Goal: Communication & Community: Answer question/provide support

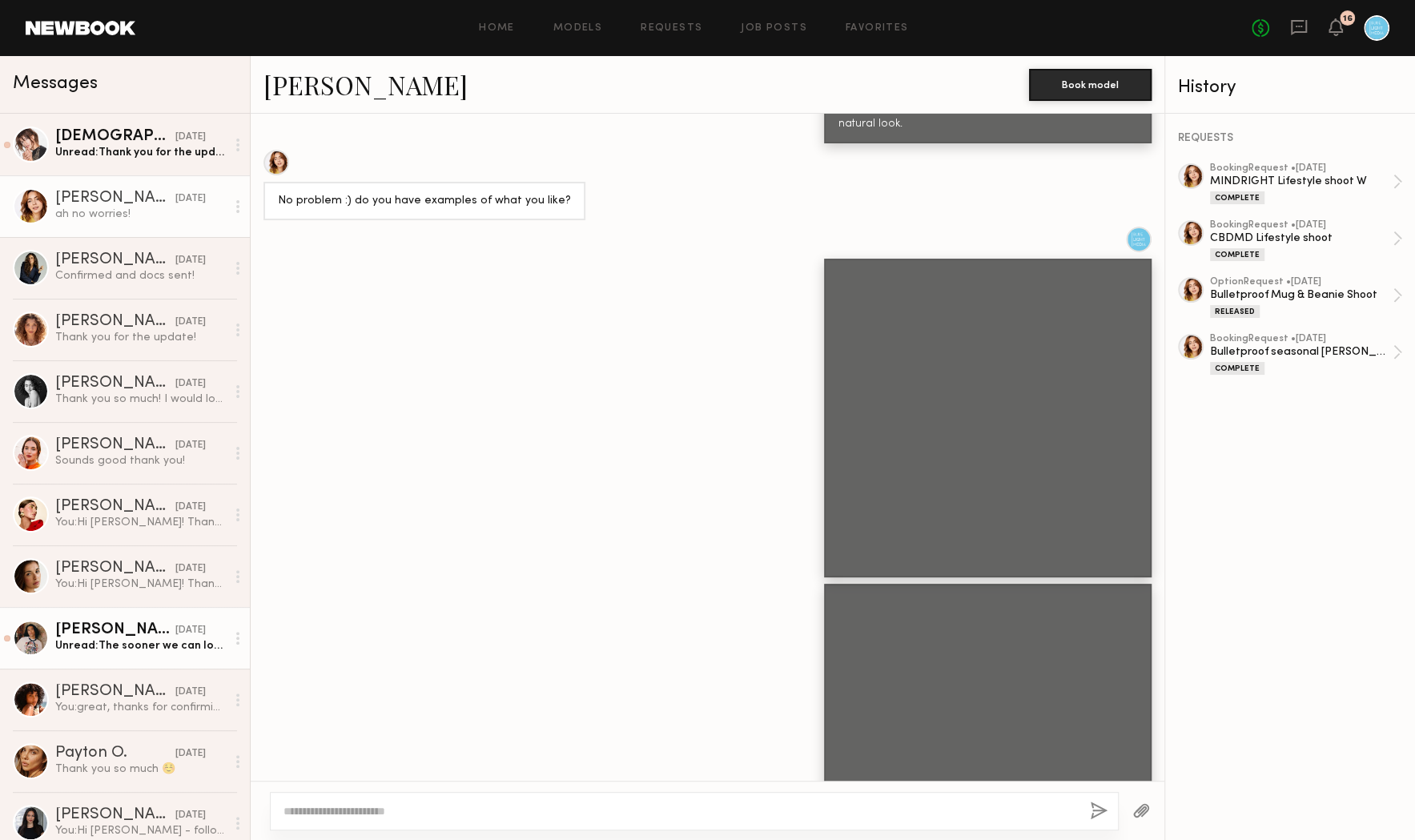
scroll to position [14549, 0]
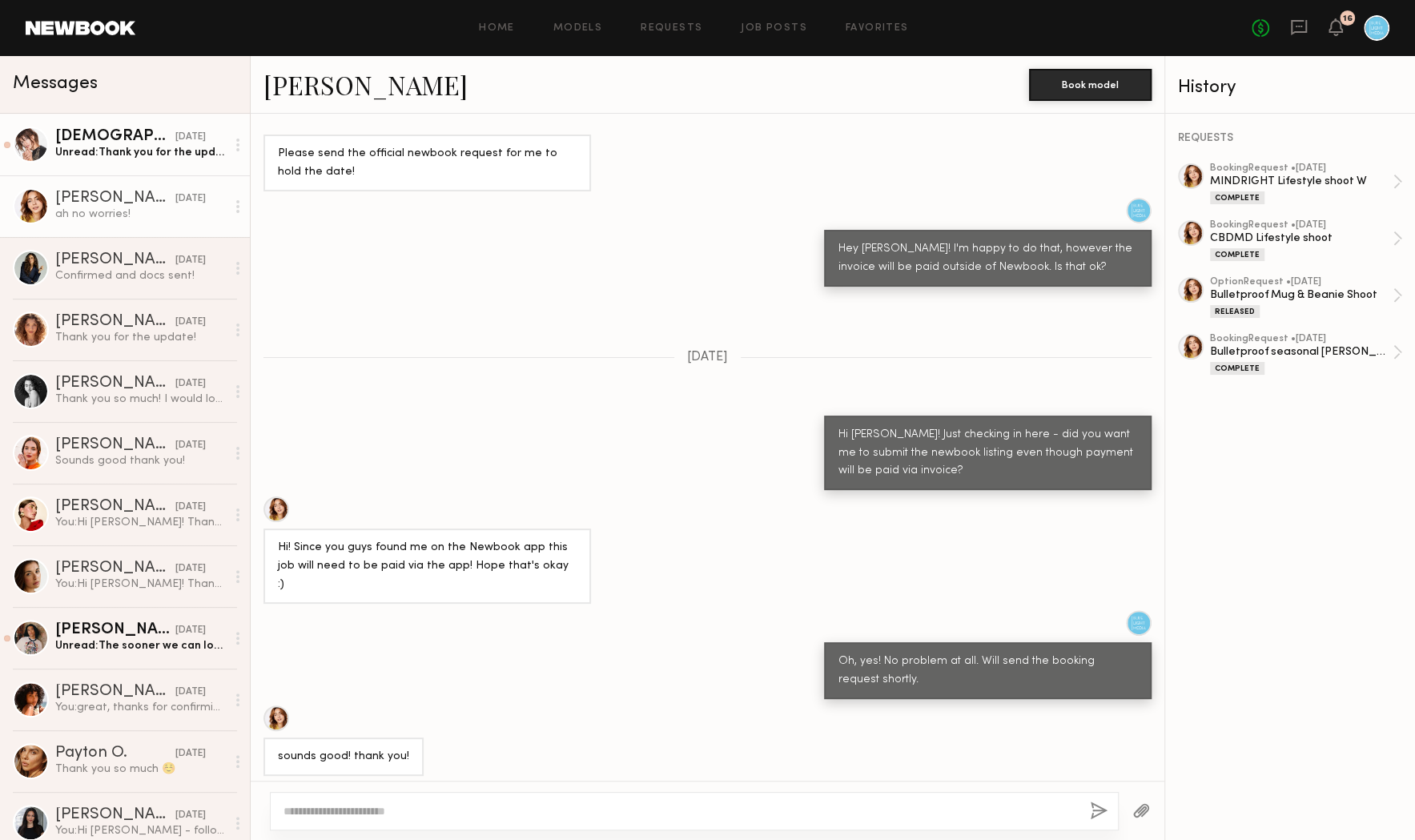
click at [131, 151] on div "Unread: Thank you for the update!" at bounding box center [140, 152] width 171 height 15
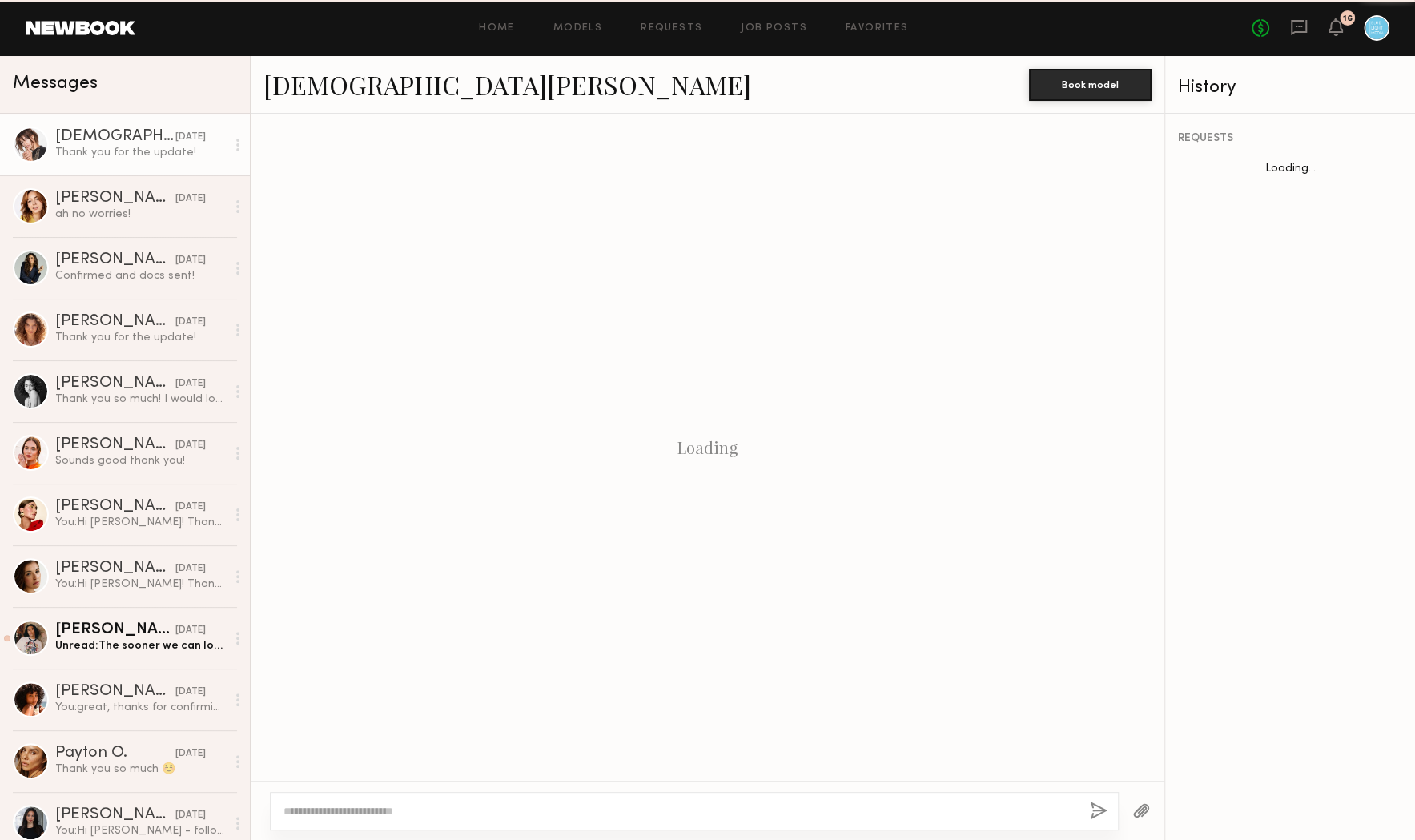
scroll to position [1804, 0]
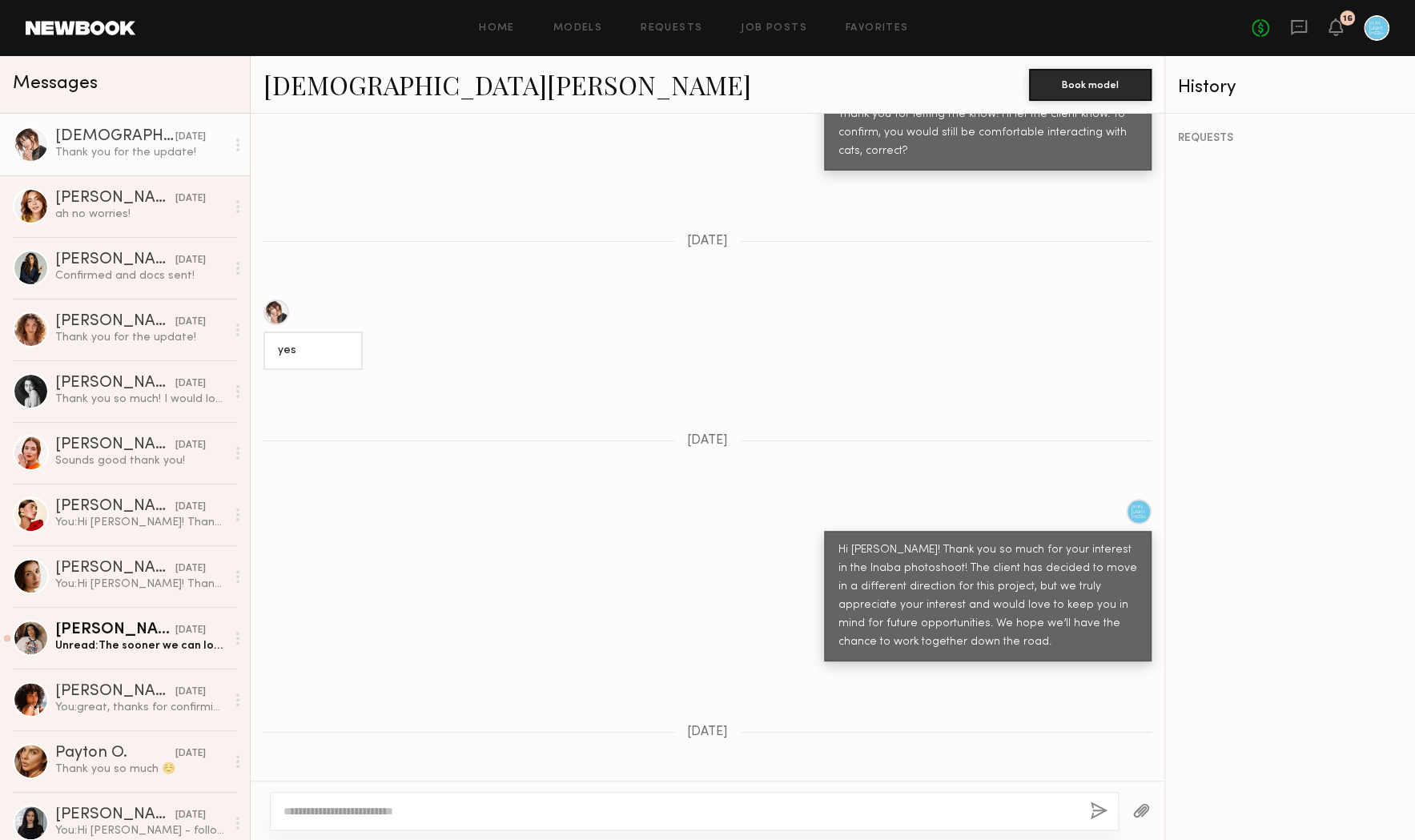
click at [150, 69] on div "Messages" at bounding box center [124, 81] width 224 height 24
click at [120, 203] on div "Haley G." at bounding box center [115, 198] width 120 height 16
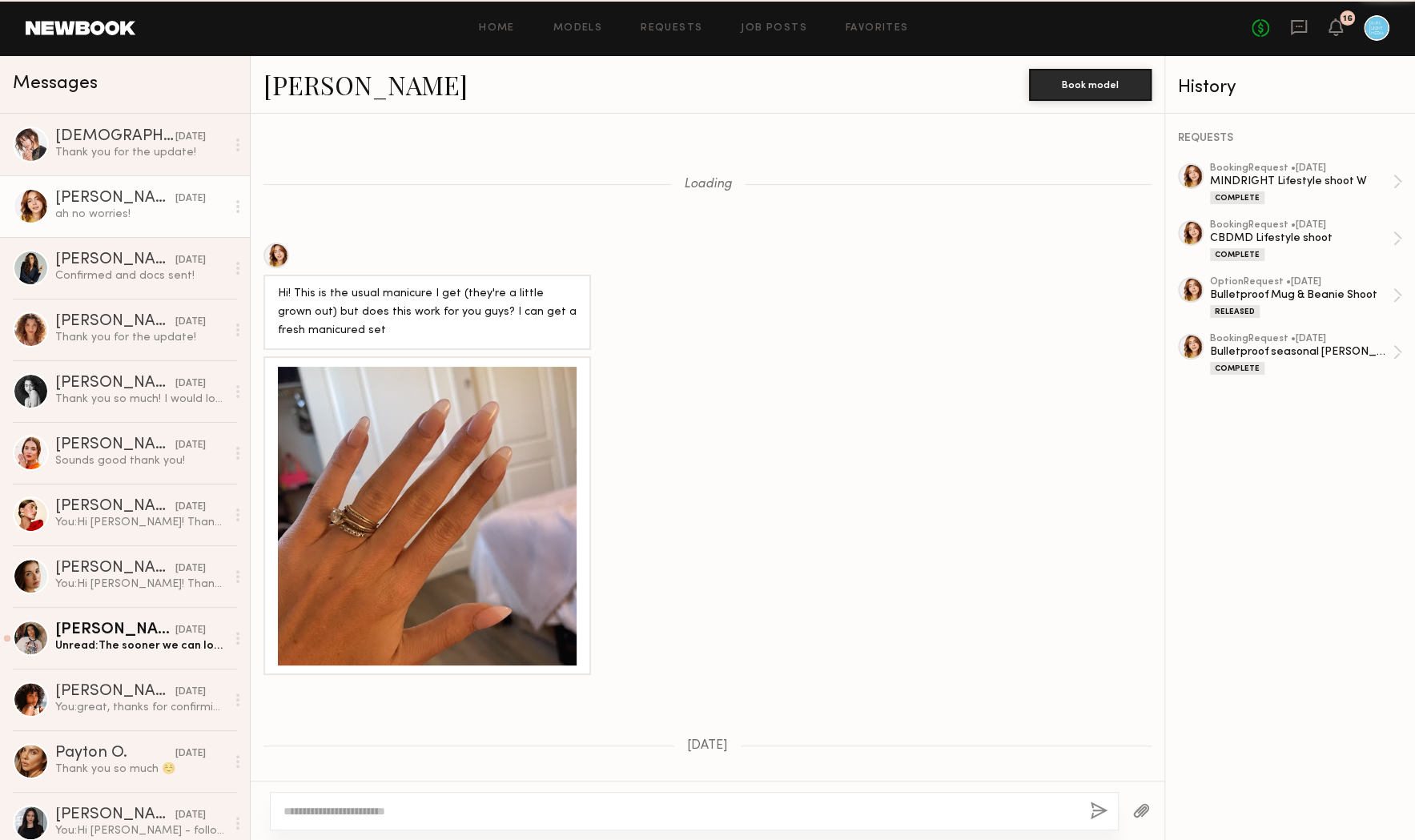
scroll to position [14428, 0]
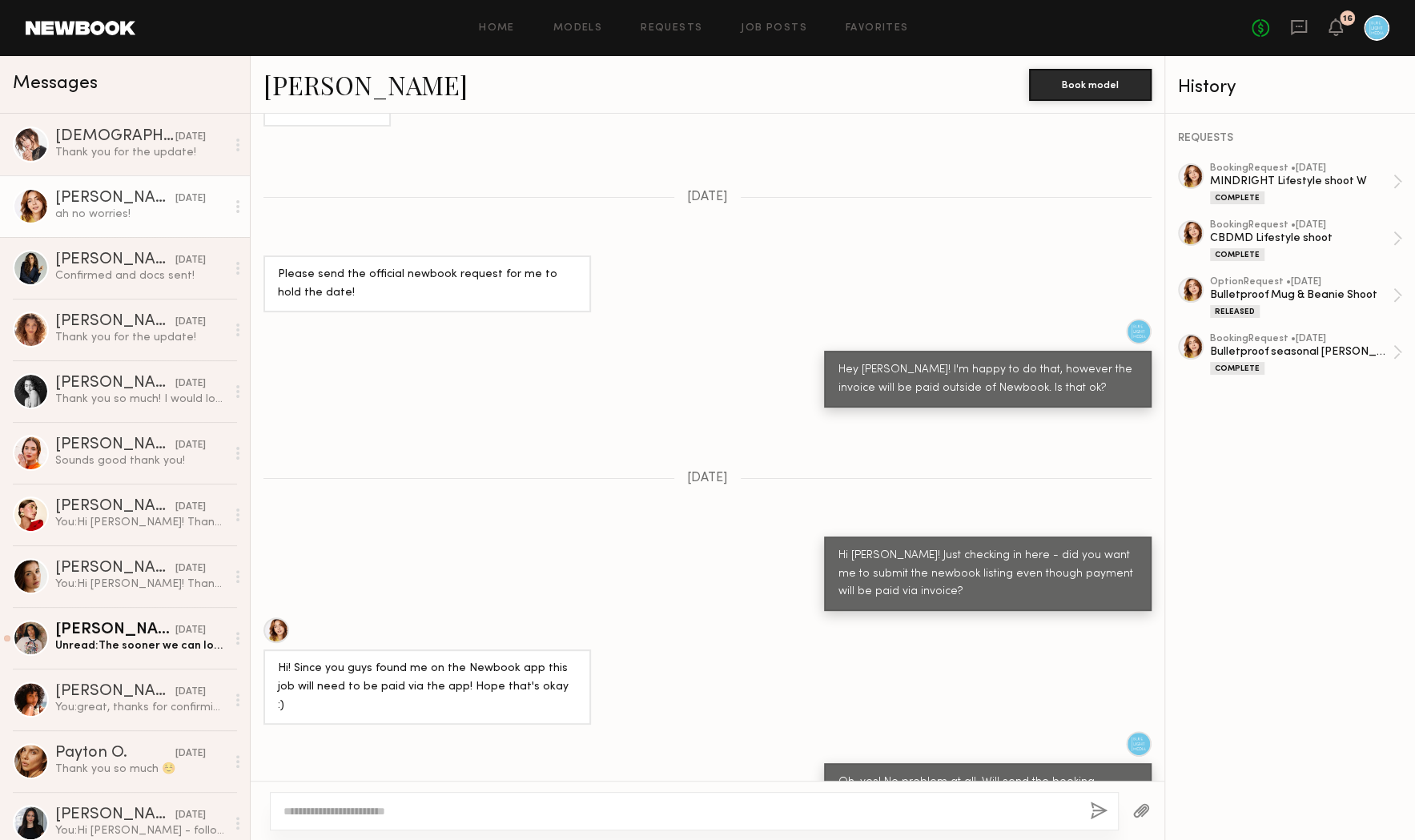
click at [298, 73] on link "Haley G." at bounding box center [365, 84] width 204 height 34
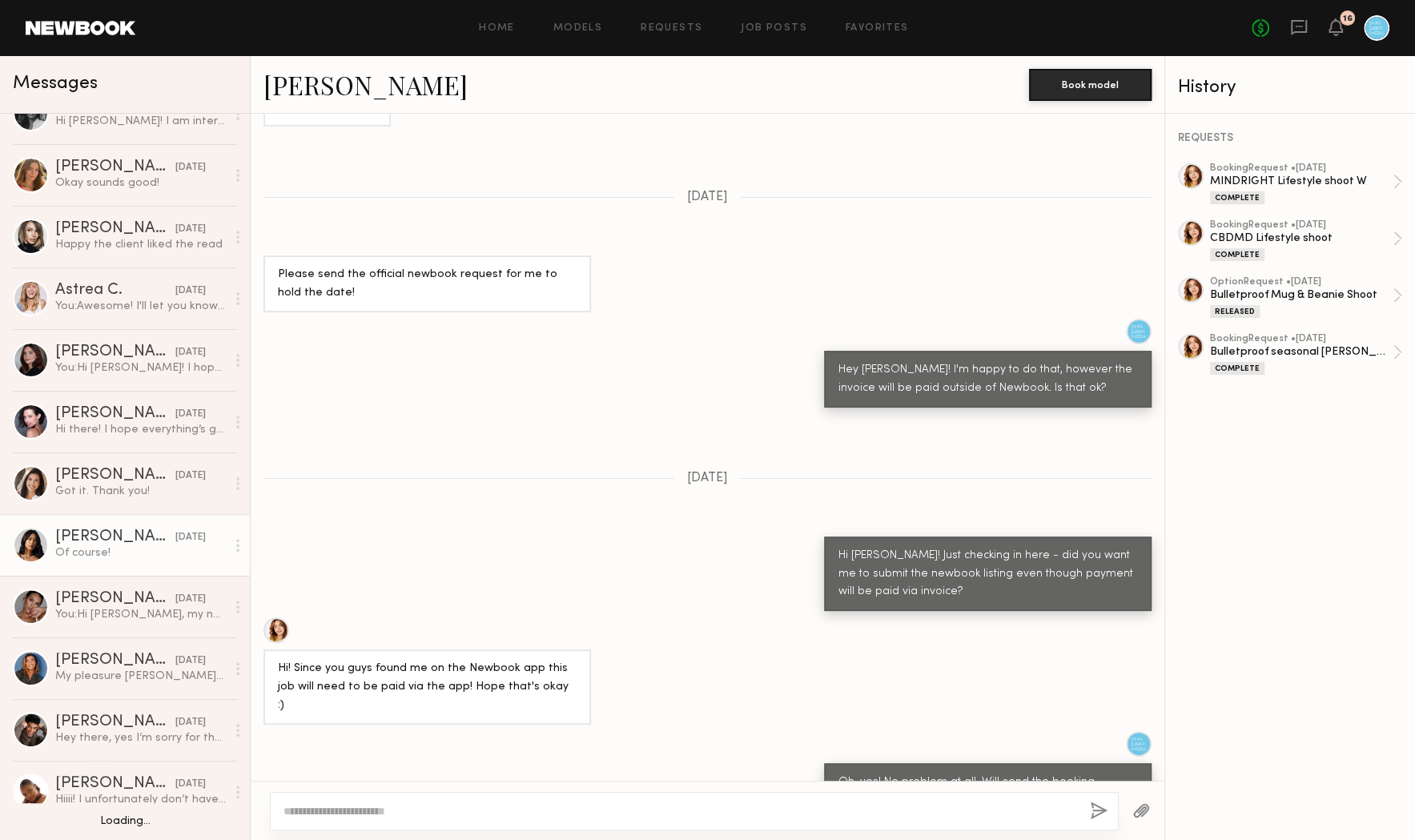
scroll to position [1822, 0]
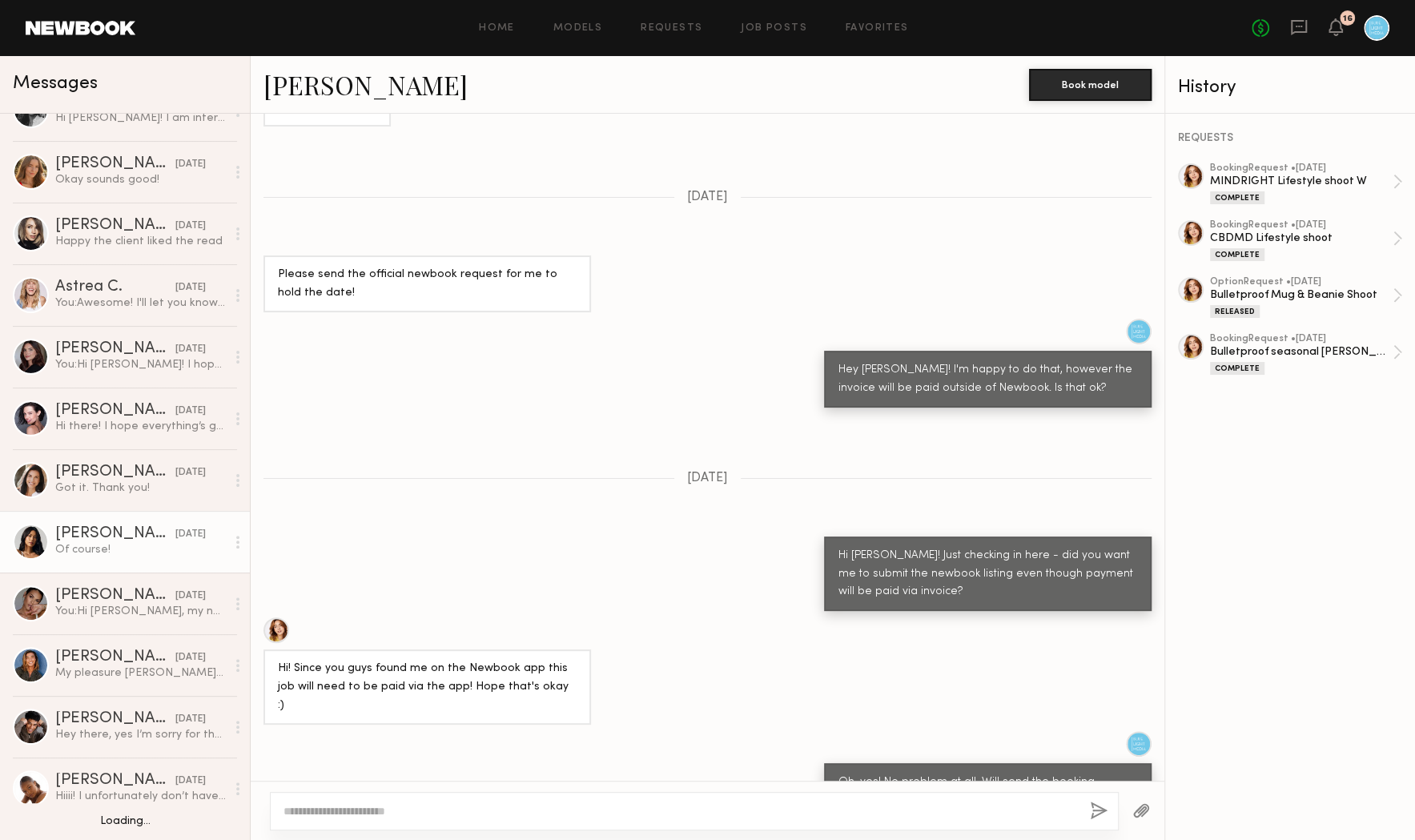
click at [84, 536] on div "Ericka B." at bounding box center [115, 534] width 120 height 16
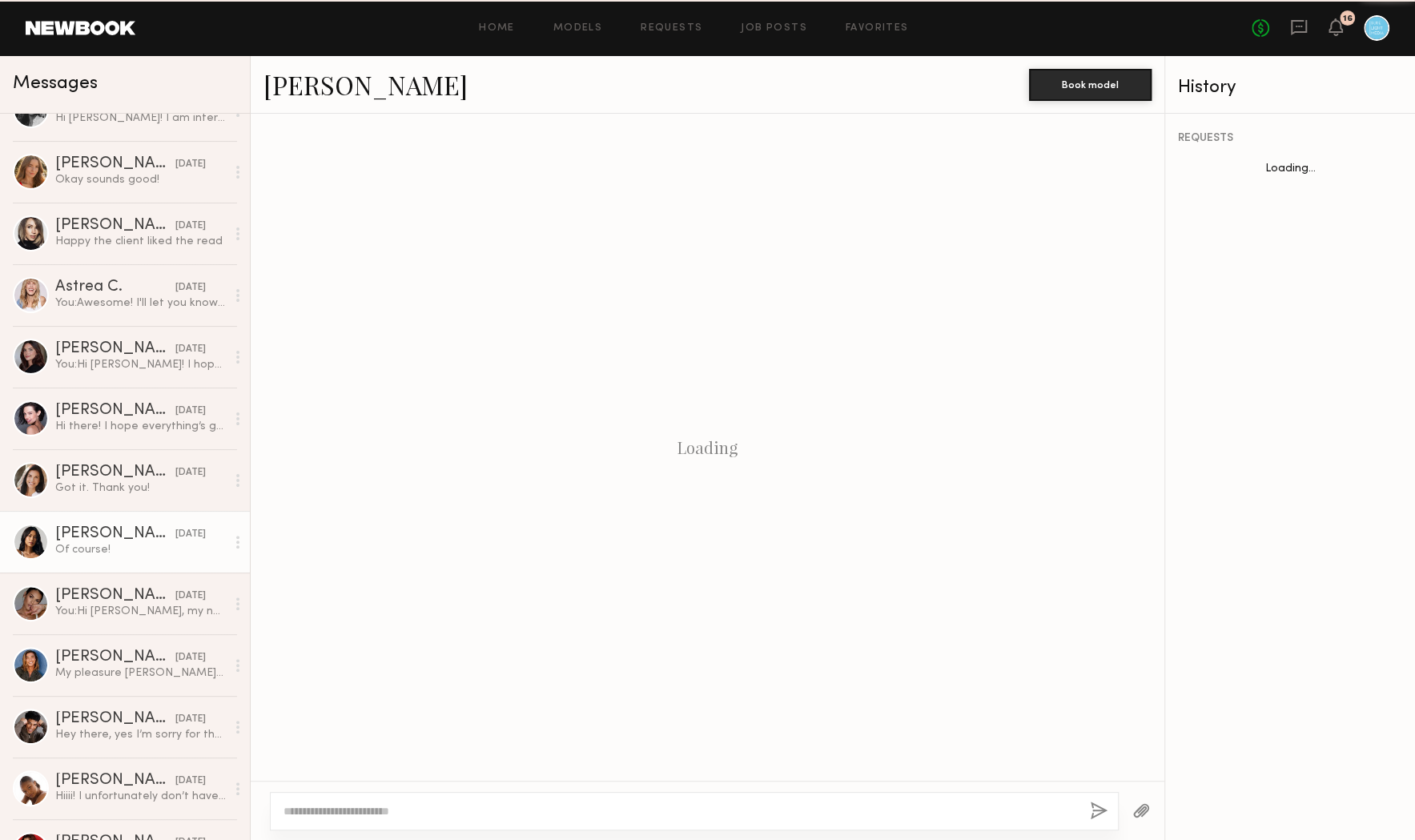
scroll to position [1234, 0]
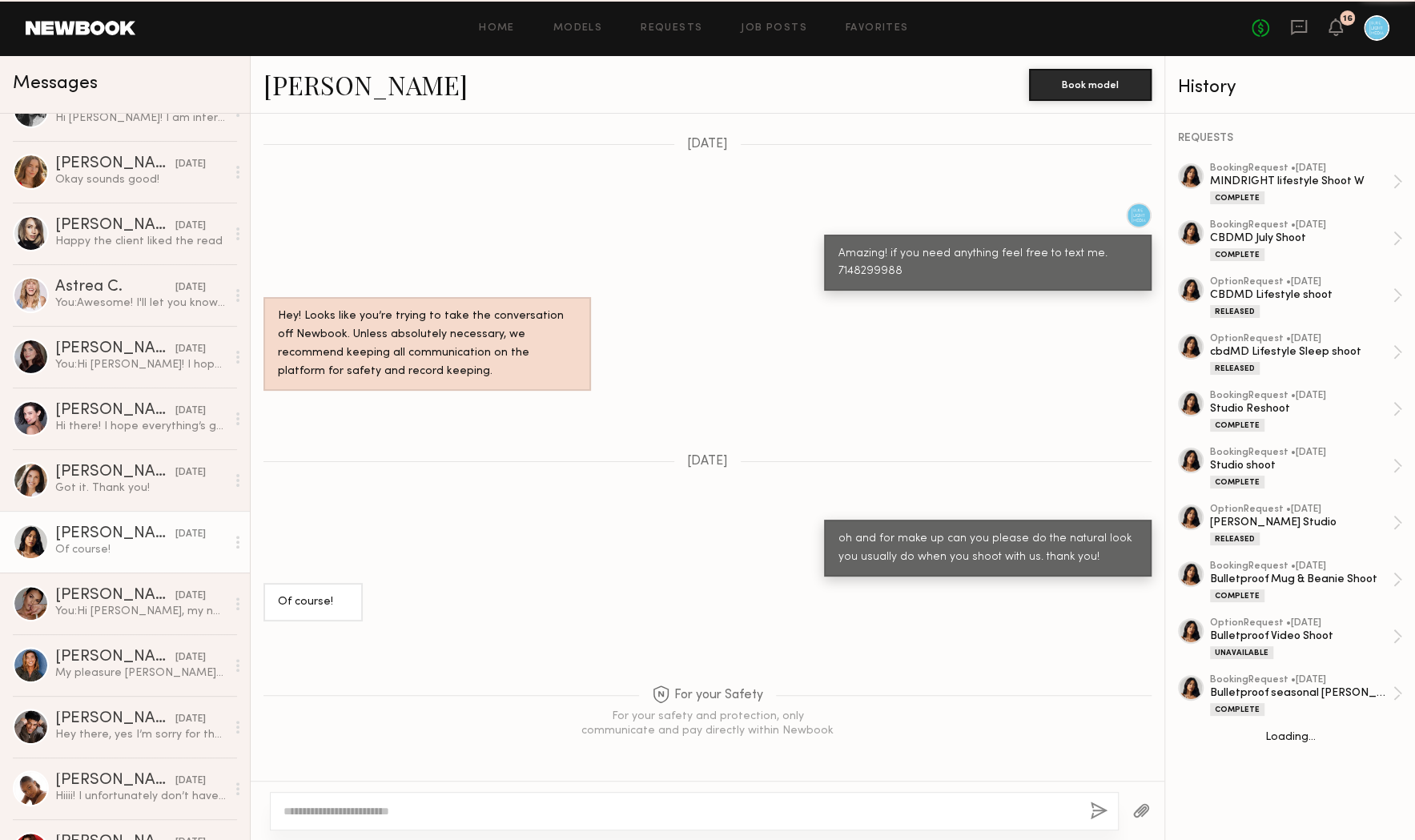
click at [304, 86] on link "Ericka B." at bounding box center [365, 84] width 204 height 34
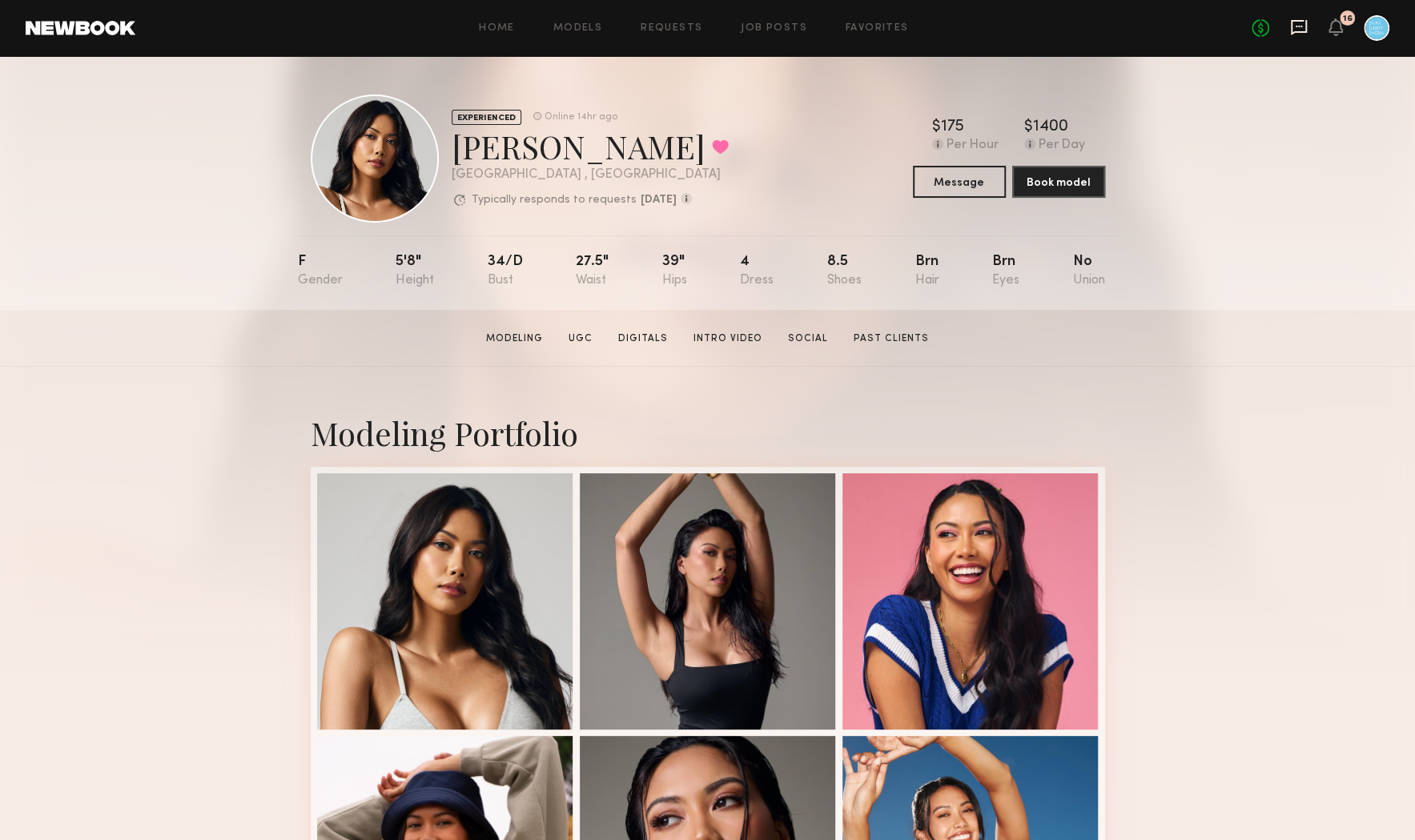
click at [1299, 27] on icon at bounding box center [1298, 27] width 18 height 18
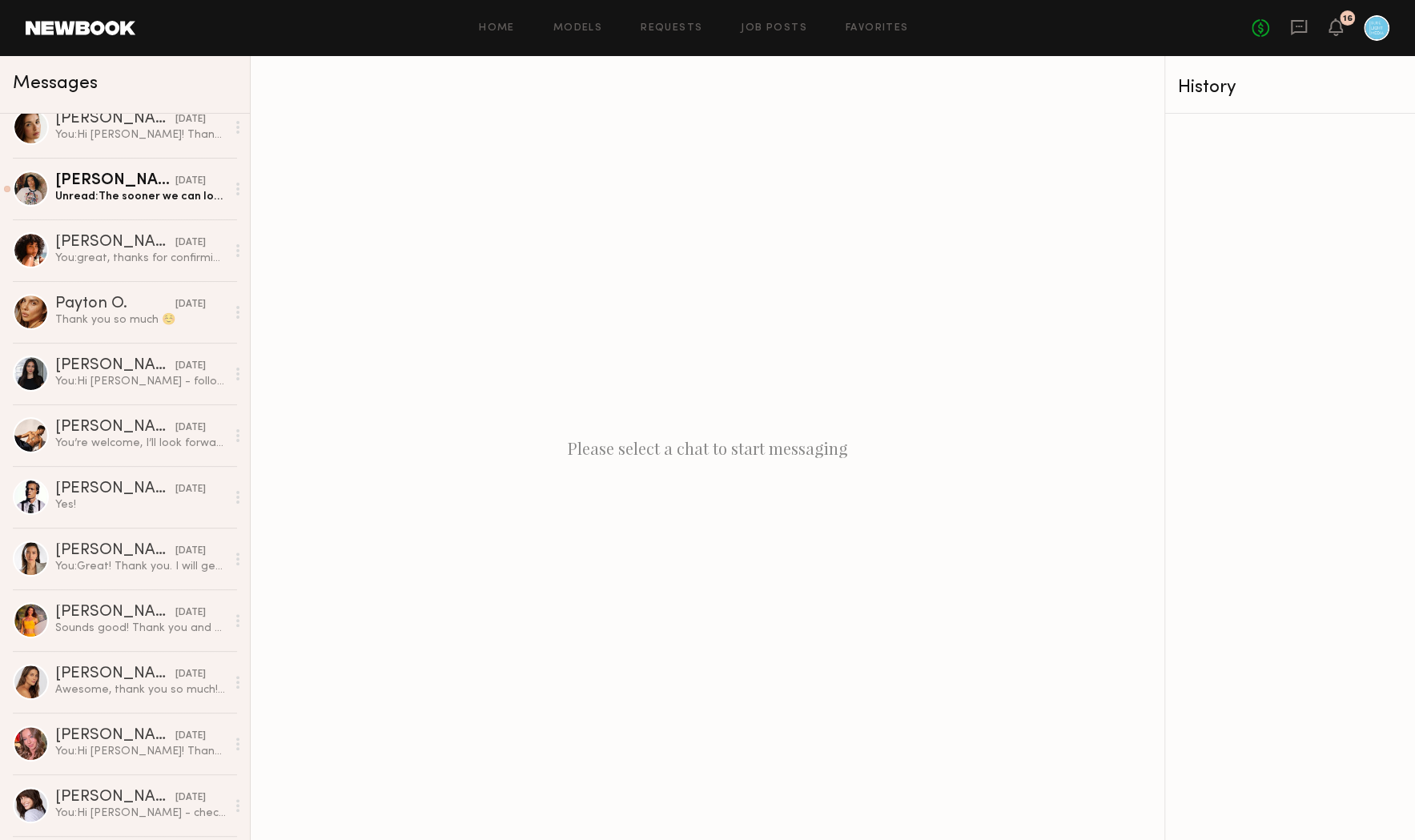
scroll to position [456, 0]
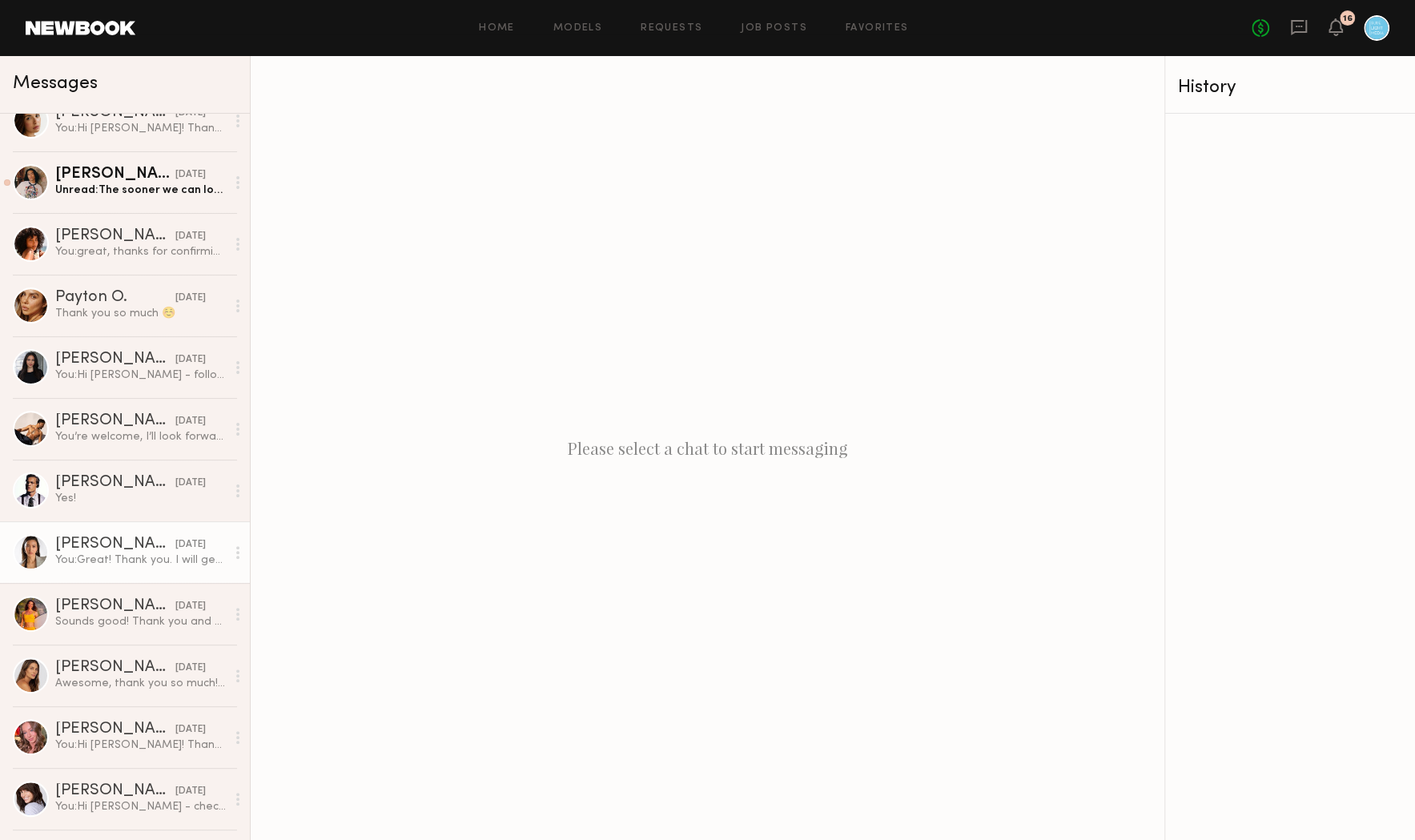
click at [117, 542] on div "Arisa N." at bounding box center [115, 544] width 120 height 16
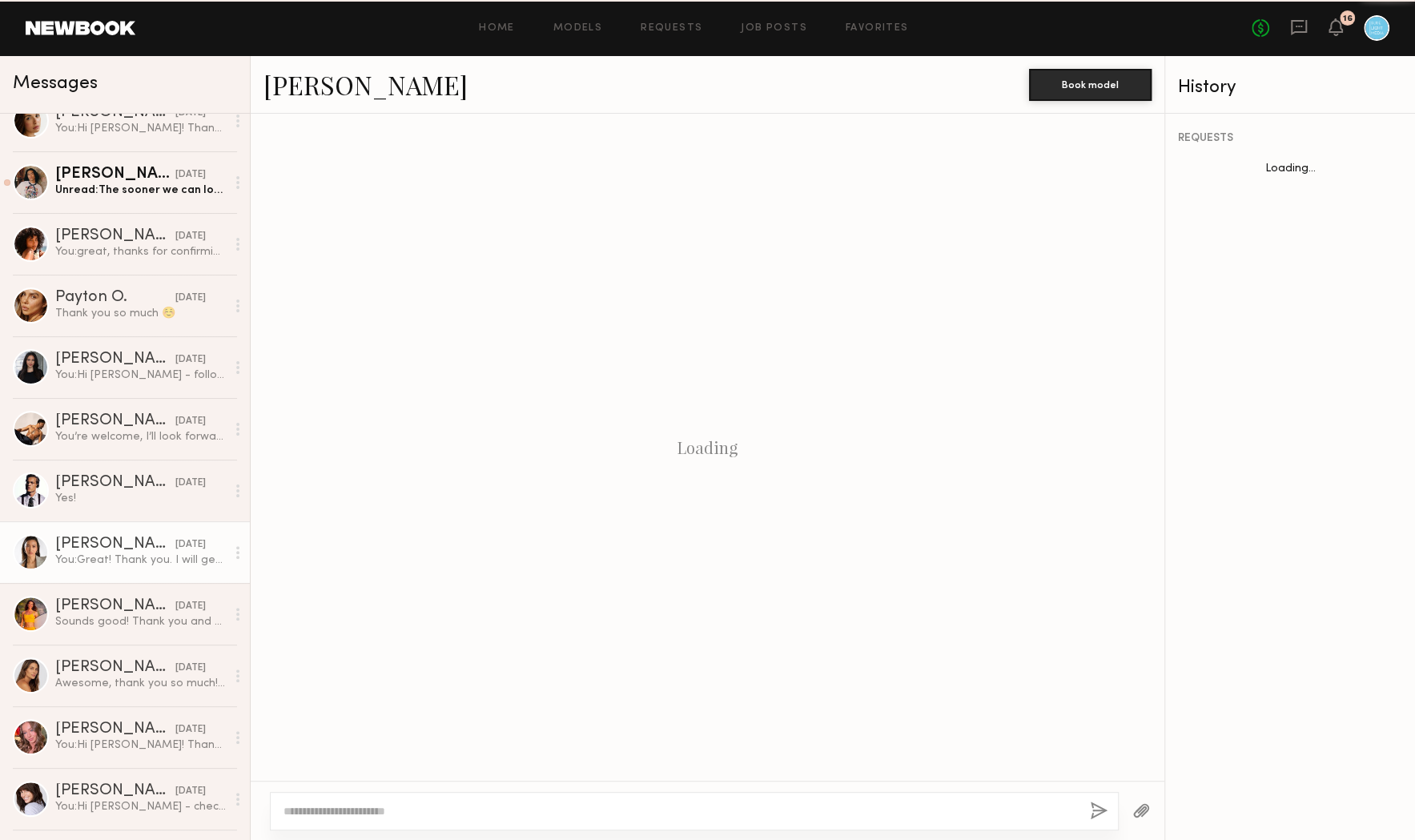
scroll to position [376, 0]
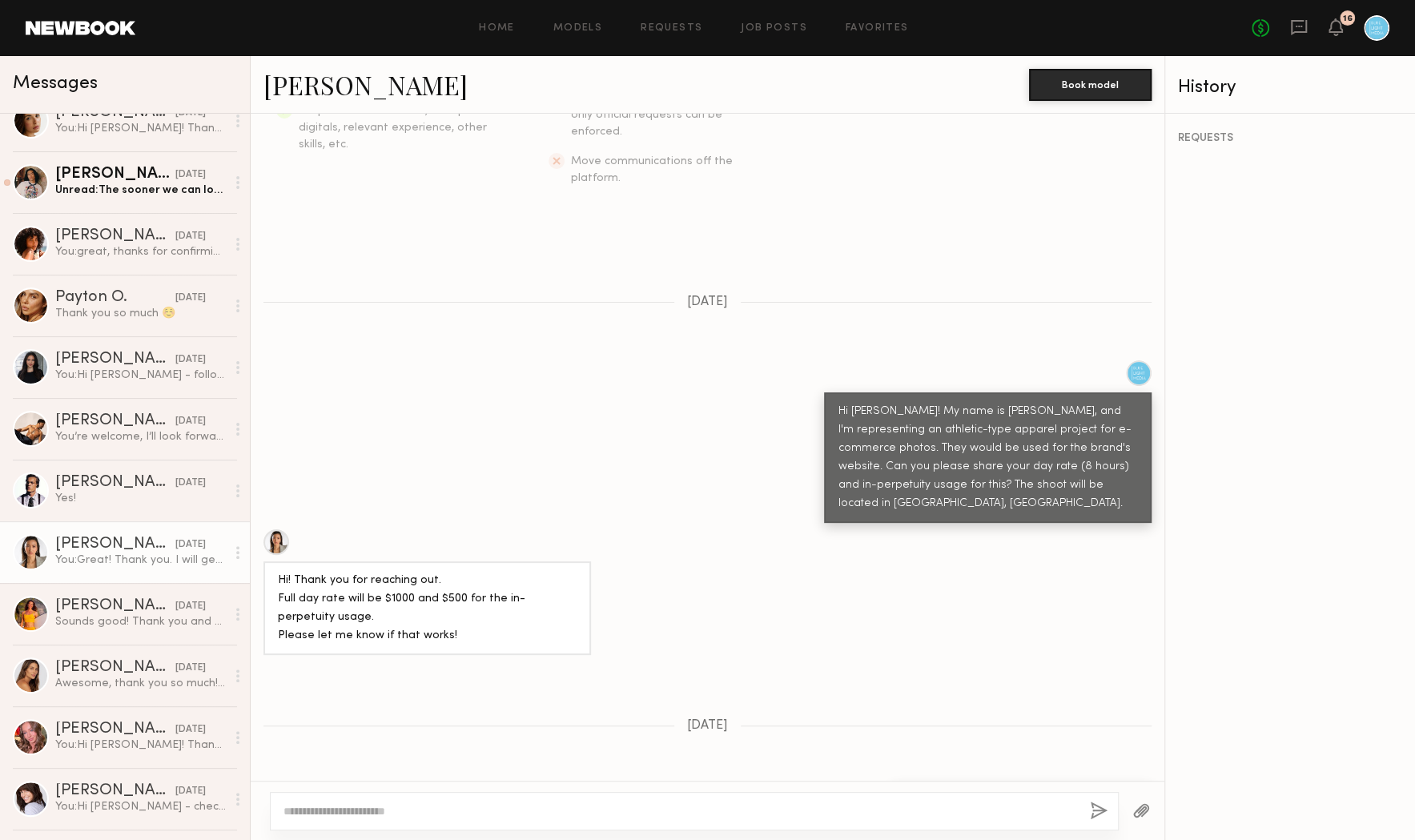
click at [312, 81] on link "Arisa N." at bounding box center [365, 84] width 204 height 34
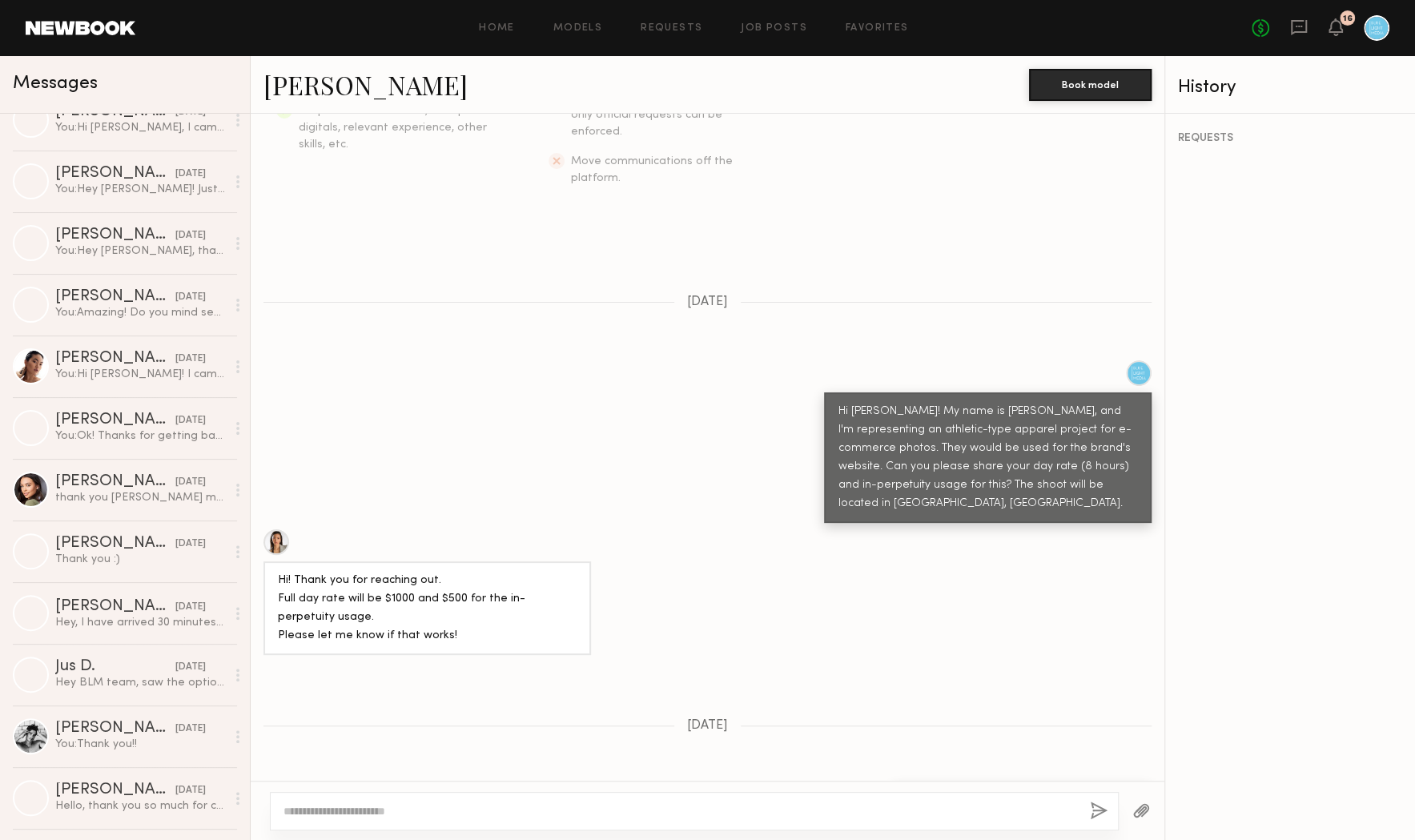
scroll to position [3392, 0]
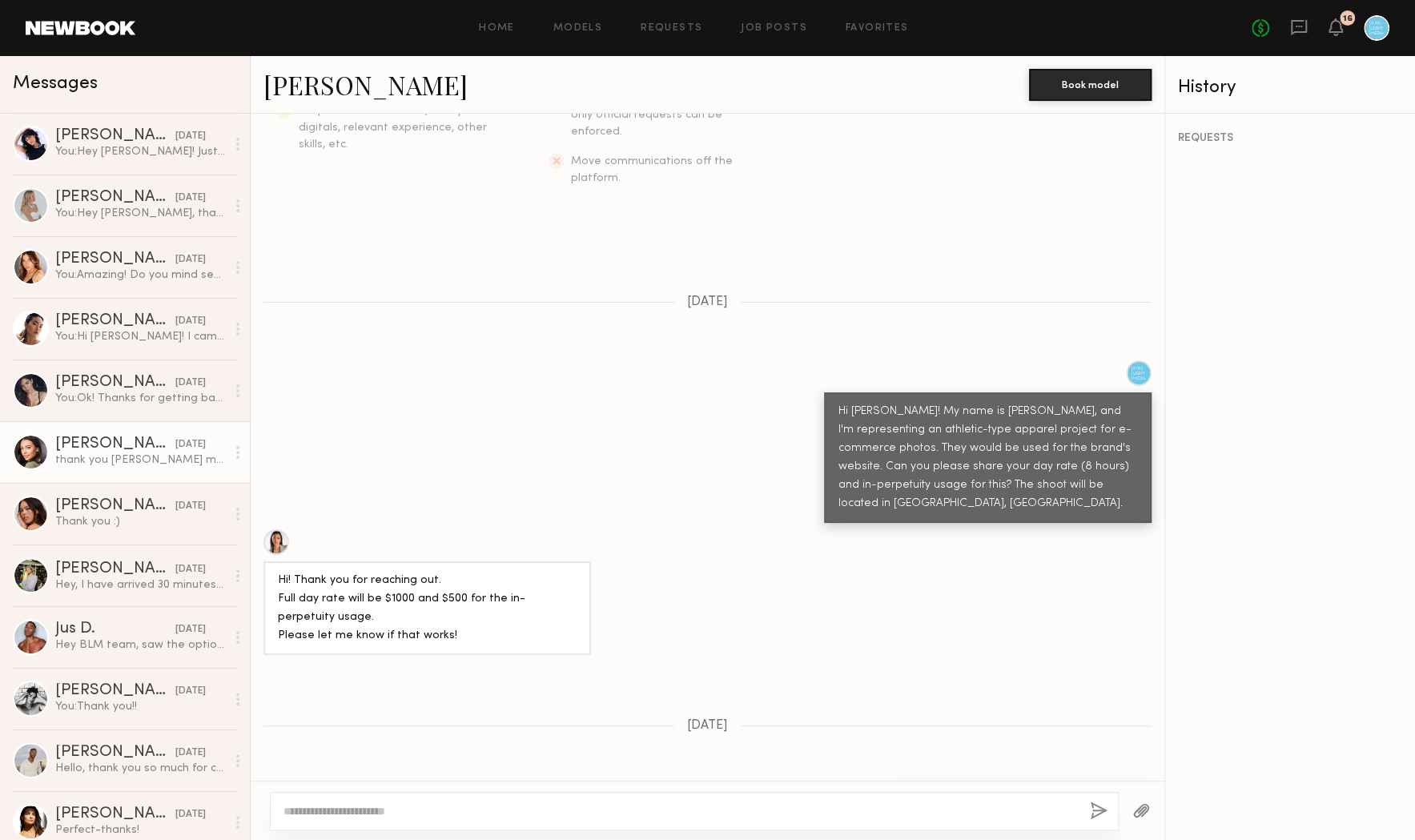
click at [91, 436] on div "Brynne E." at bounding box center [115, 444] width 120 height 16
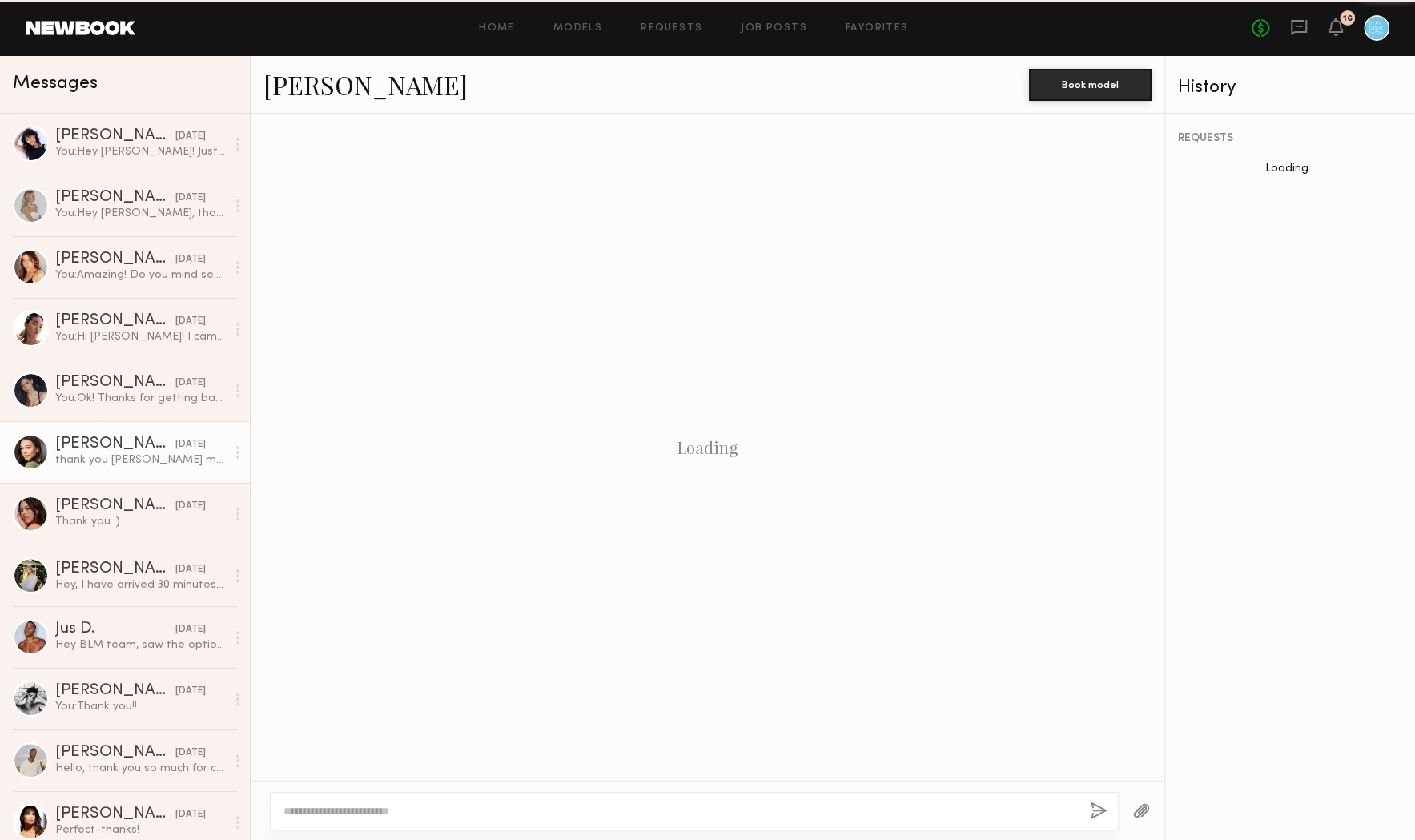
scroll to position [1608, 0]
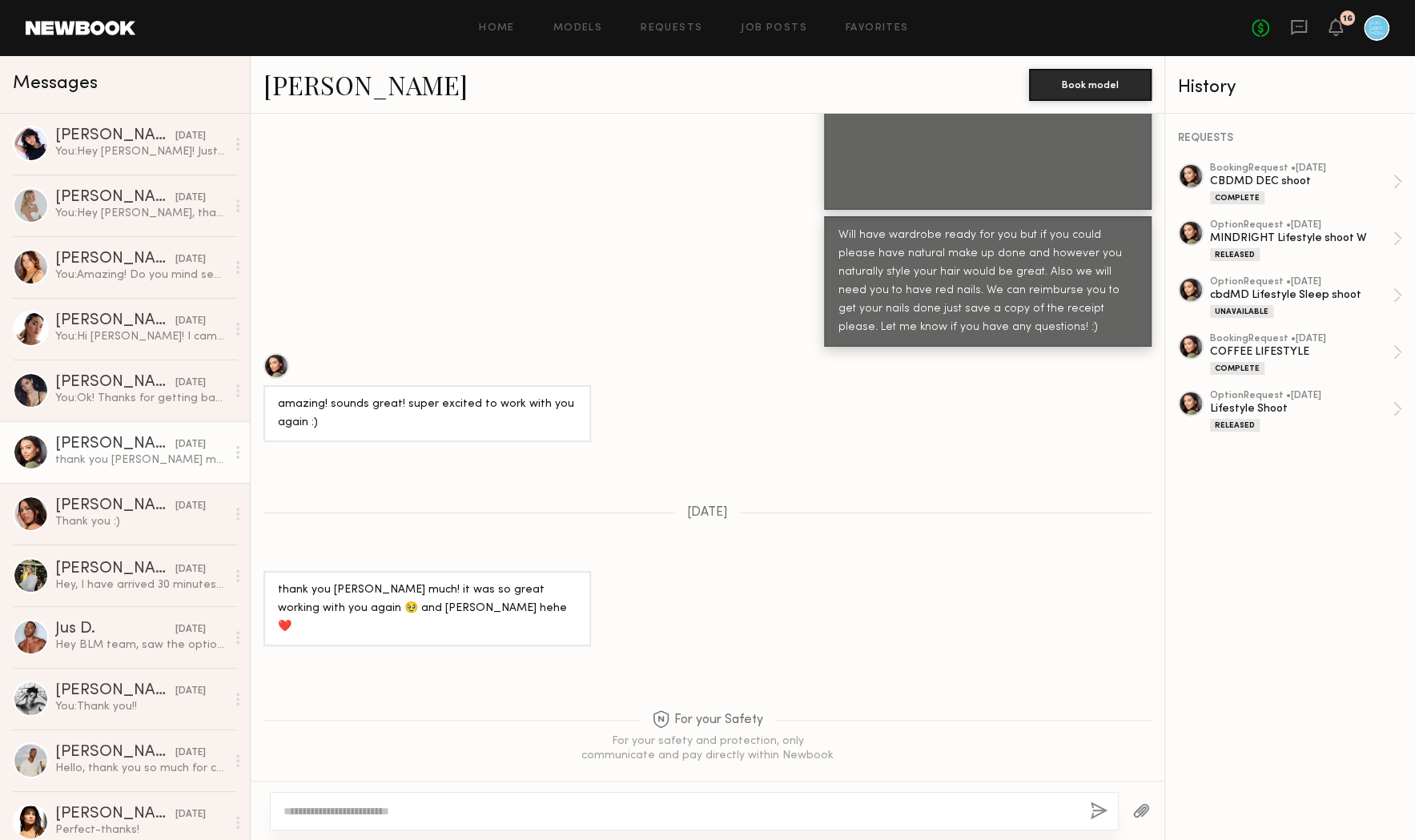
click at [293, 87] on link "Brynne E." at bounding box center [365, 84] width 204 height 34
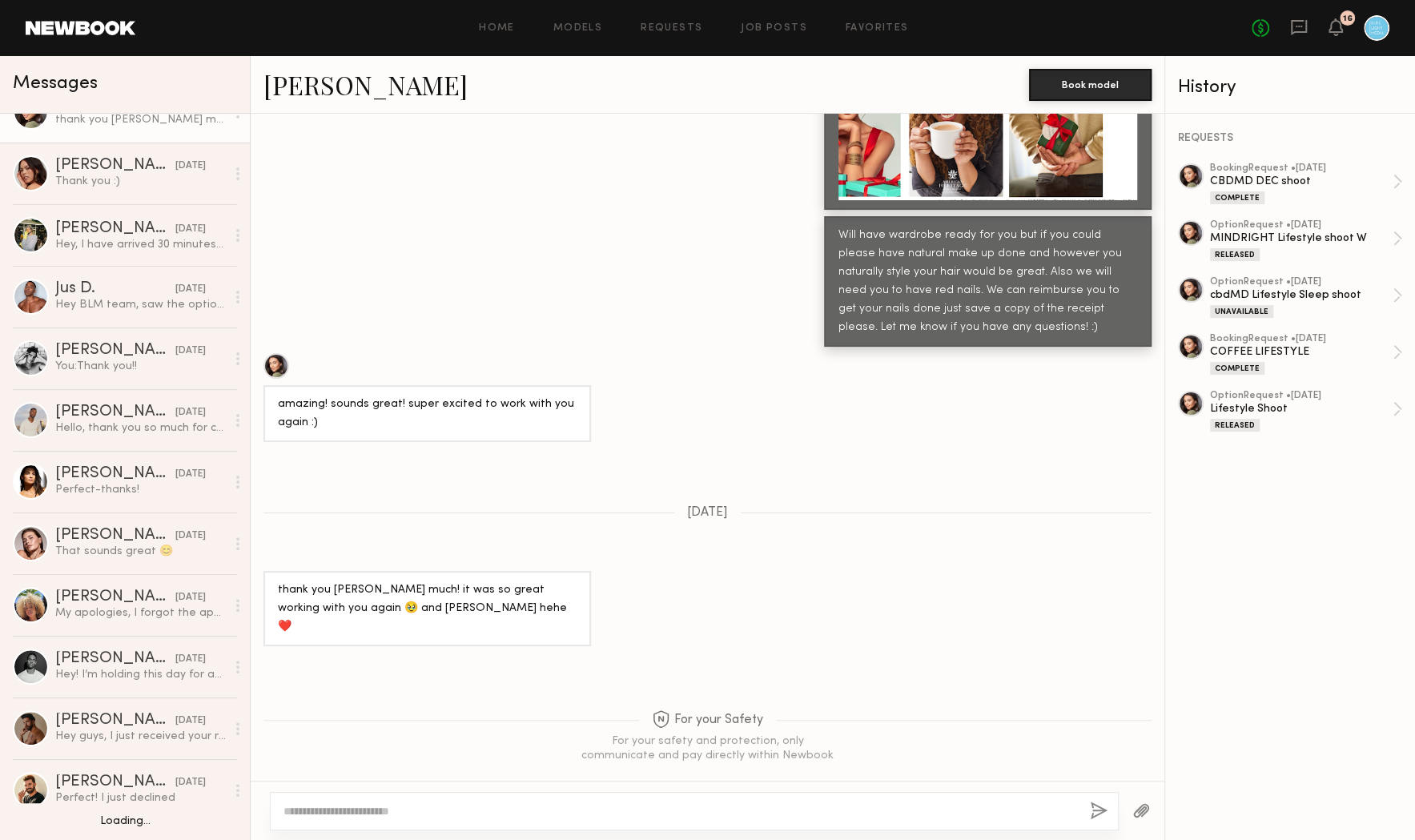
scroll to position [3743, 0]
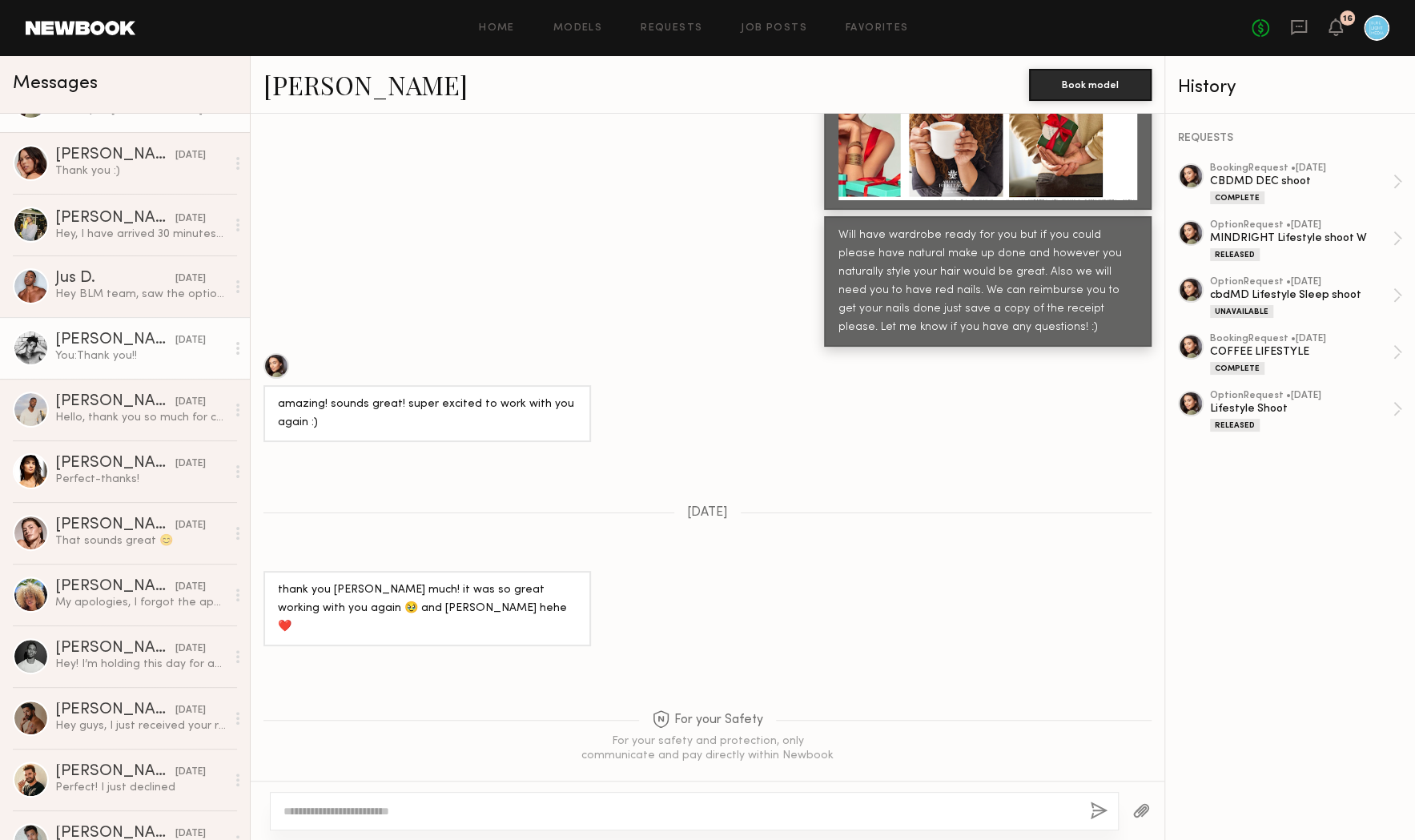
click at [97, 341] on div "Jeffery L." at bounding box center [115, 340] width 120 height 16
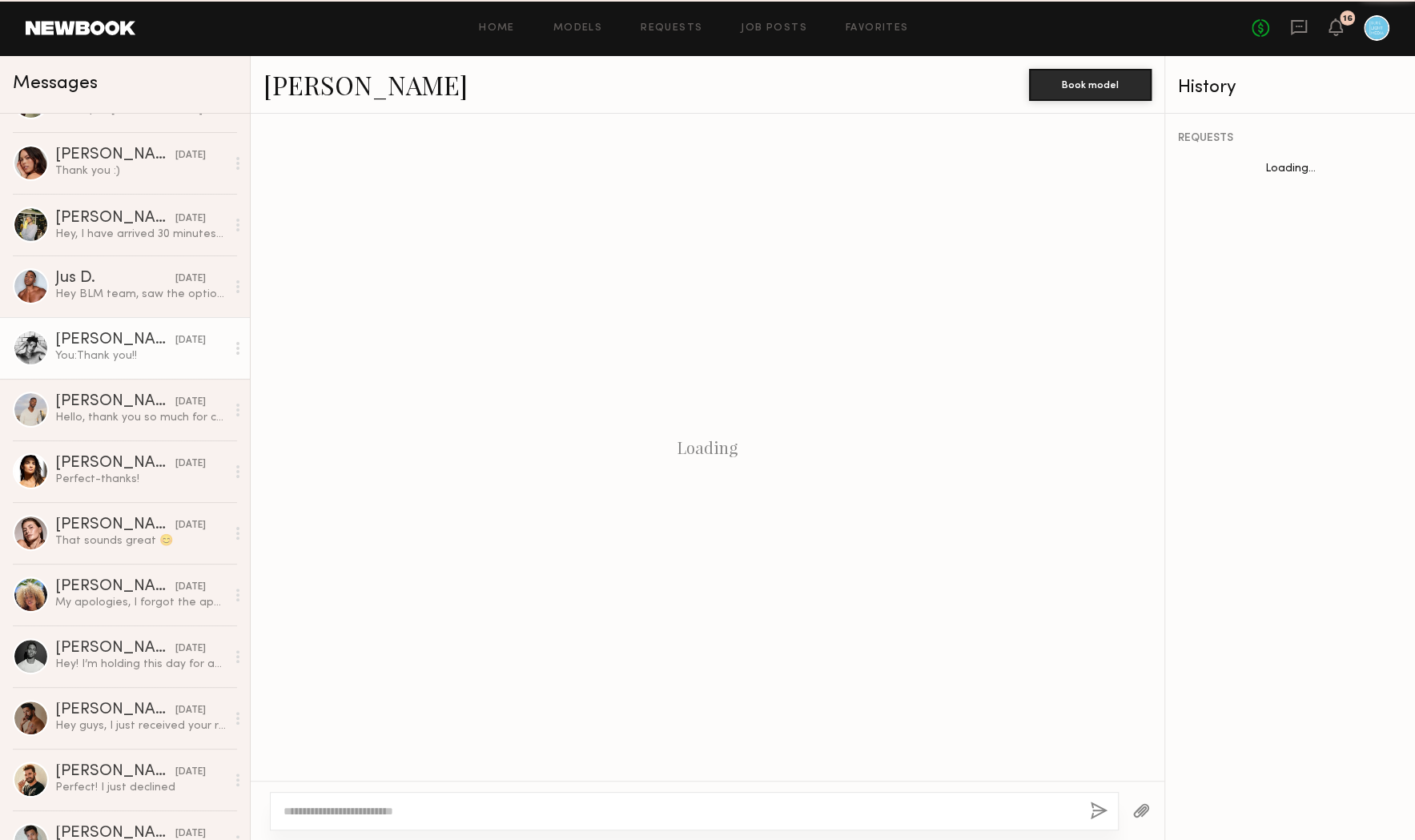
scroll to position [977, 0]
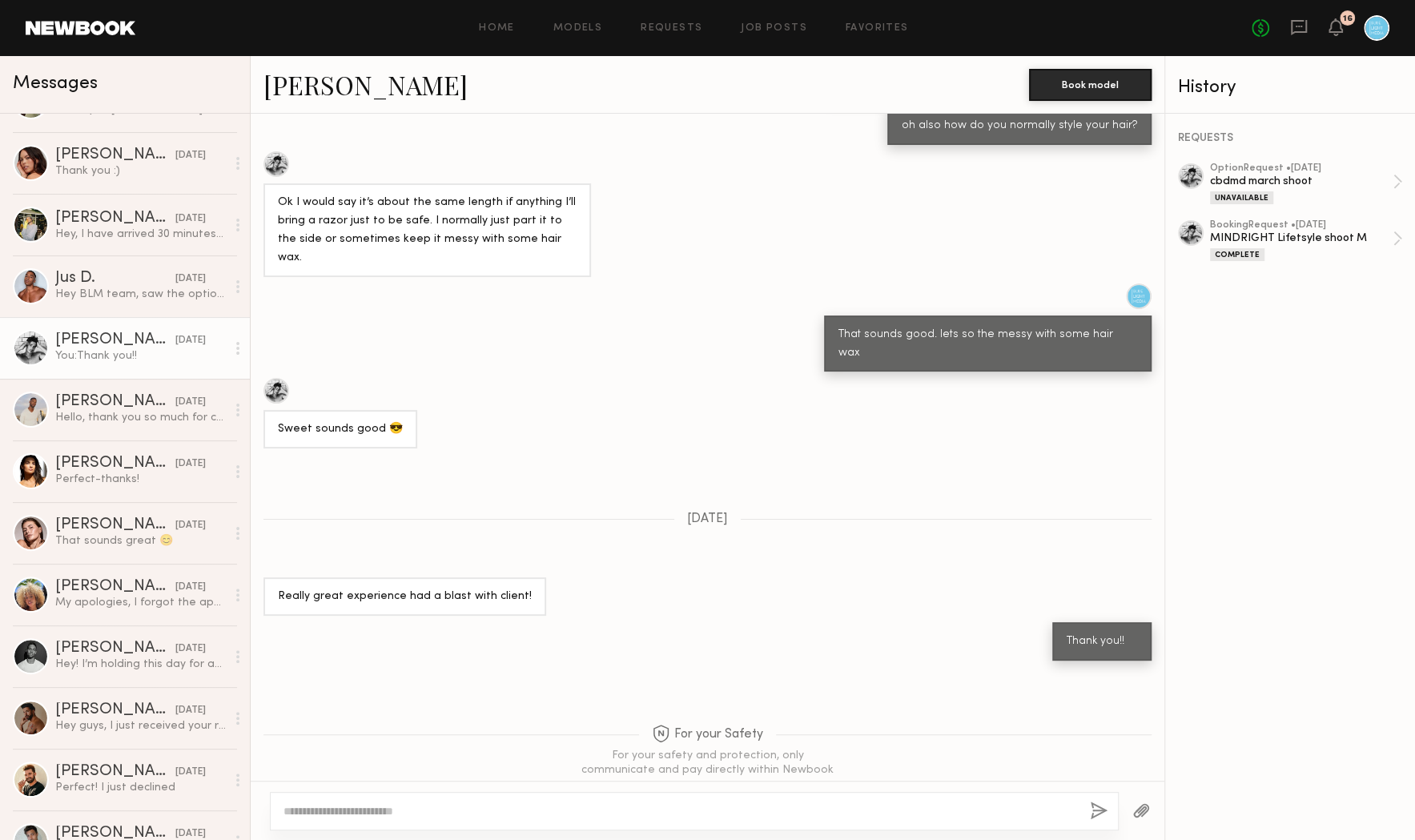
click at [300, 92] on link "Jeffery L." at bounding box center [365, 84] width 204 height 34
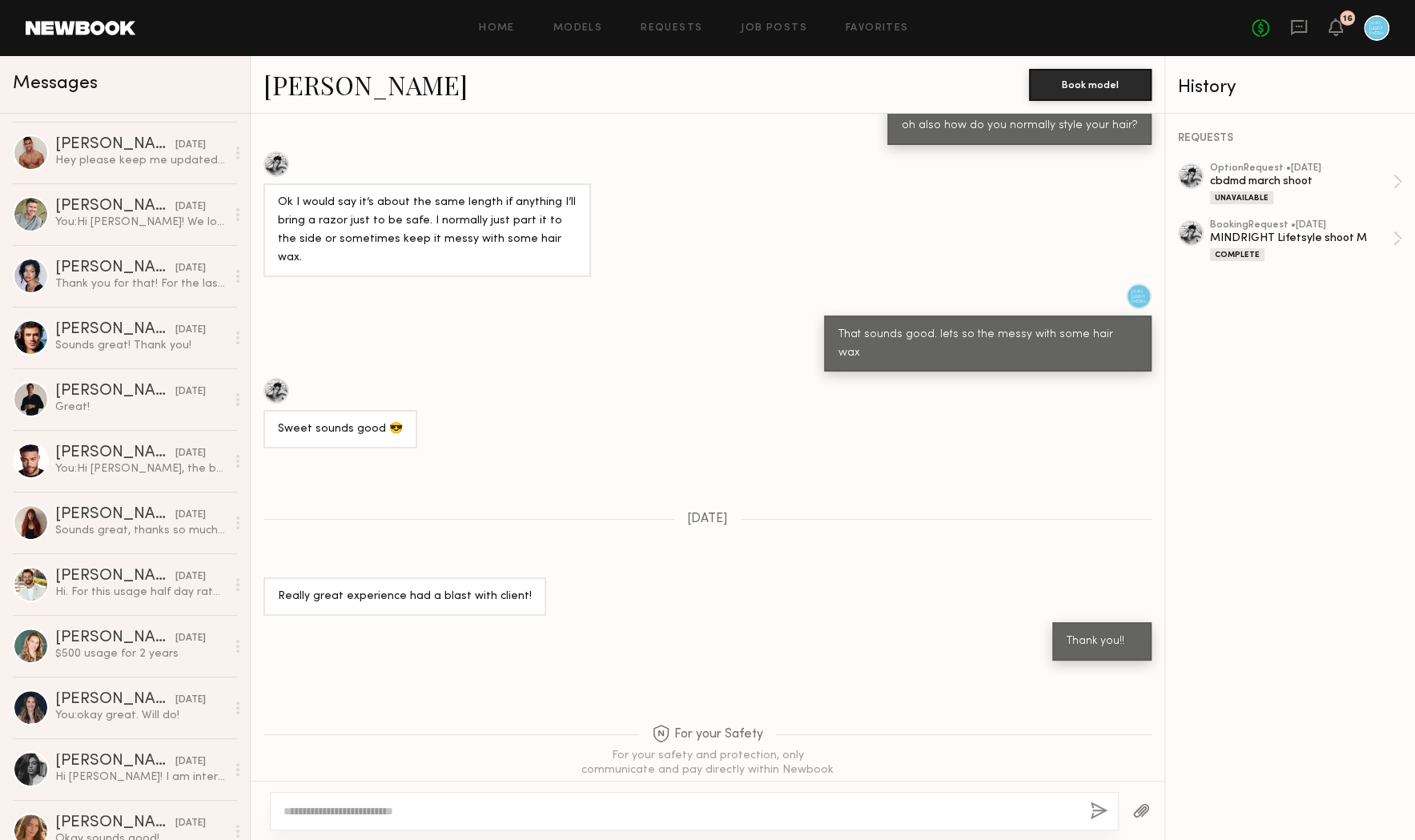
scroll to position [1177, 0]
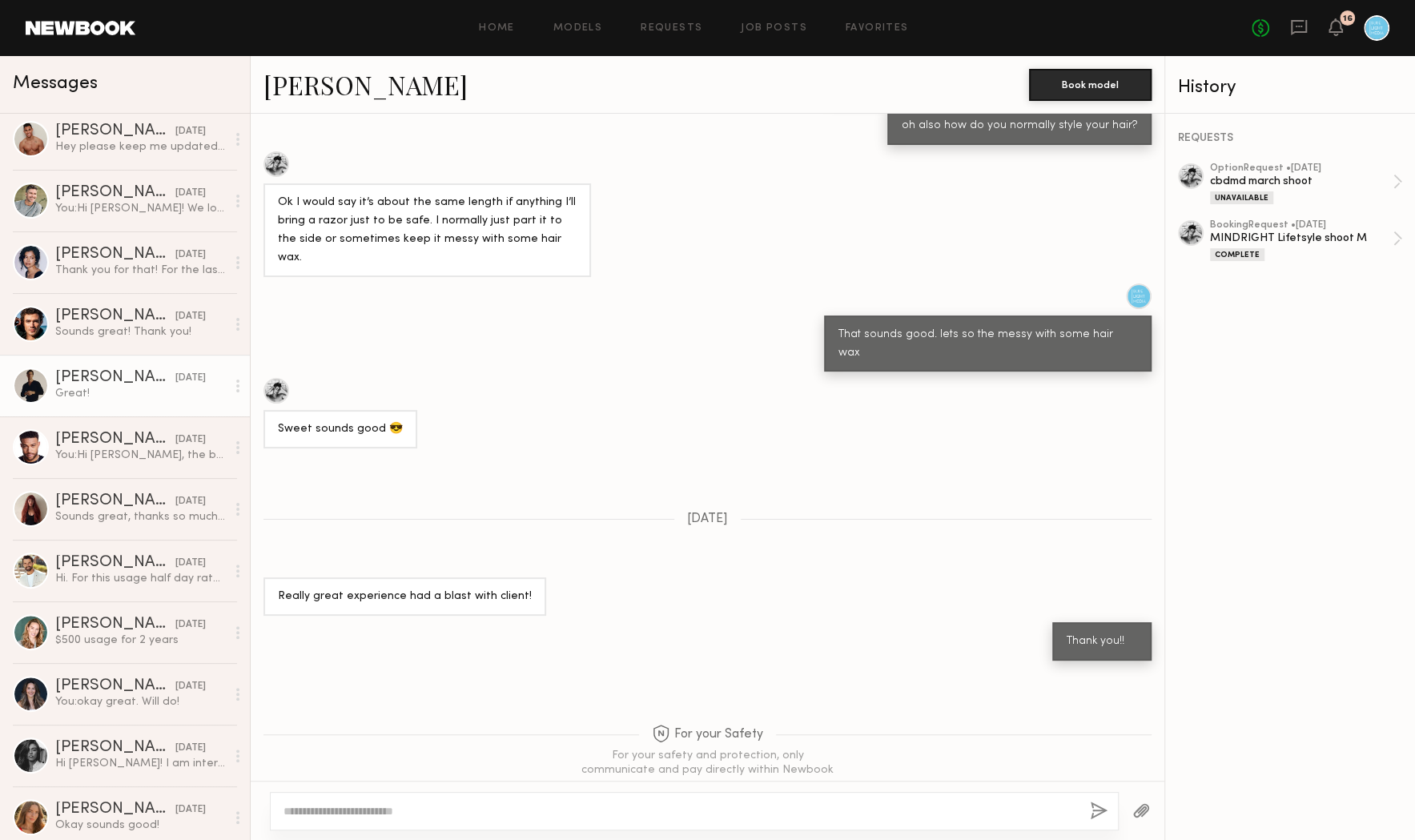
click at [114, 386] on div "Great!" at bounding box center [140, 394] width 171 height 15
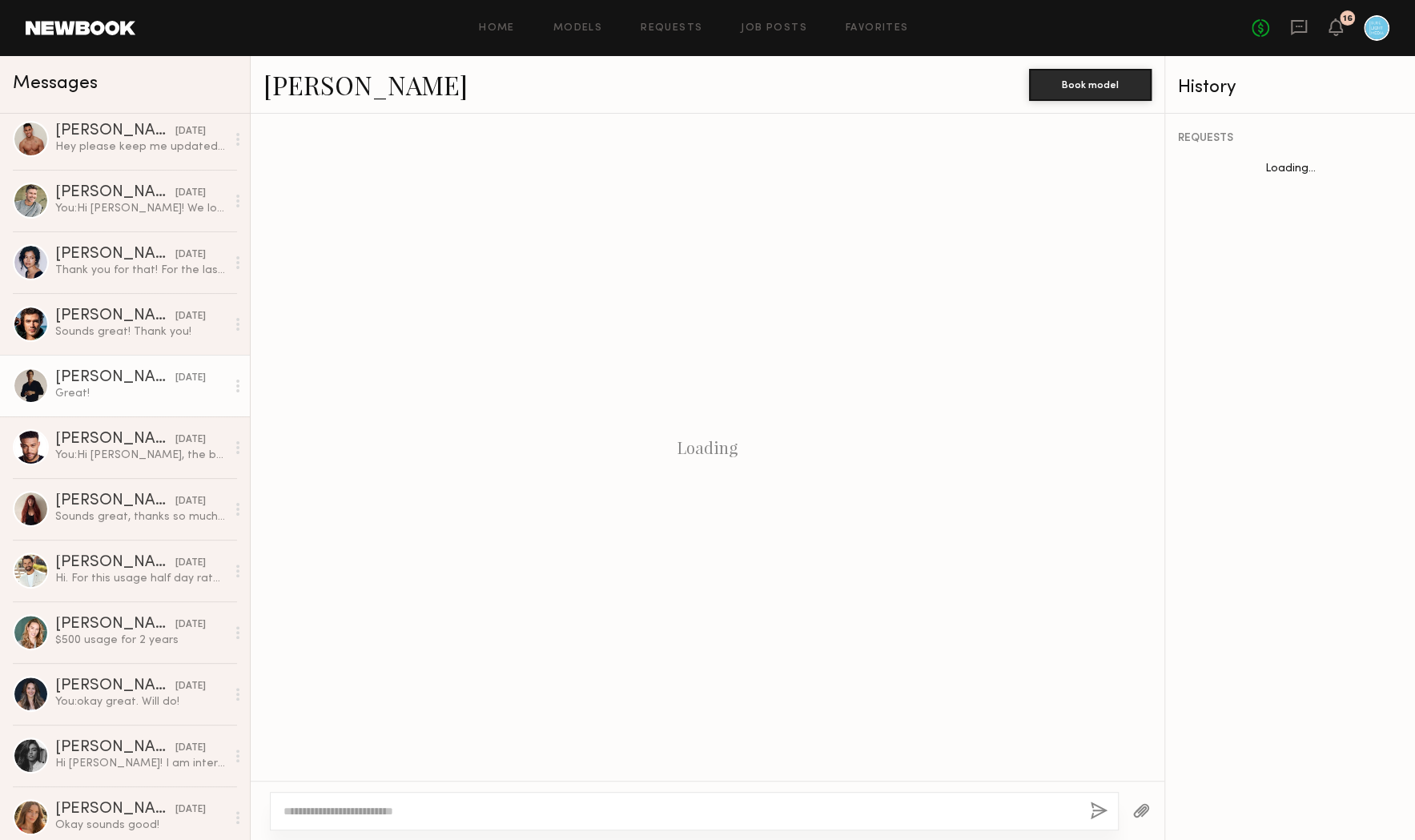
click at [342, 65] on div "Charlie M. Book model" at bounding box center [707, 85] width 914 height 58
click at [325, 82] on link "Charlie M." at bounding box center [365, 84] width 204 height 34
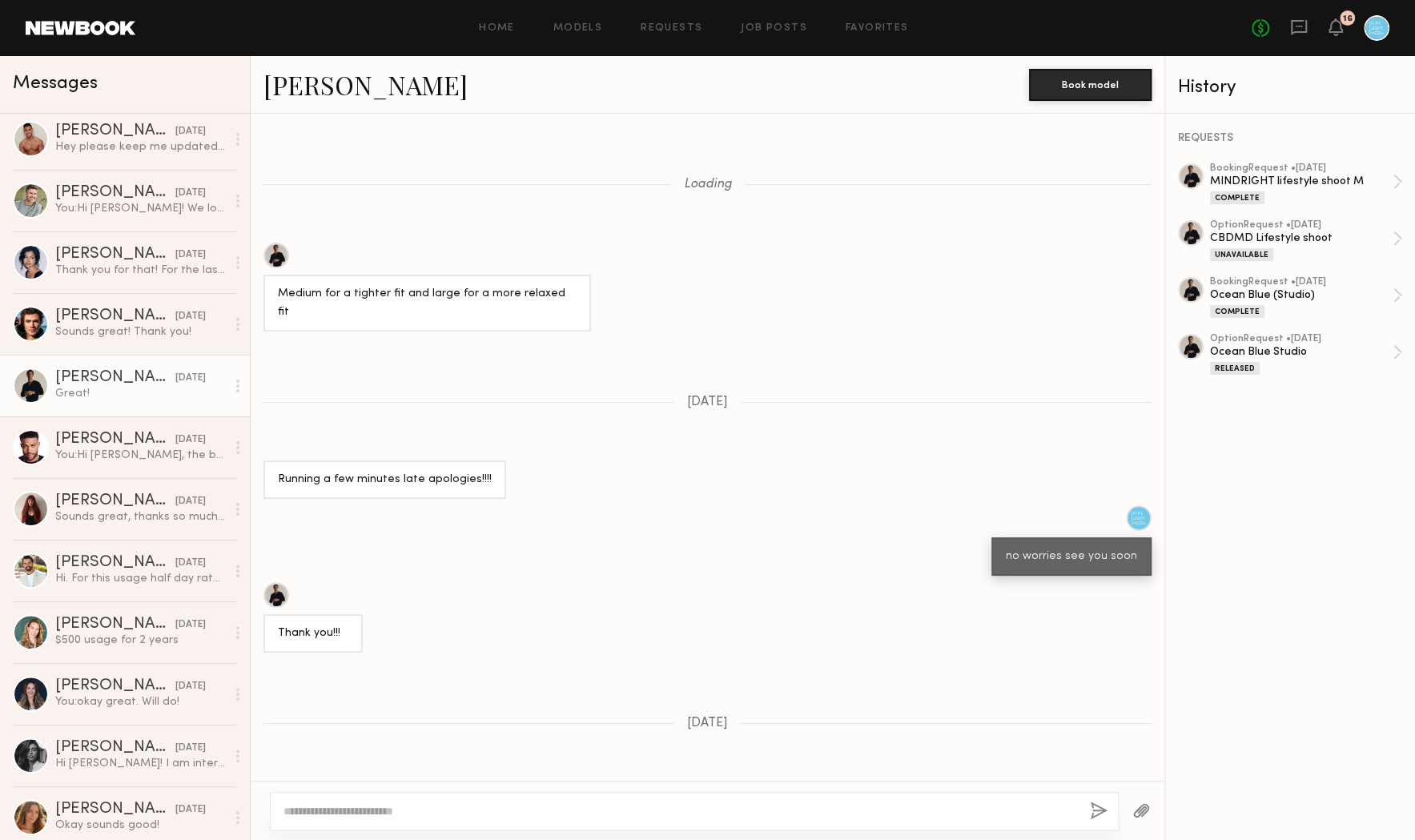
scroll to position [847, 0]
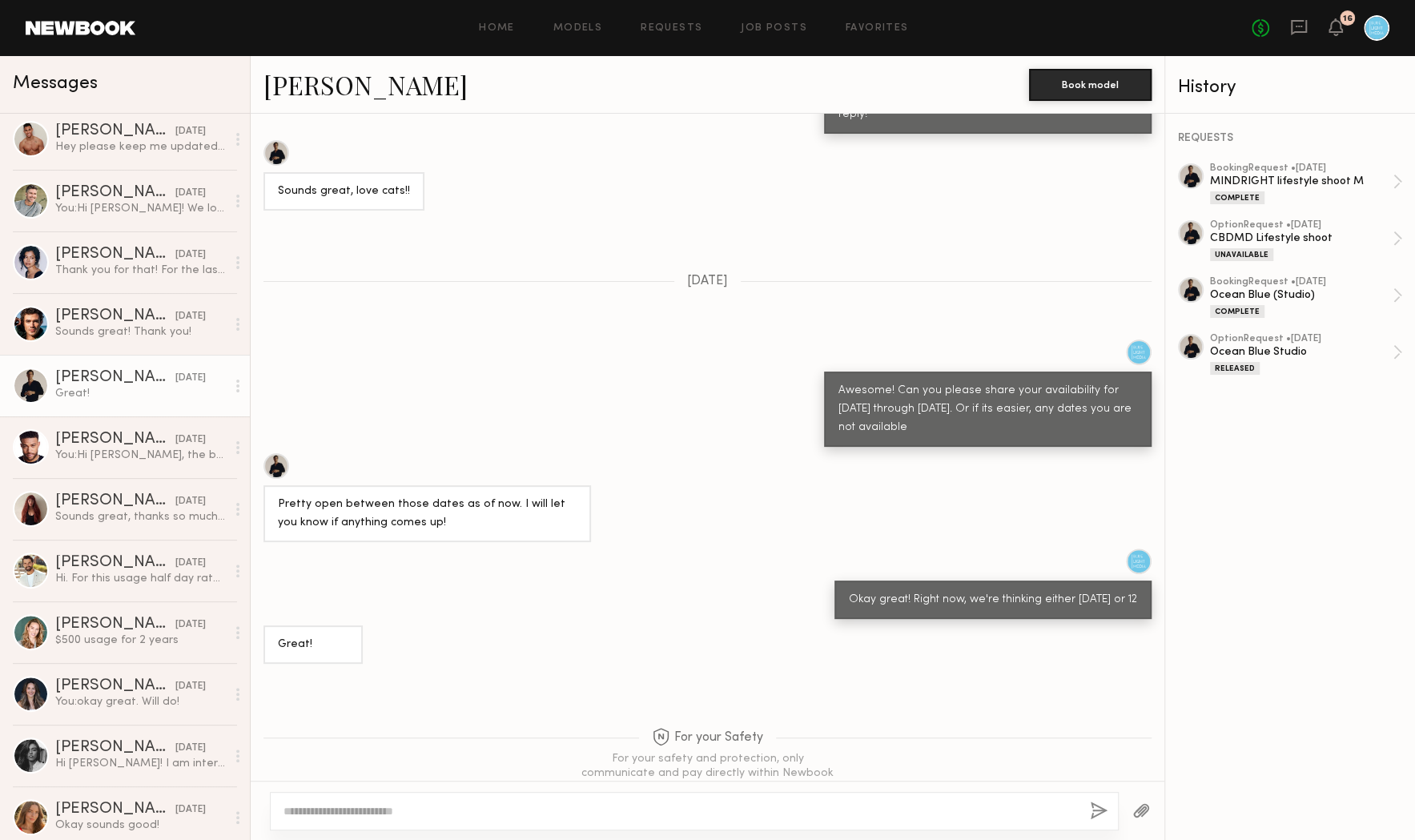
click at [302, 340] on div "Awesome! Can you please share your availability for July 28 through August 15th…" at bounding box center [707, 394] width 914 height 108
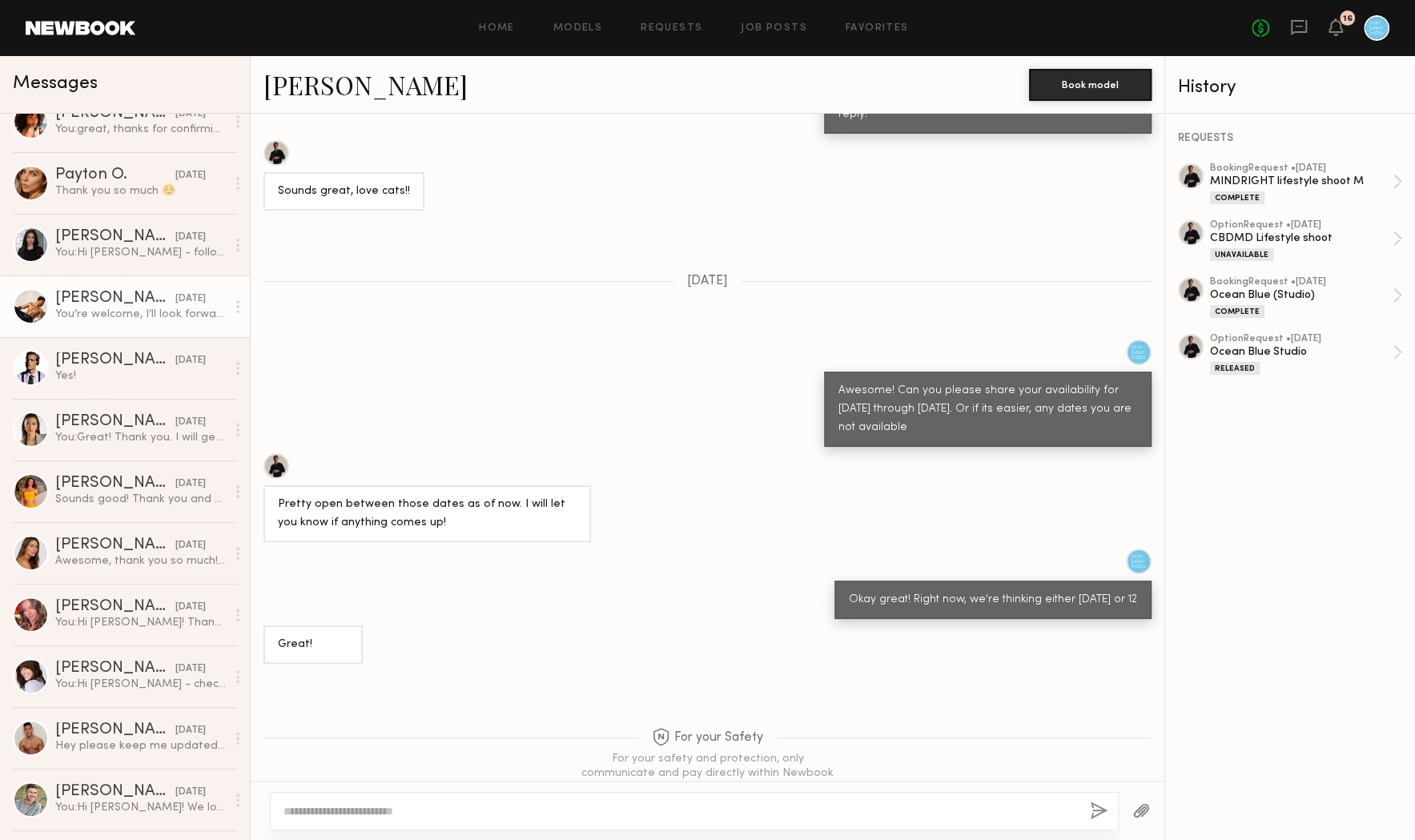
scroll to position [581, 0]
click at [95, 292] on div "Michael A." at bounding box center [115, 295] width 120 height 16
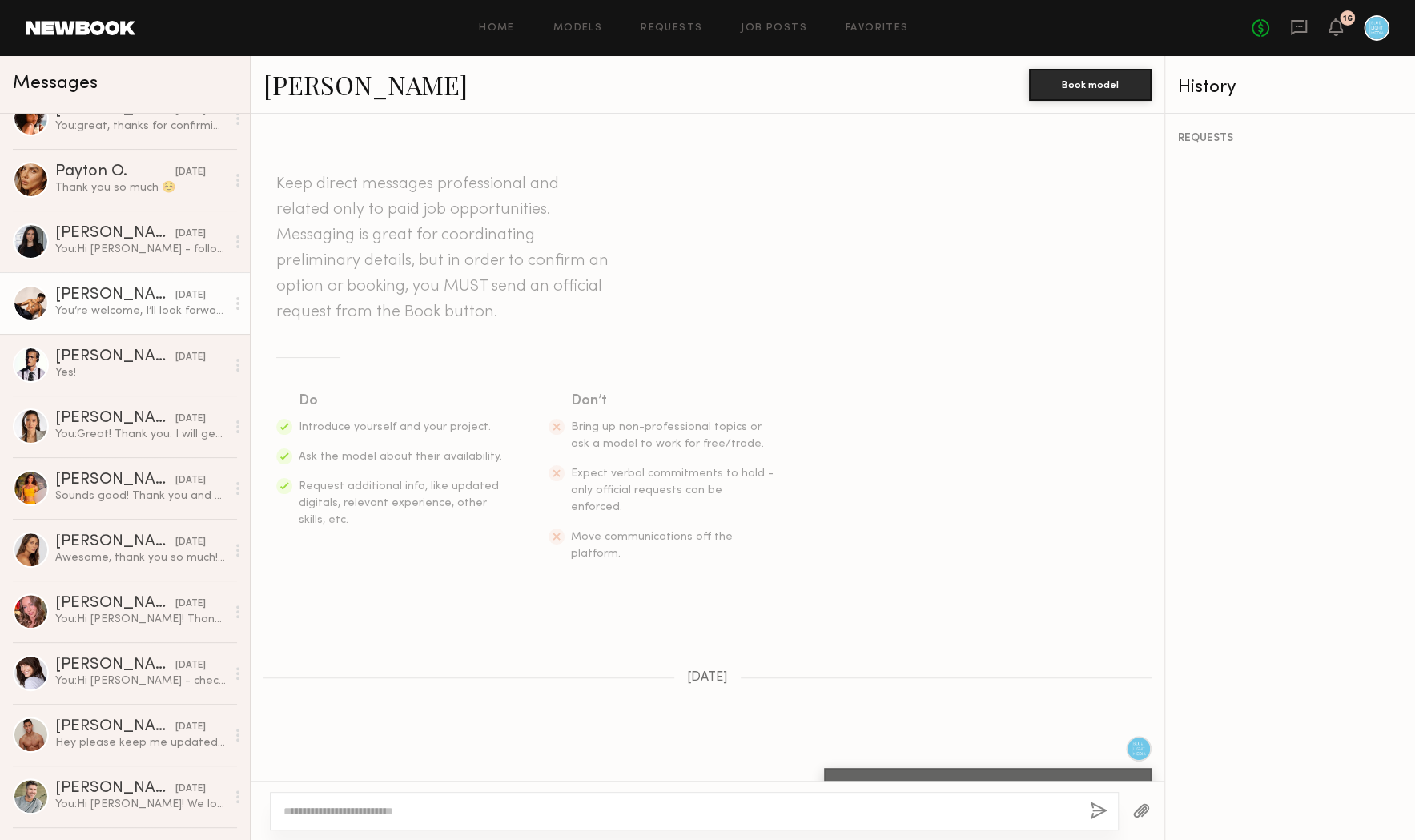
scroll to position [434, 0]
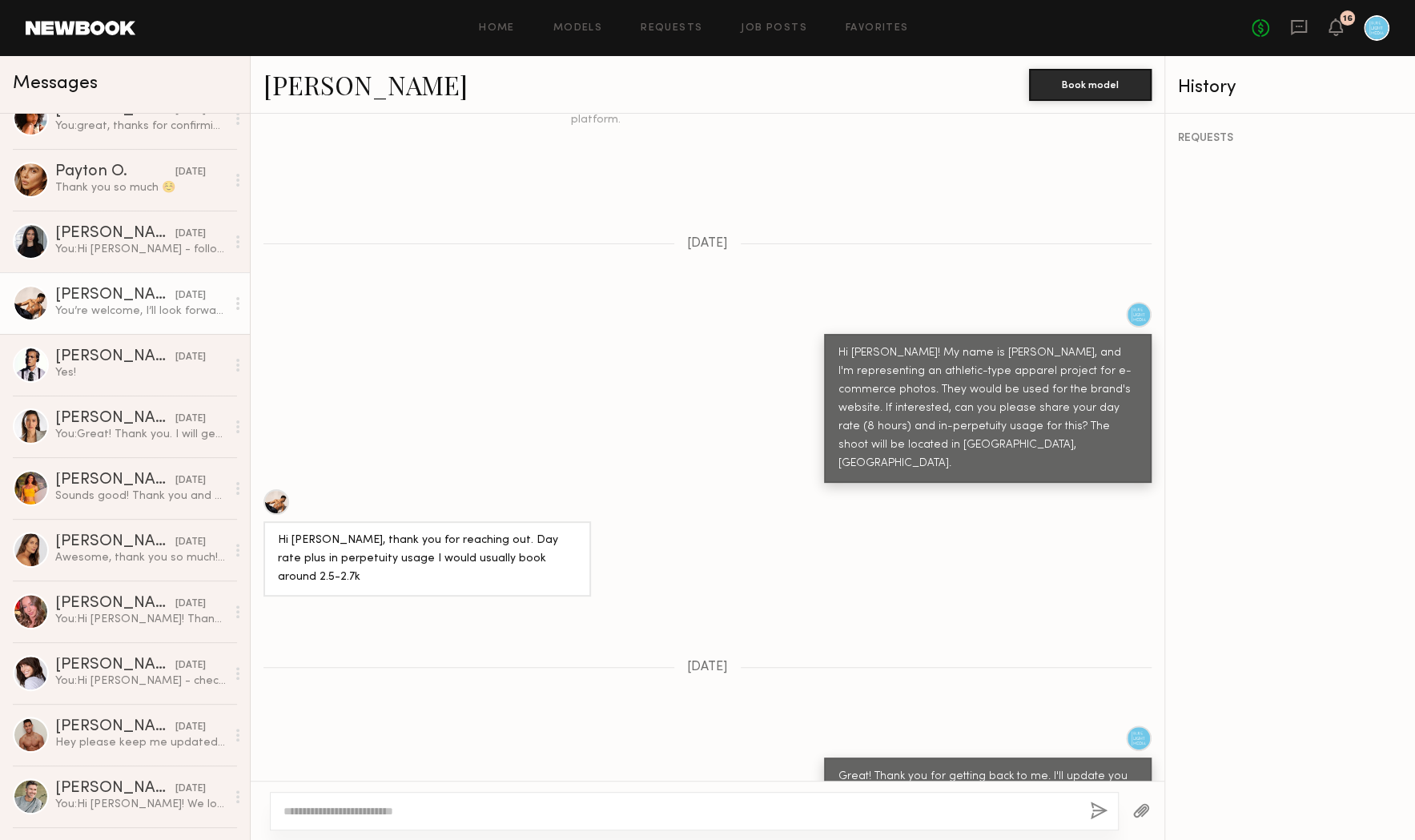
click at [301, 92] on link "Michael A." at bounding box center [365, 84] width 204 height 34
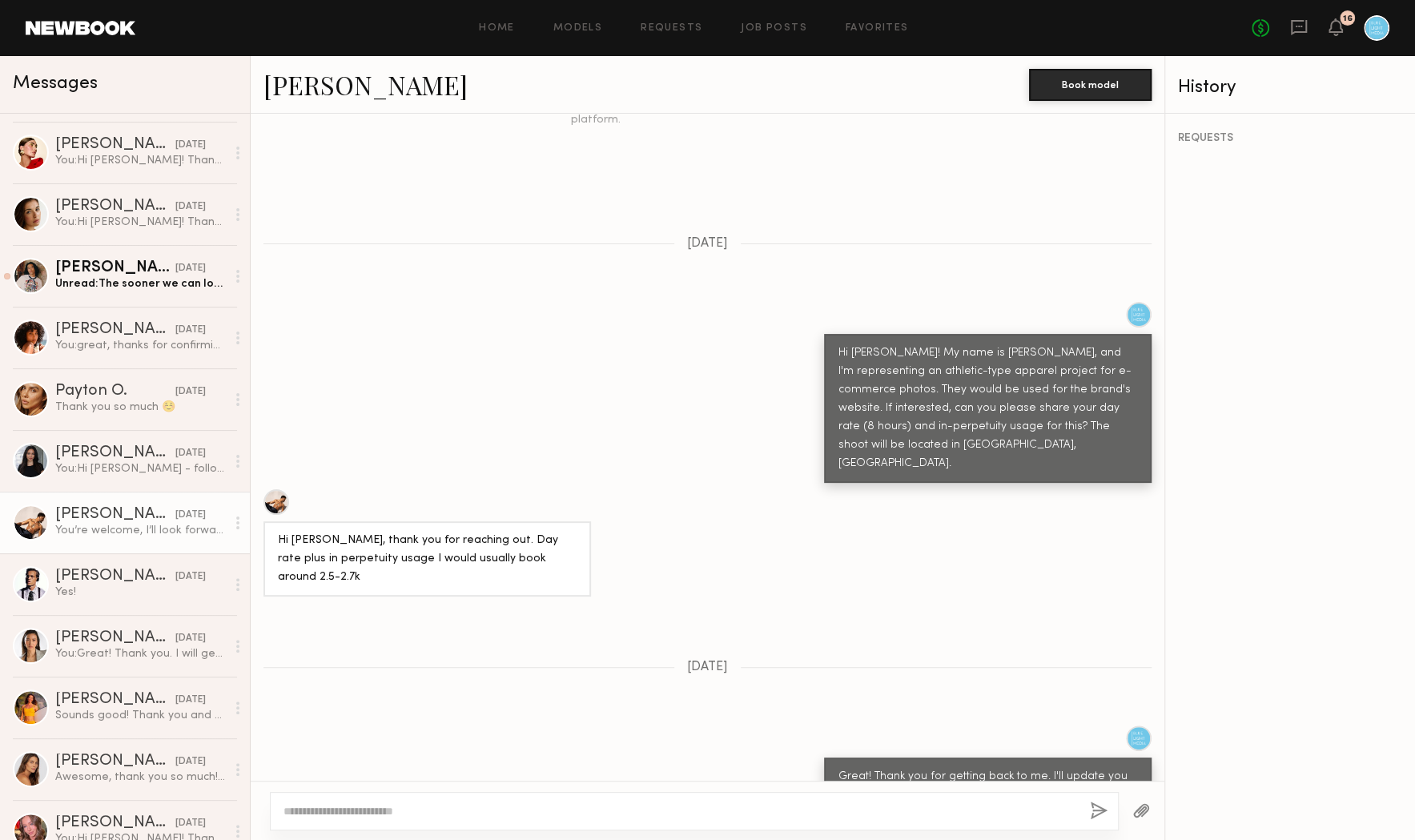
scroll to position [365, 0]
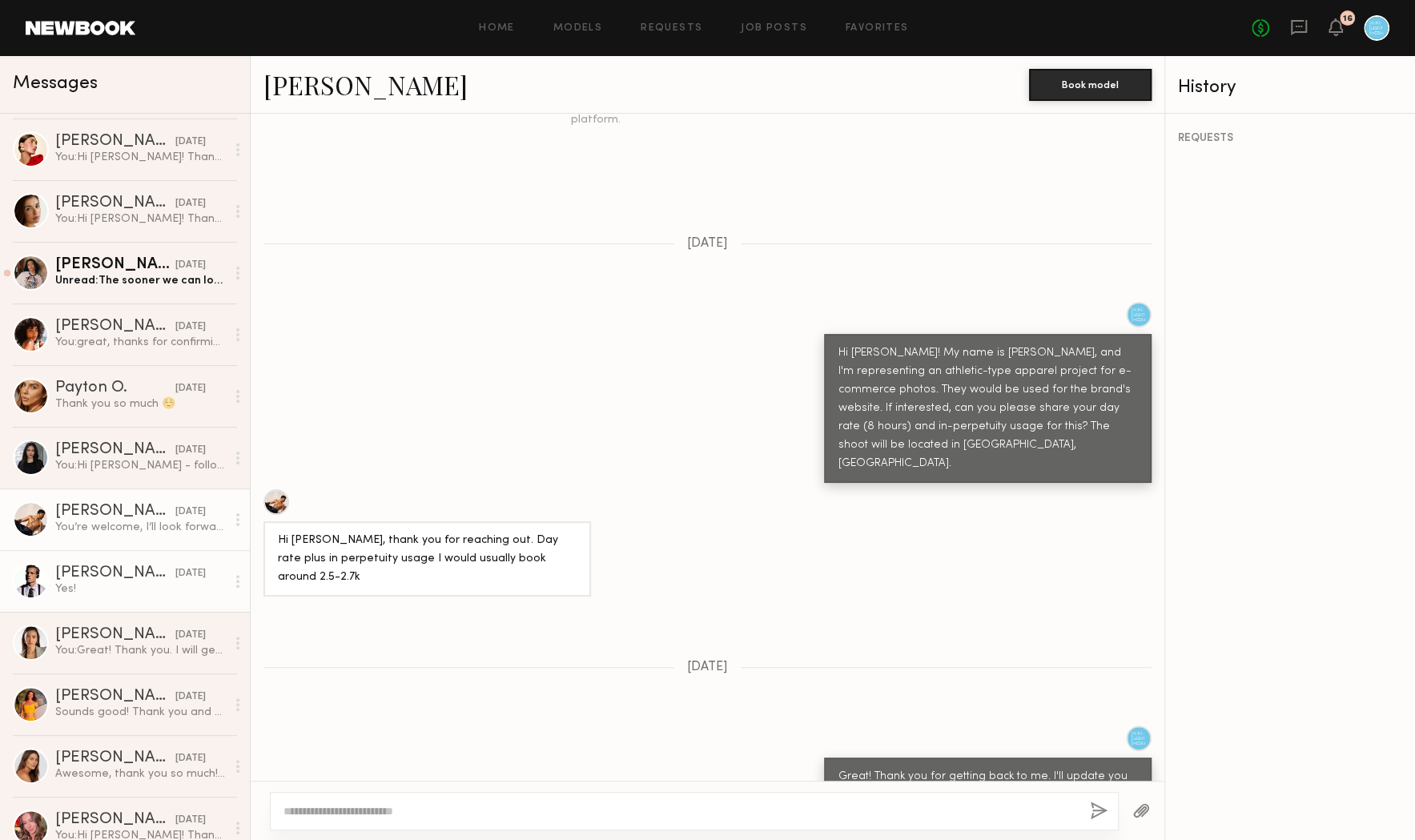
click at [92, 571] on div "Ryan B." at bounding box center [115, 573] width 120 height 16
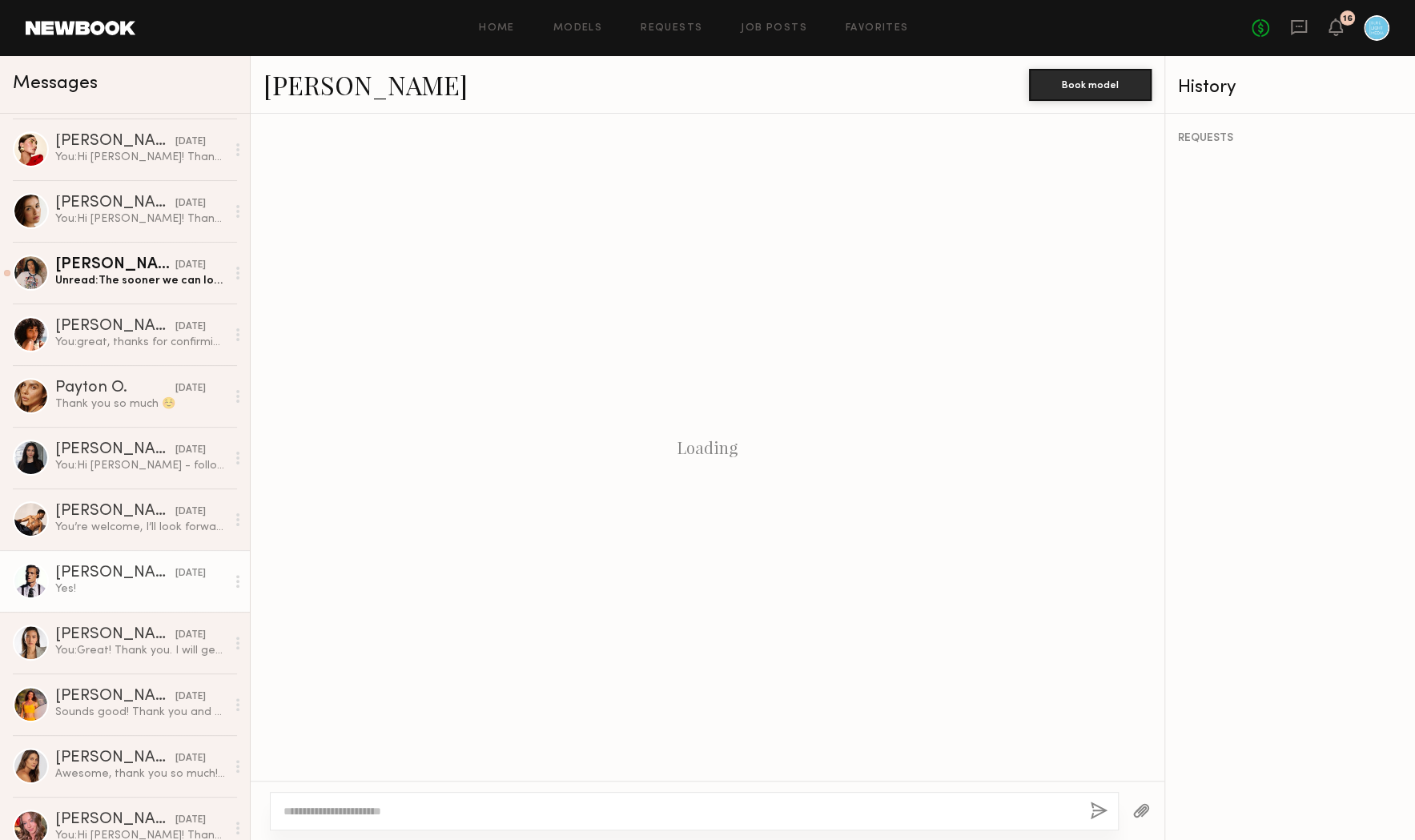
scroll to position [716, 0]
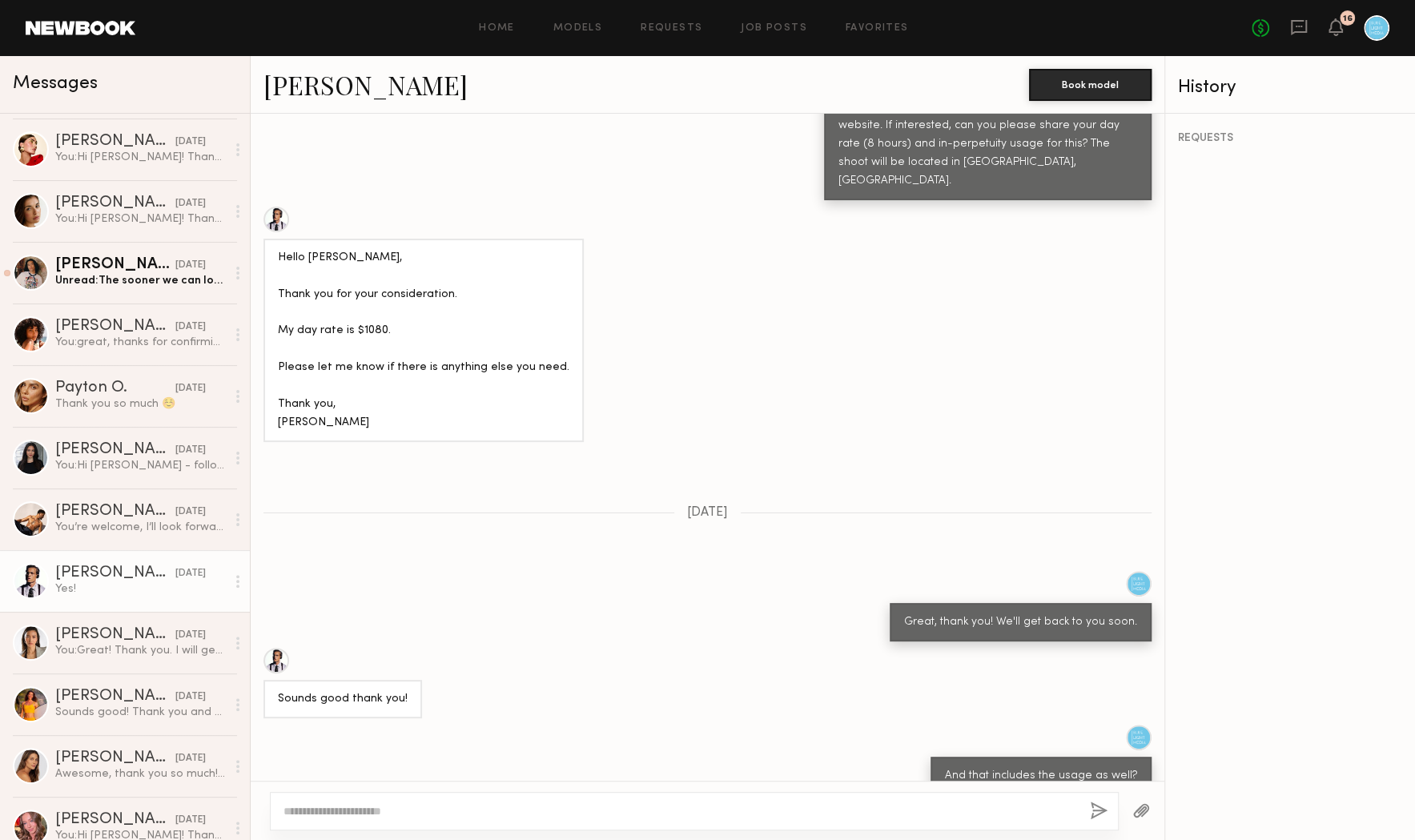
click at [313, 77] on link "Ryan B." at bounding box center [365, 84] width 204 height 34
click at [134, 265] on div "Kenan-Eames S." at bounding box center [115, 265] width 120 height 16
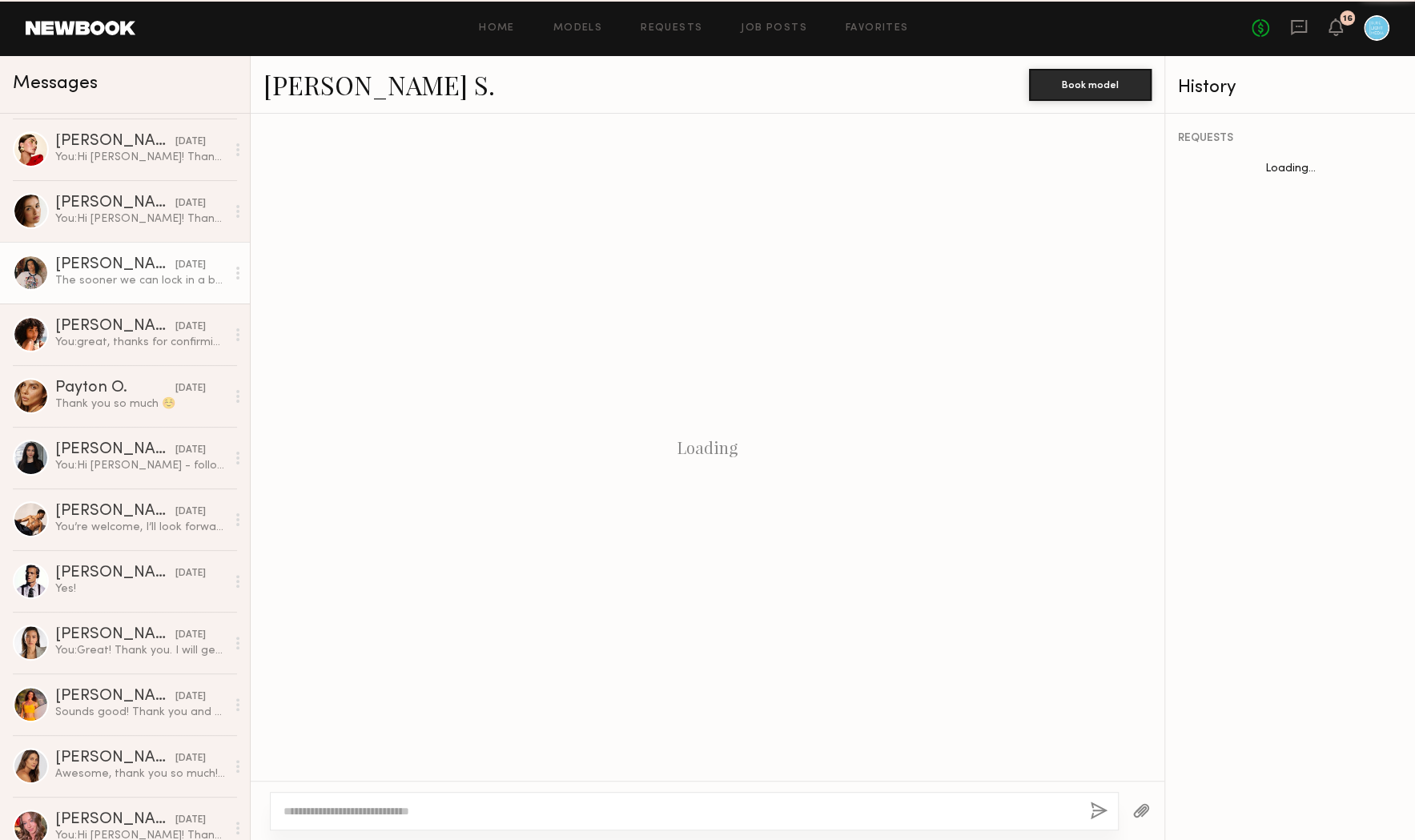
scroll to position [1109, 0]
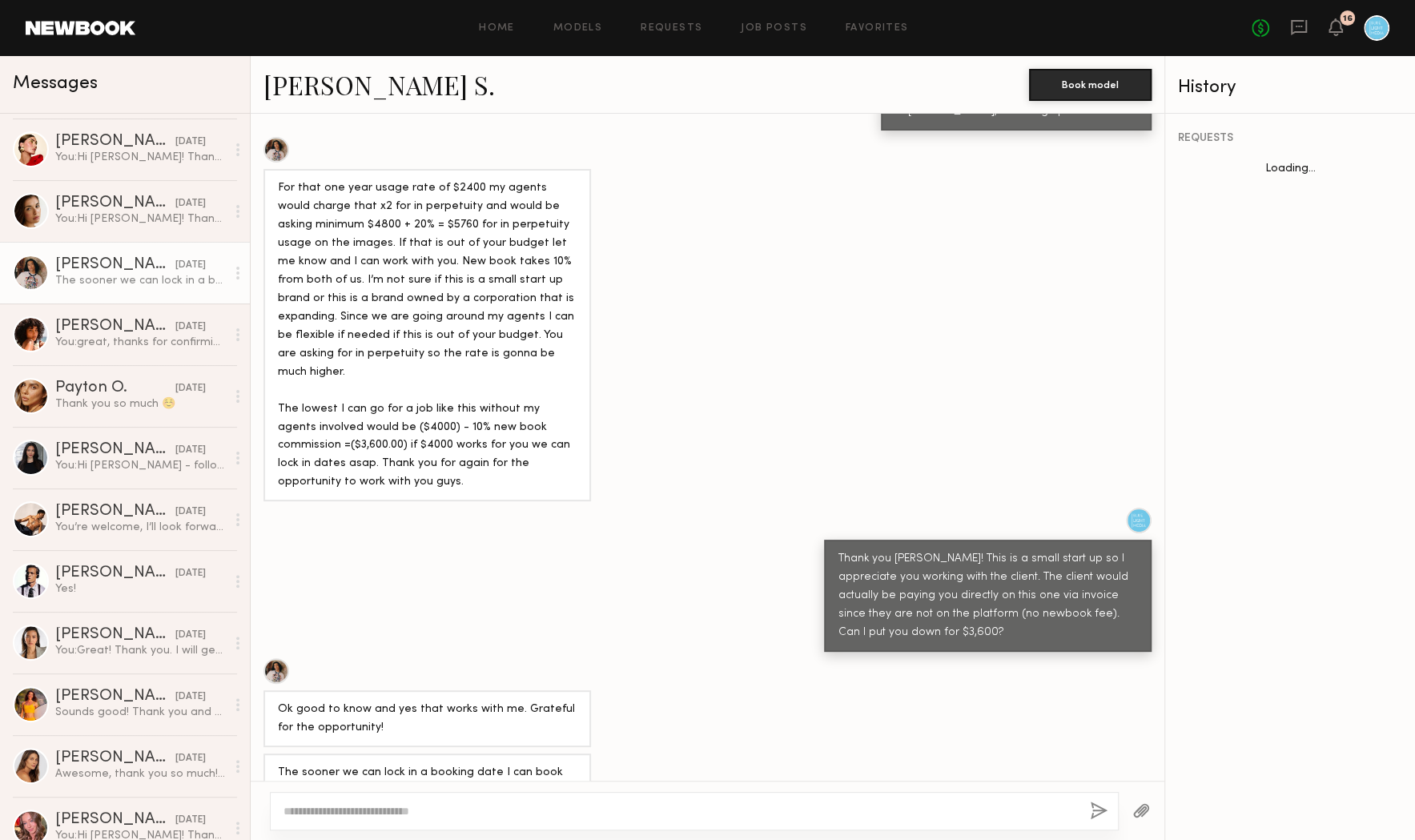
click at [347, 81] on link "Kenan-Eames S." at bounding box center [378, 84] width 231 height 34
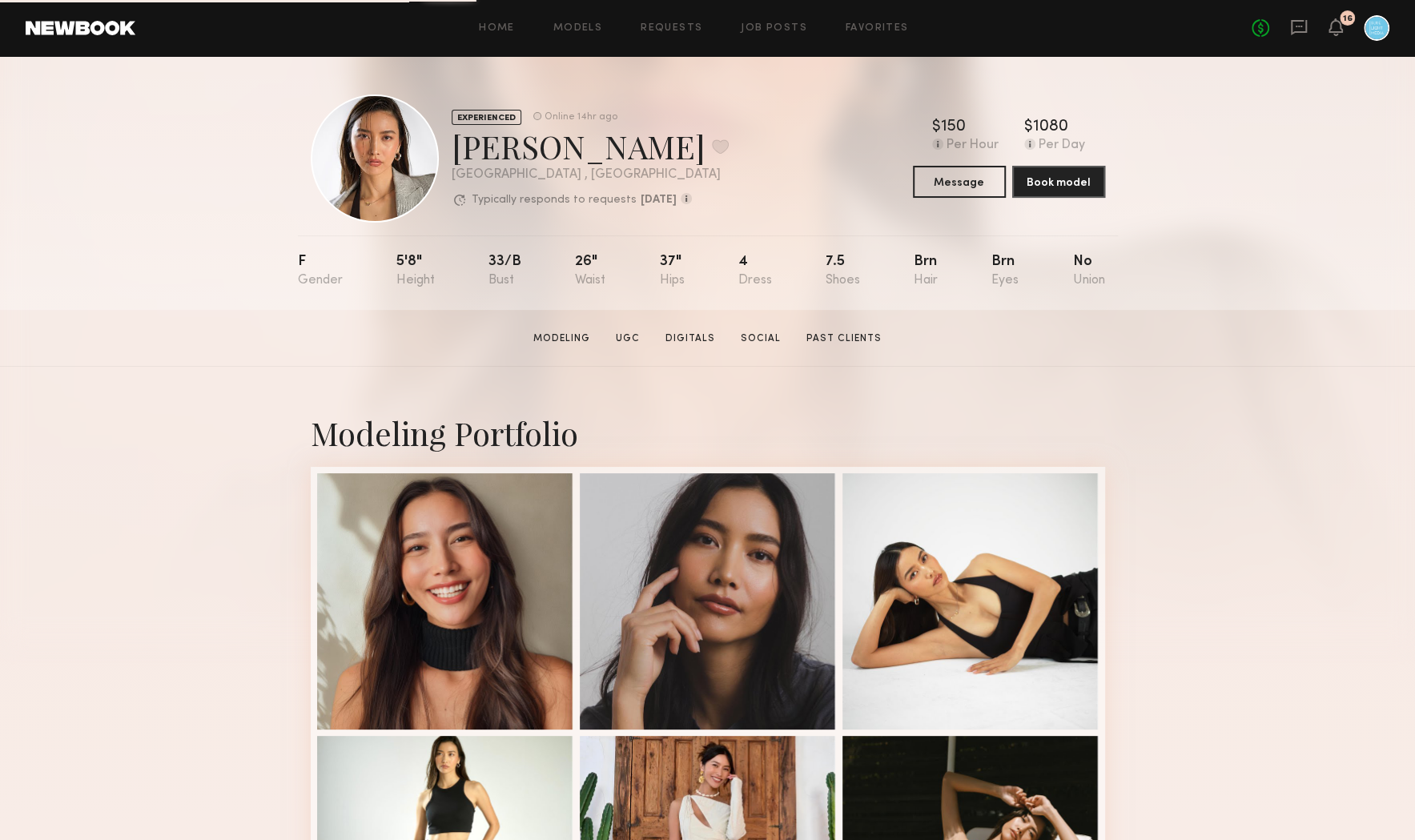
click at [61, 37] on header "Home Models Requests Job Posts Favorites Sign Out No fees up to $5,000 16" at bounding box center [707, 28] width 1415 height 56
click at [1297, 29] on icon at bounding box center [1298, 27] width 18 height 18
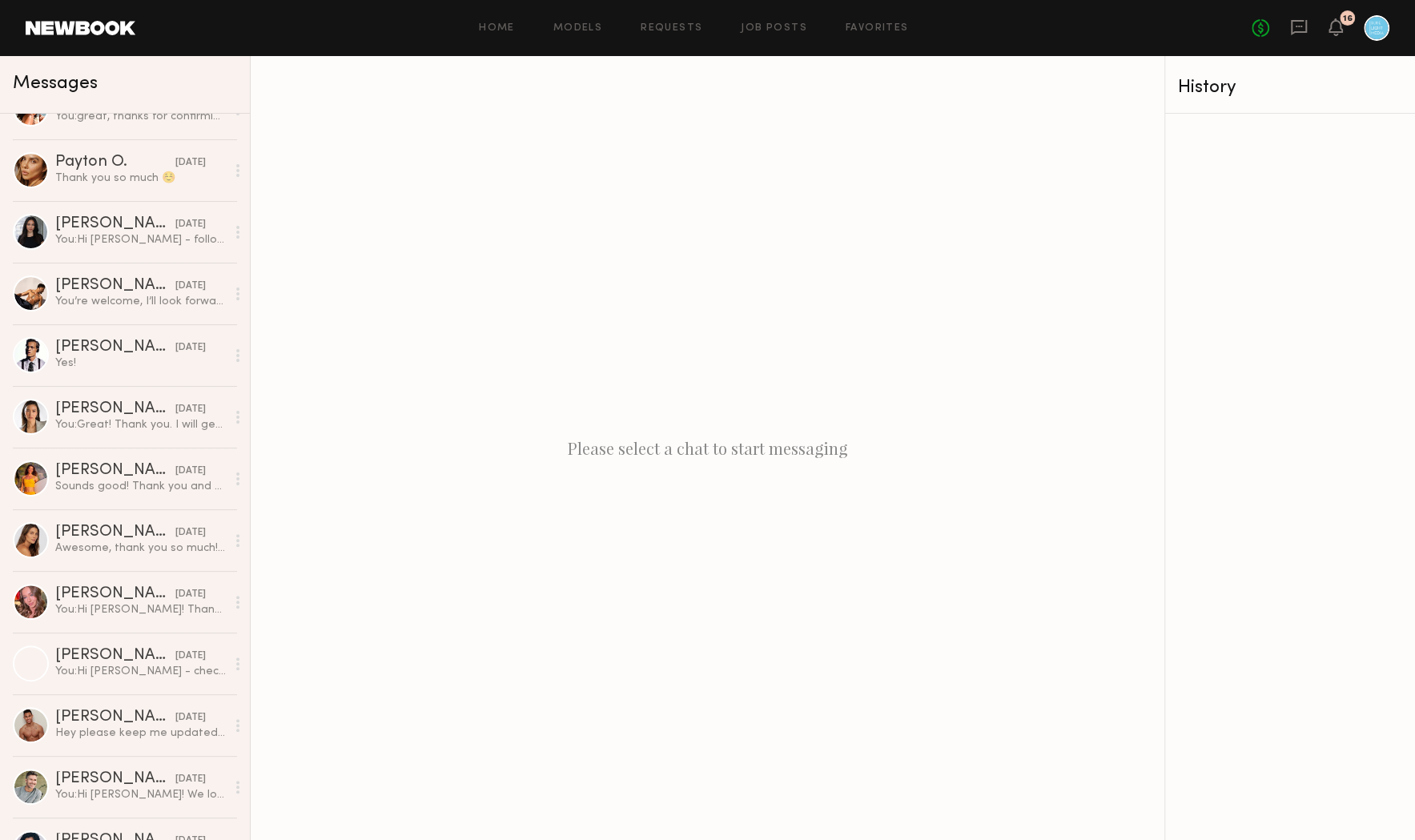
scroll to position [597, 0]
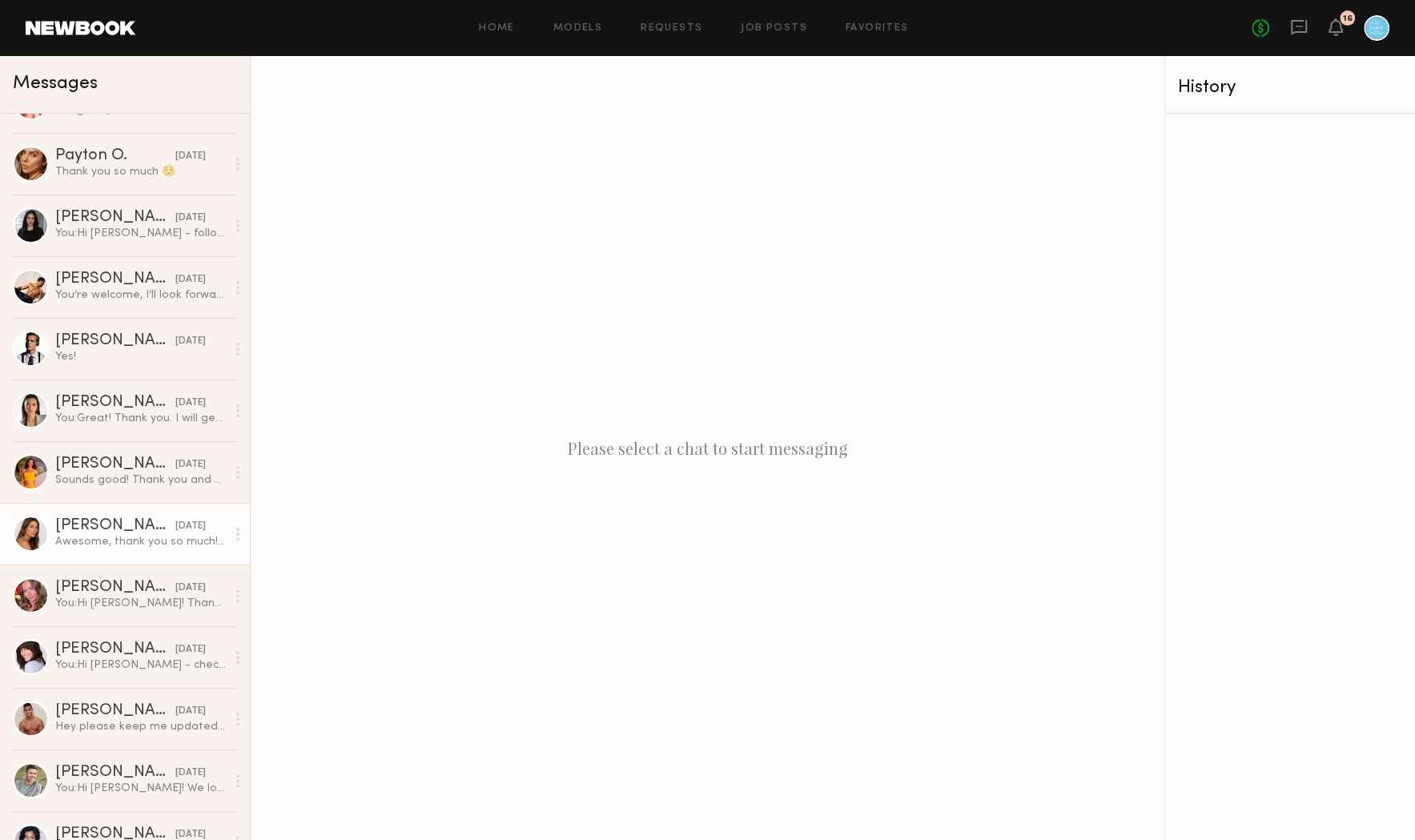
click at [95, 522] on div "Carly S." at bounding box center [115, 526] width 120 height 16
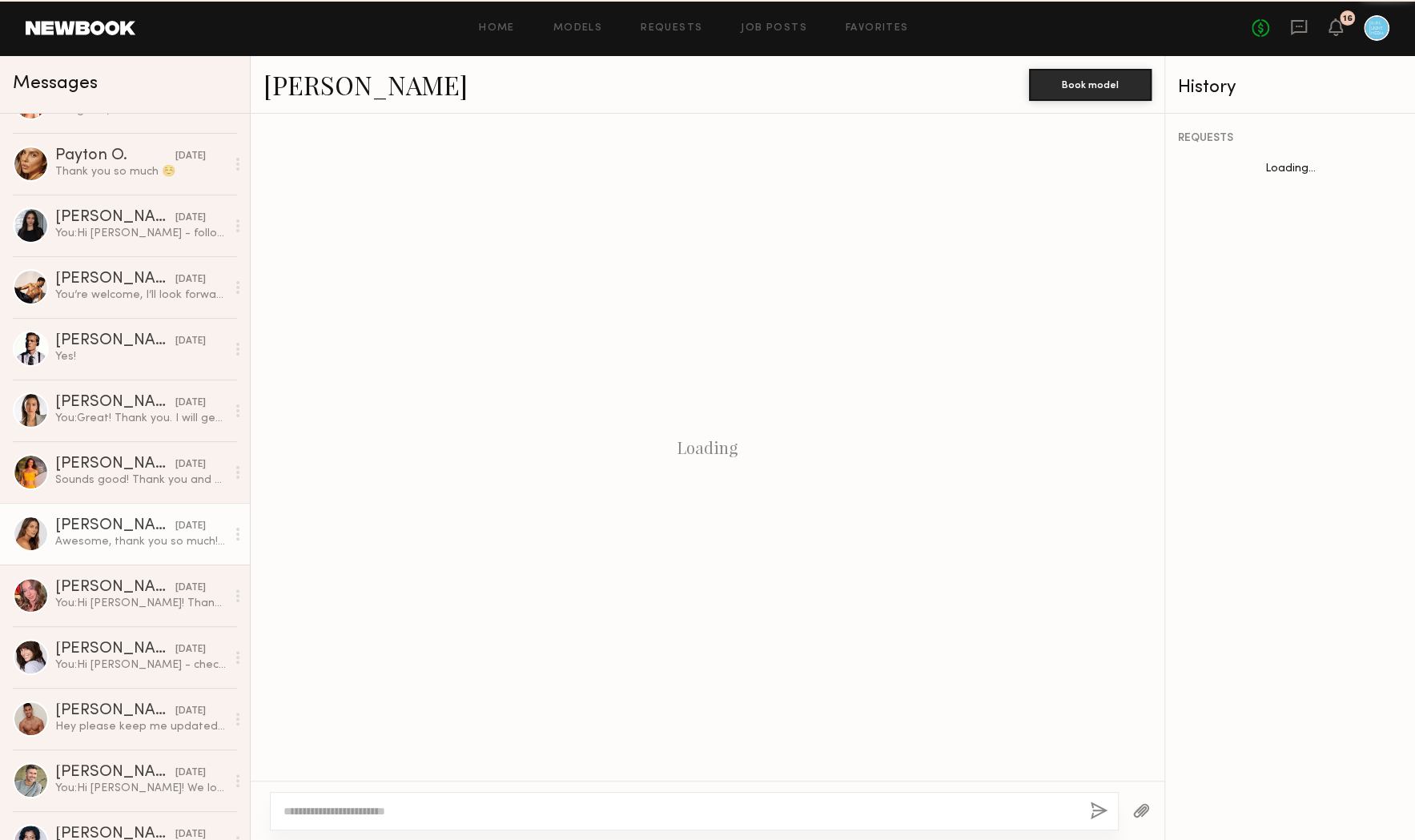
scroll to position [405, 0]
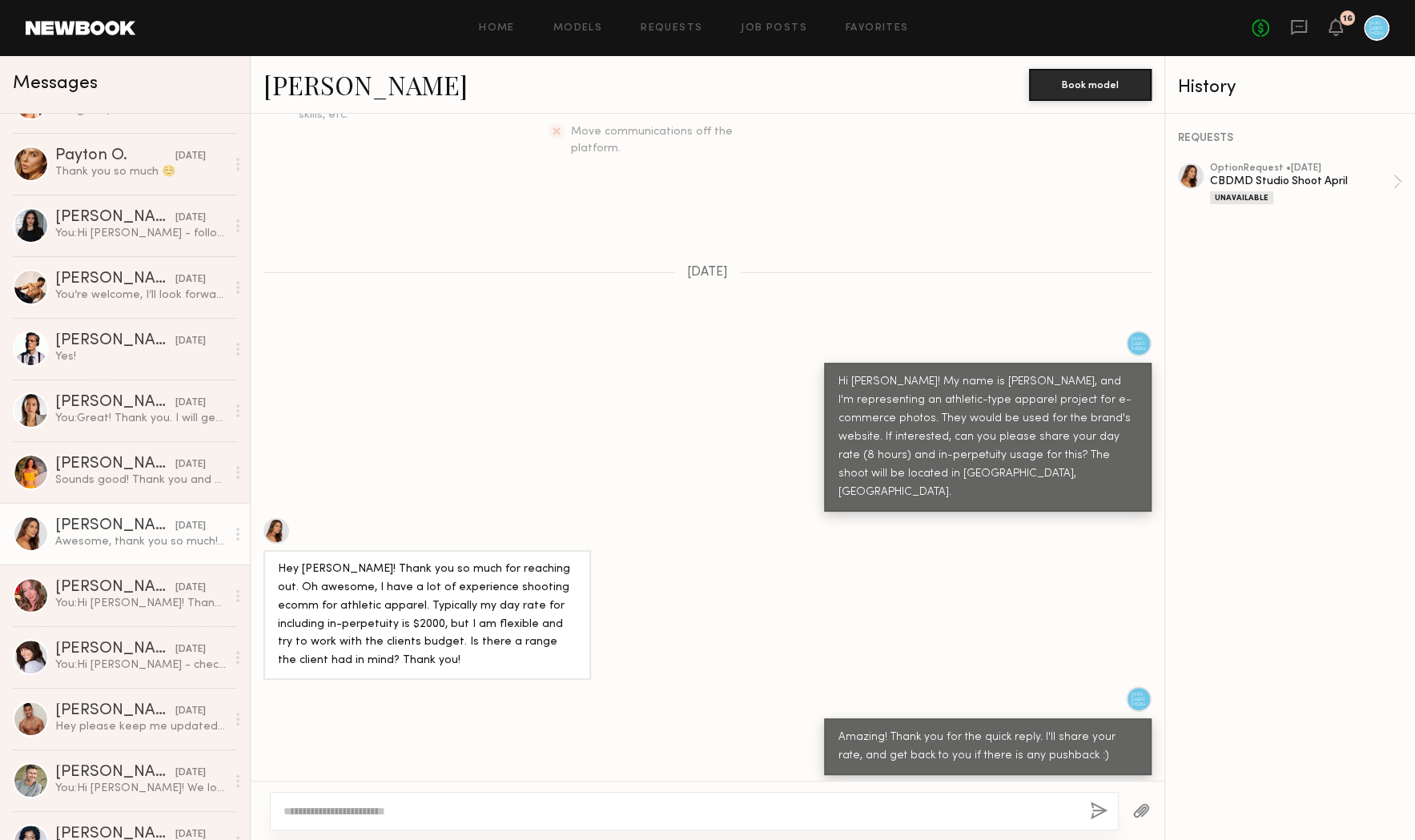
click at [298, 86] on link "Carly S." at bounding box center [365, 84] width 204 height 34
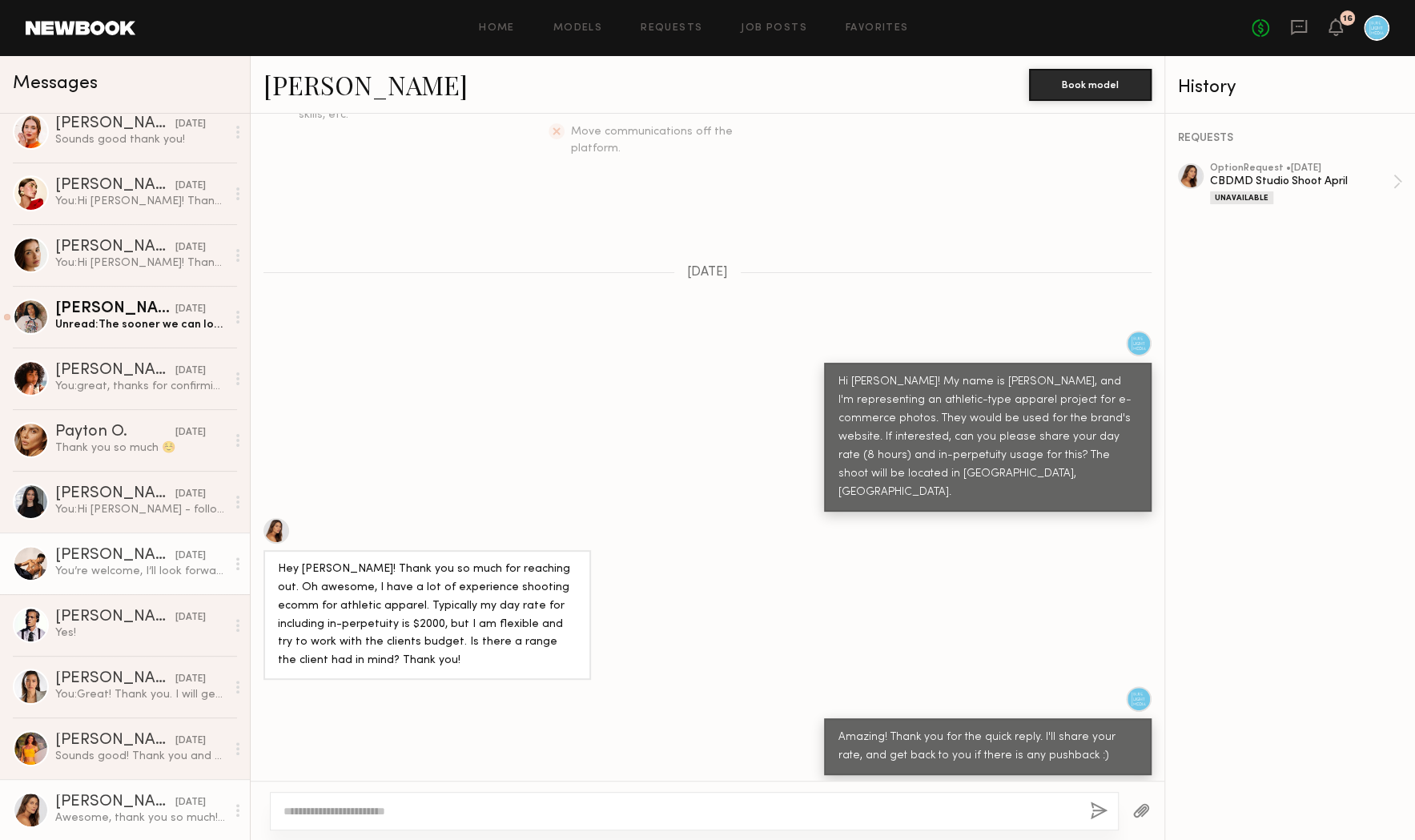
scroll to position [317, 0]
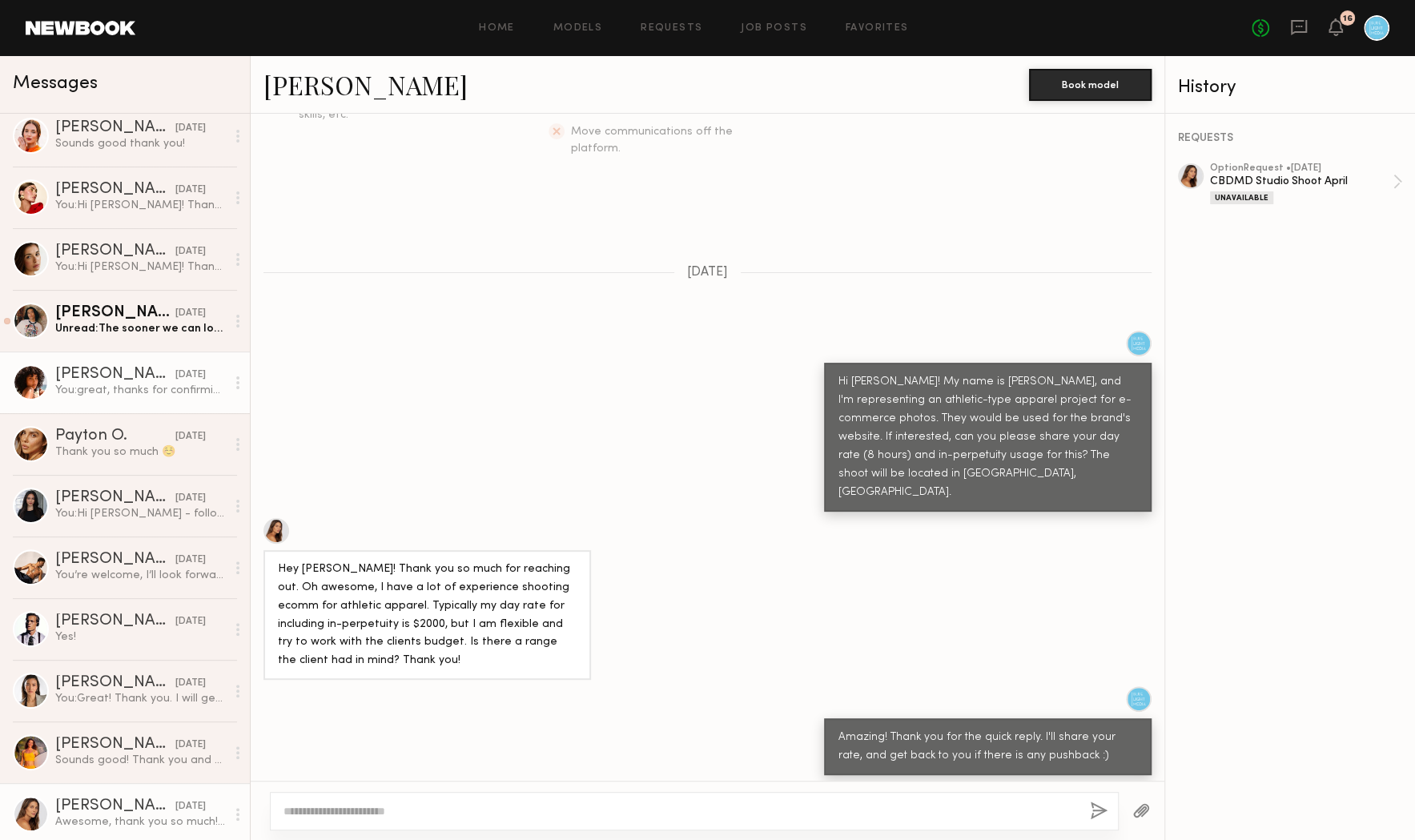
click at [101, 378] on div "Emely M." at bounding box center [115, 374] width 120 height 16
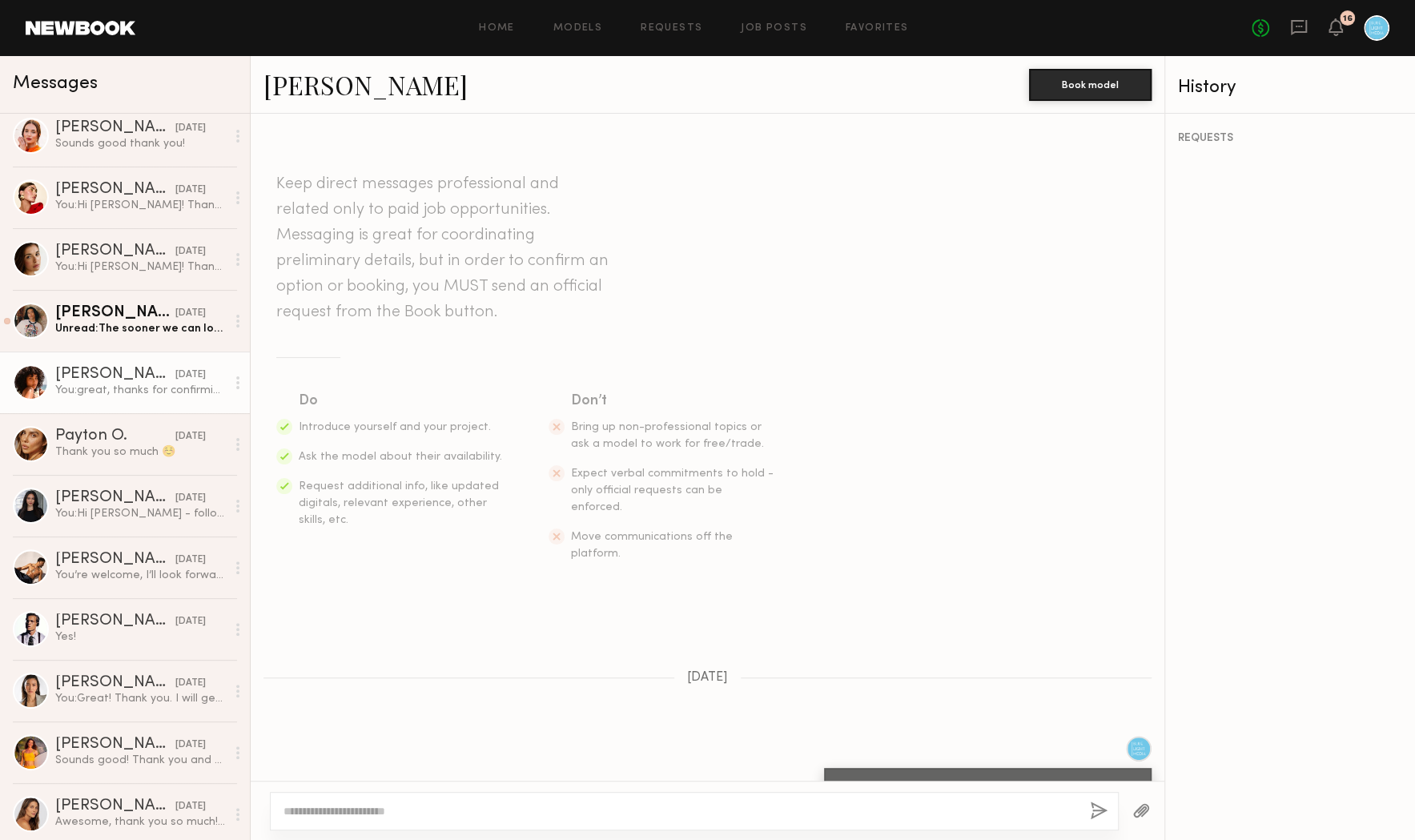
scroll to position [859, 0]
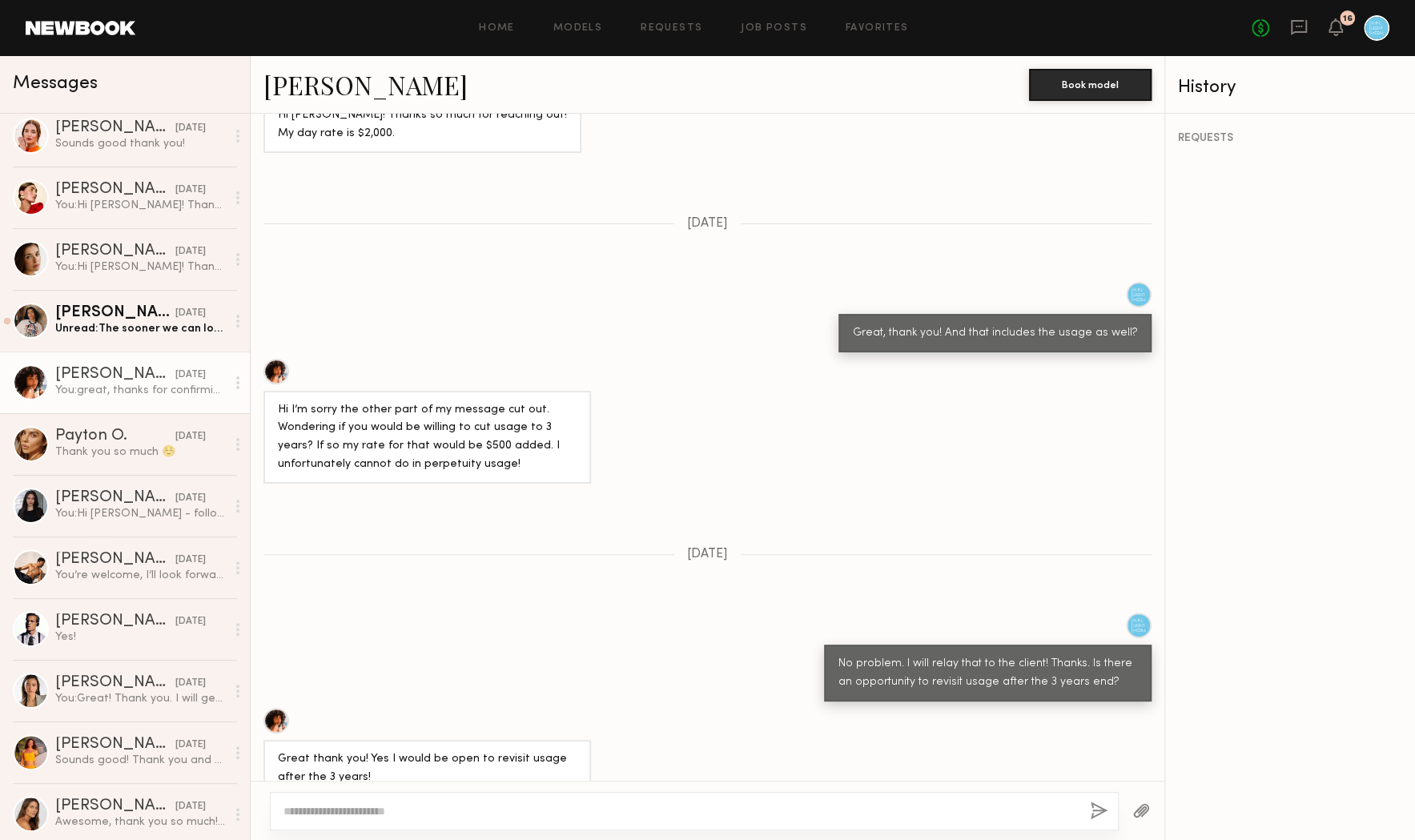
click at [322, 86] on link "Emely M." at bounding box center [365, 84] width 204 height 34
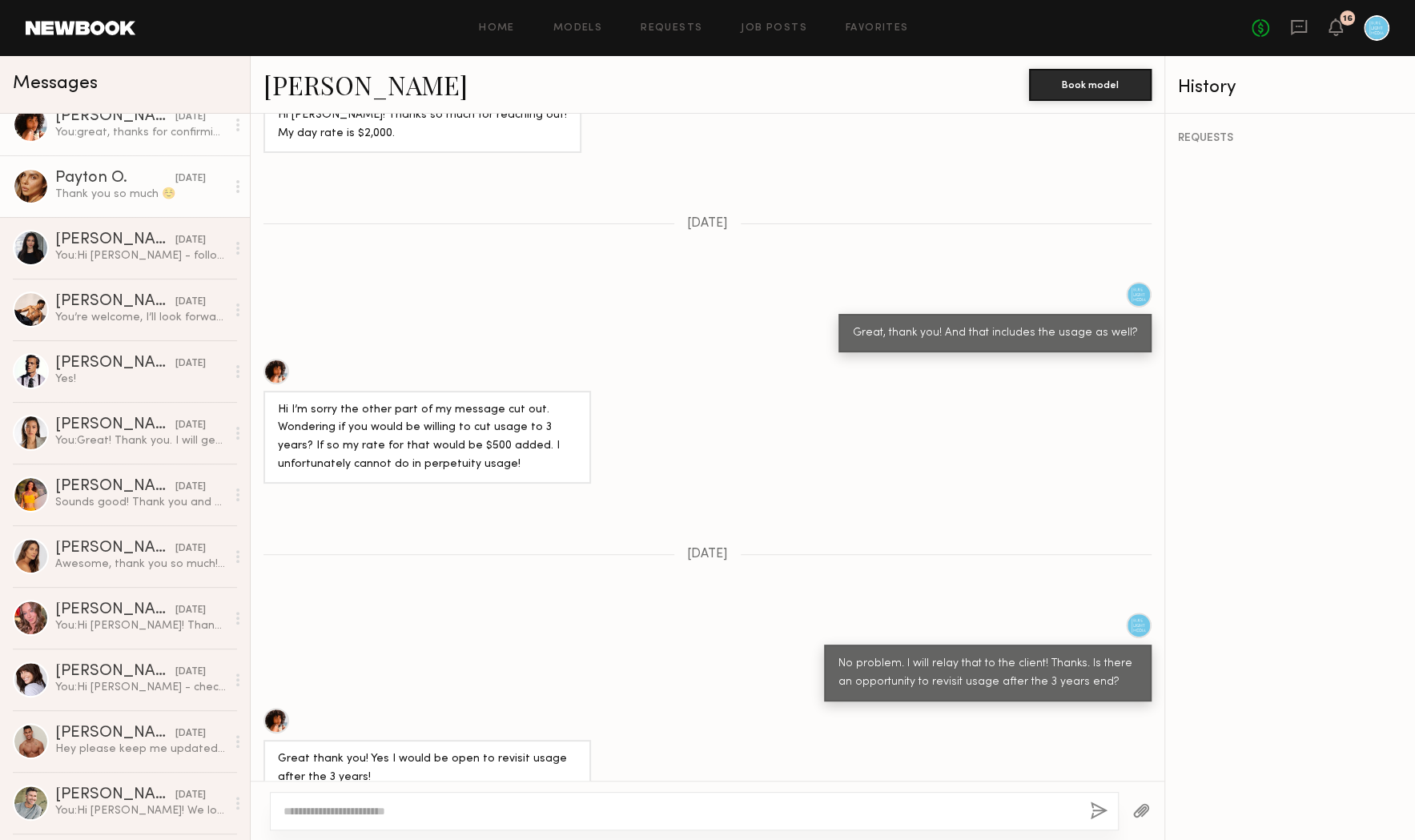
scroll to position [623, 0]
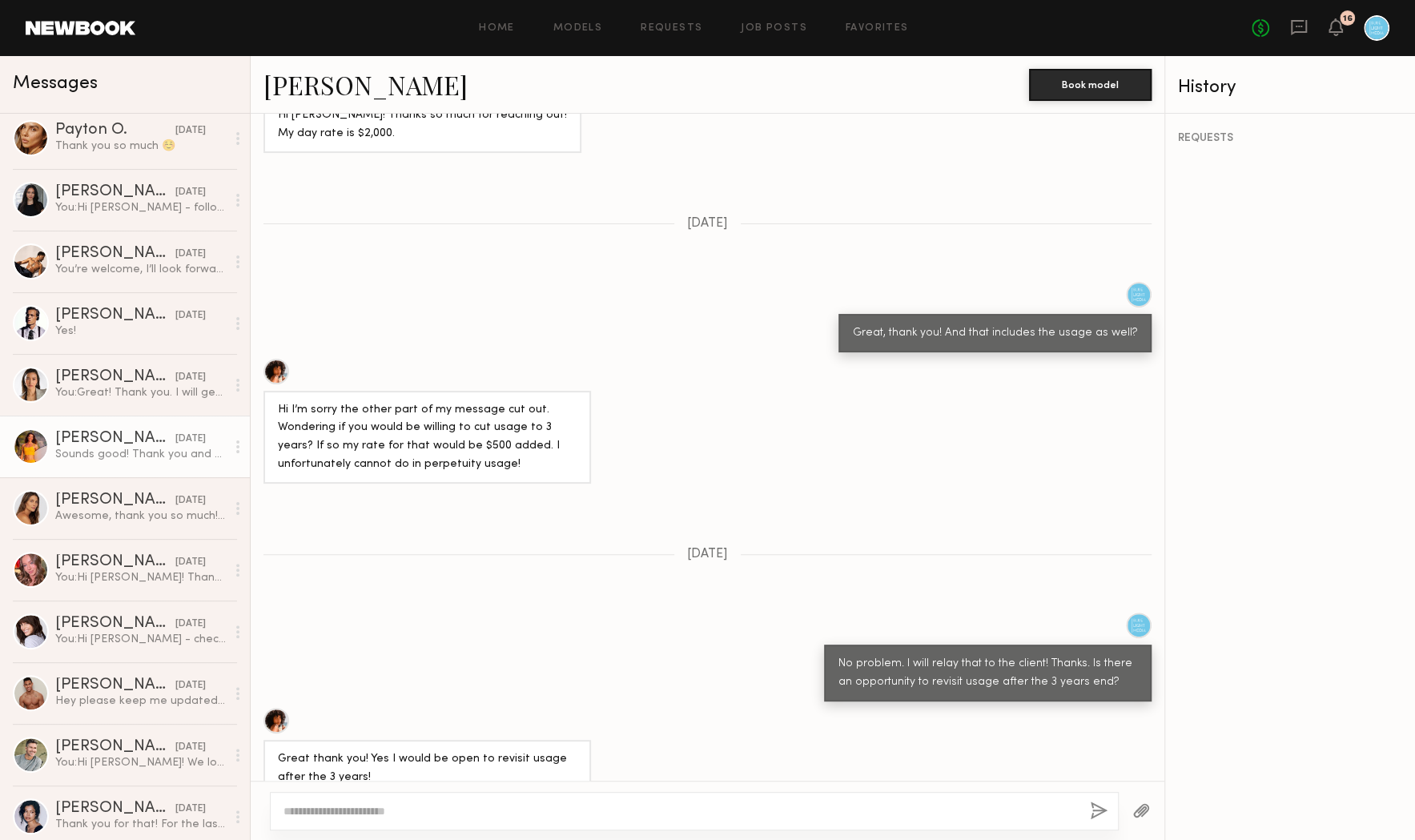
click at [92, 441] on div "Miska S." at bounding box center [115, 438] width 120 height 16
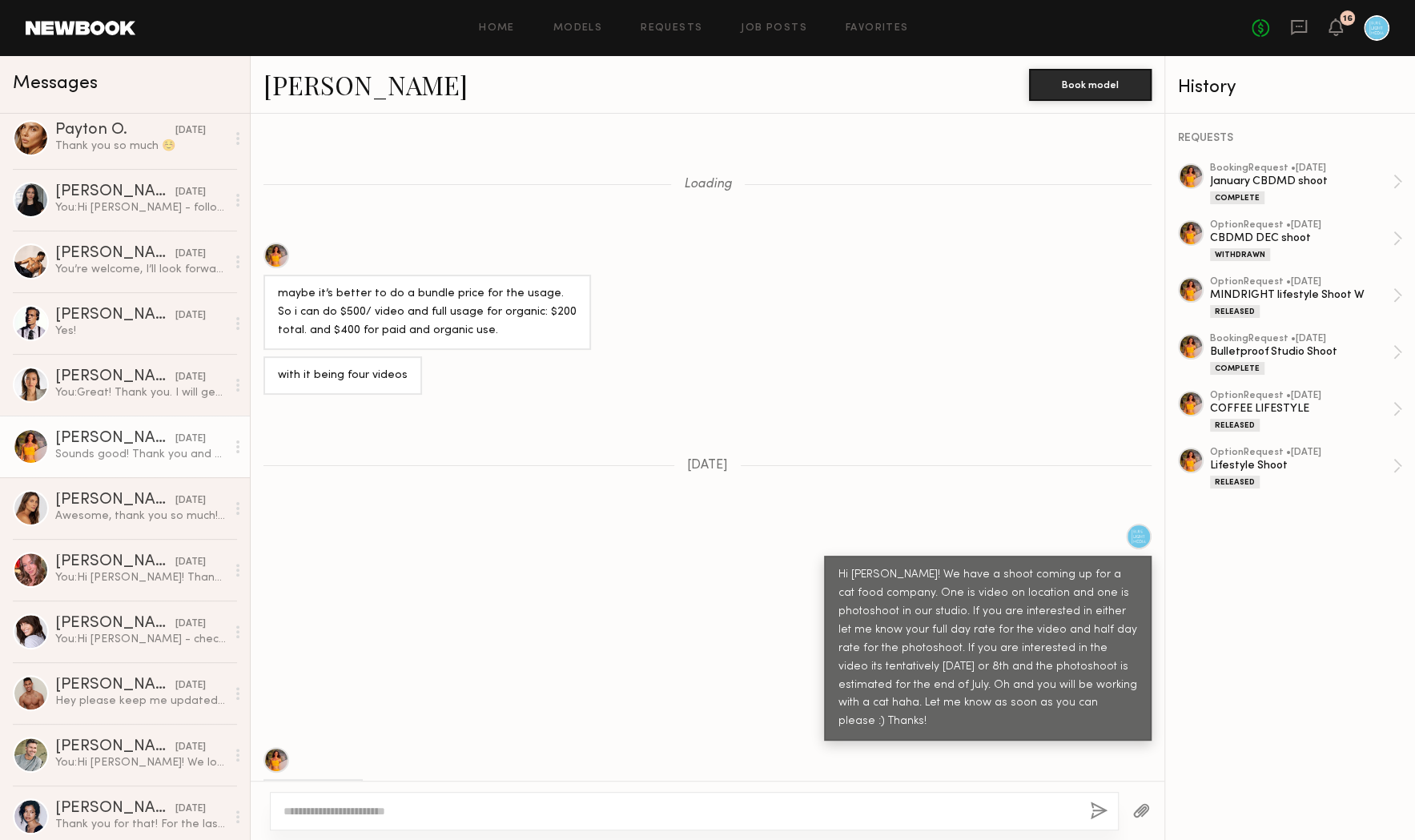
scroll to position [780, 0]
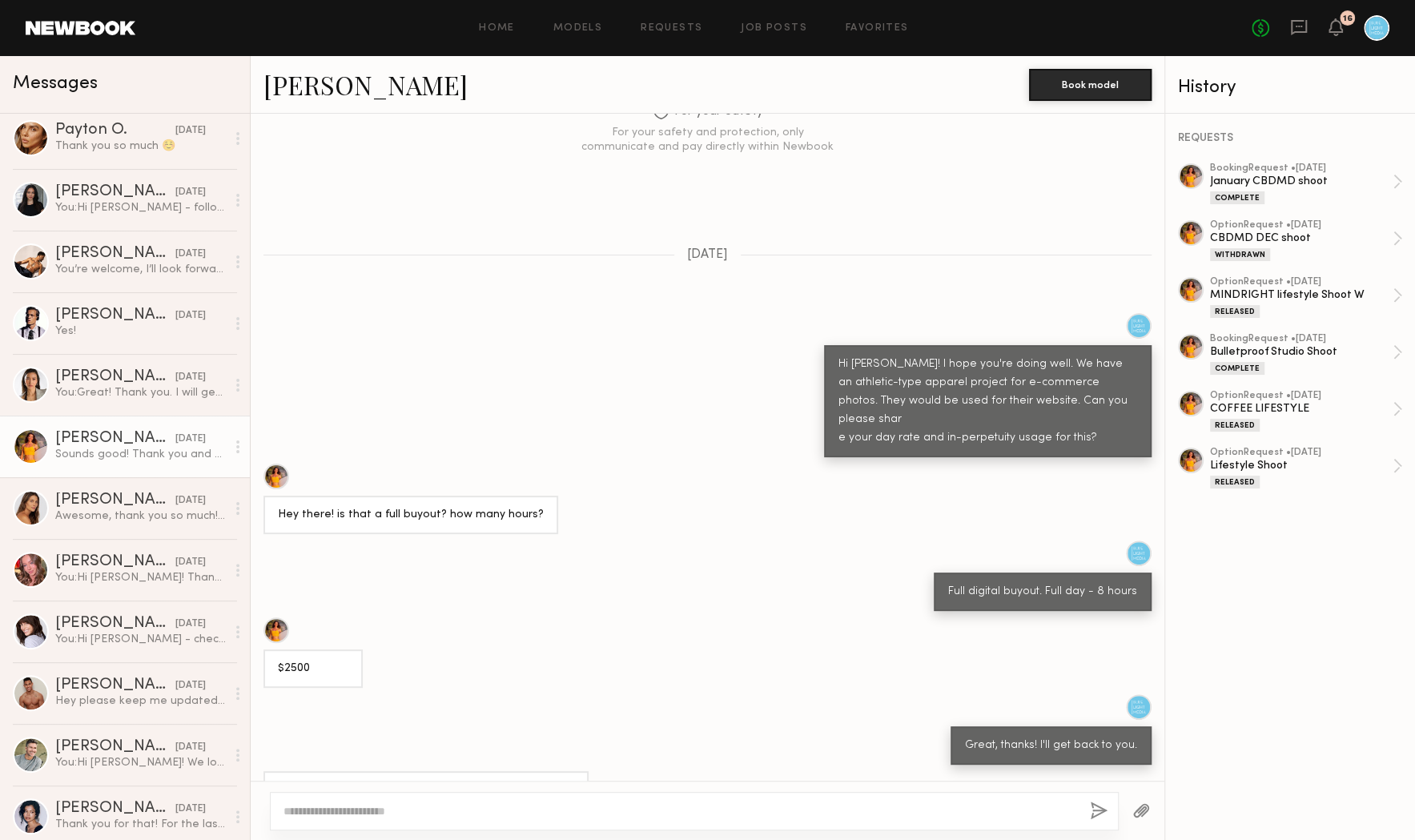
click at [304, 106] on div "Miska S. Book model" at bounding box center [707, 85] width 914 height 58
click at [300, 83] on link "Miska S." at bounding box center [365, 84] width 204 height 34
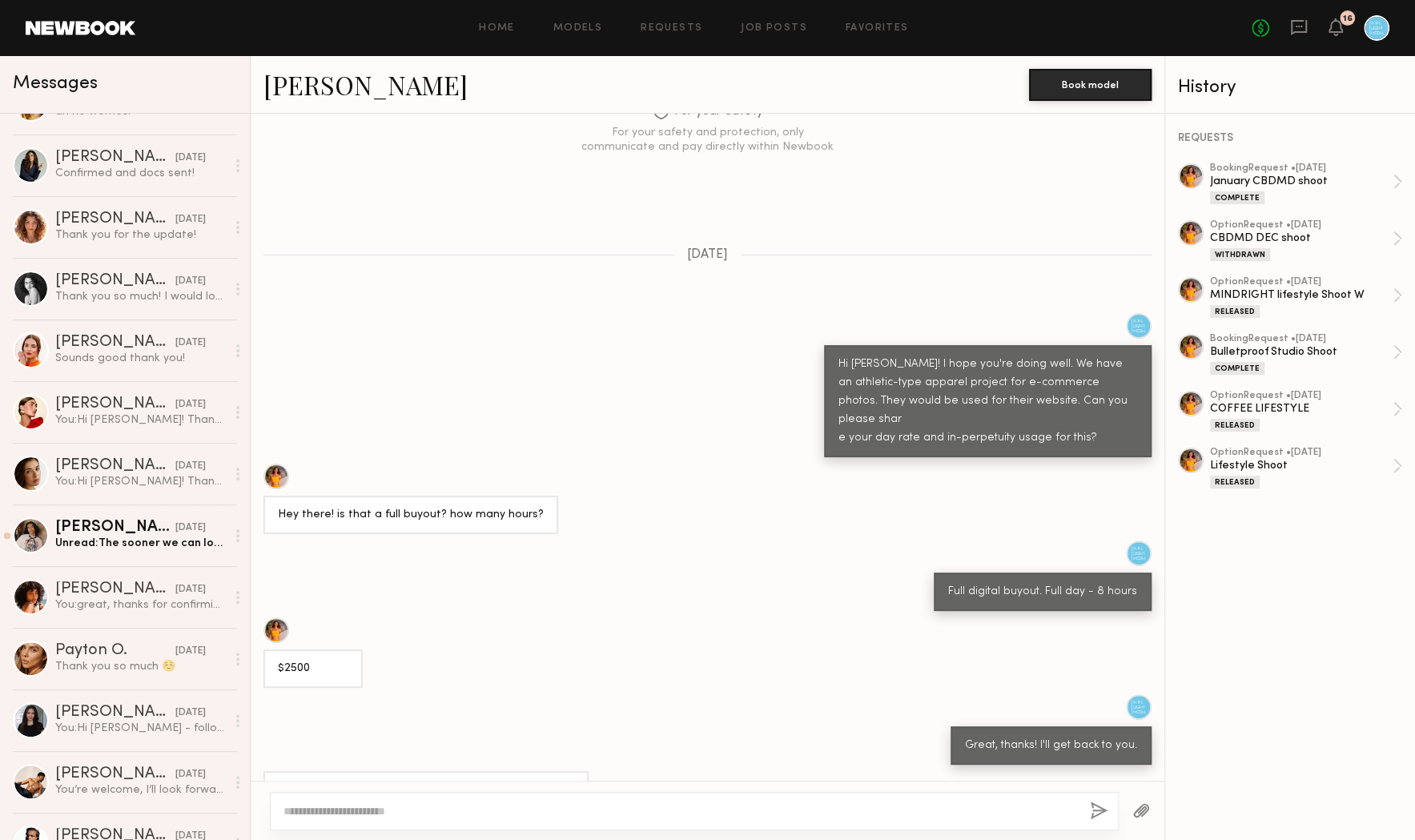
scroll to position [87, 0]
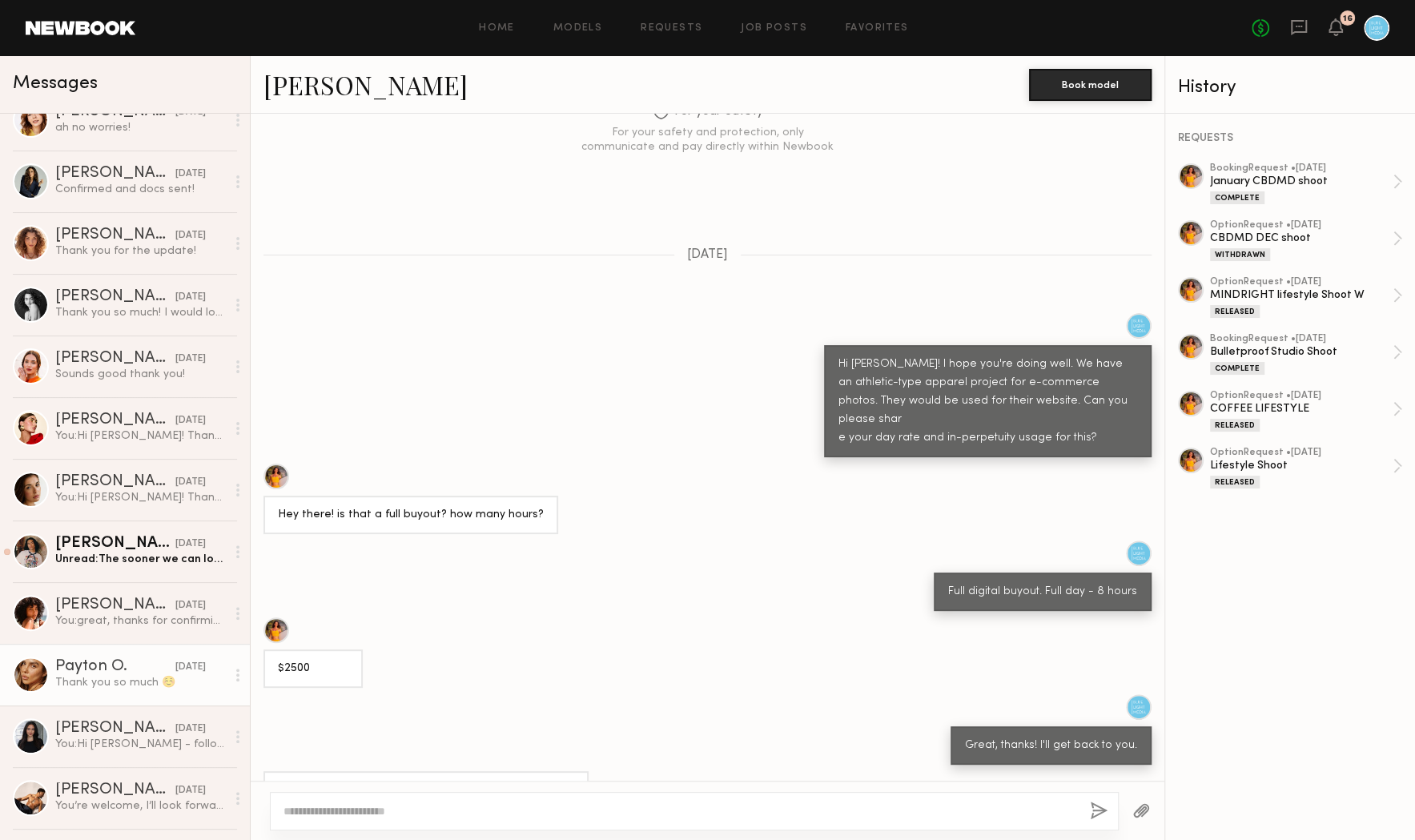
click at [103, 678] on div "Thank you so much ☺️" at bounding box center [140, 683] width 171 height 15
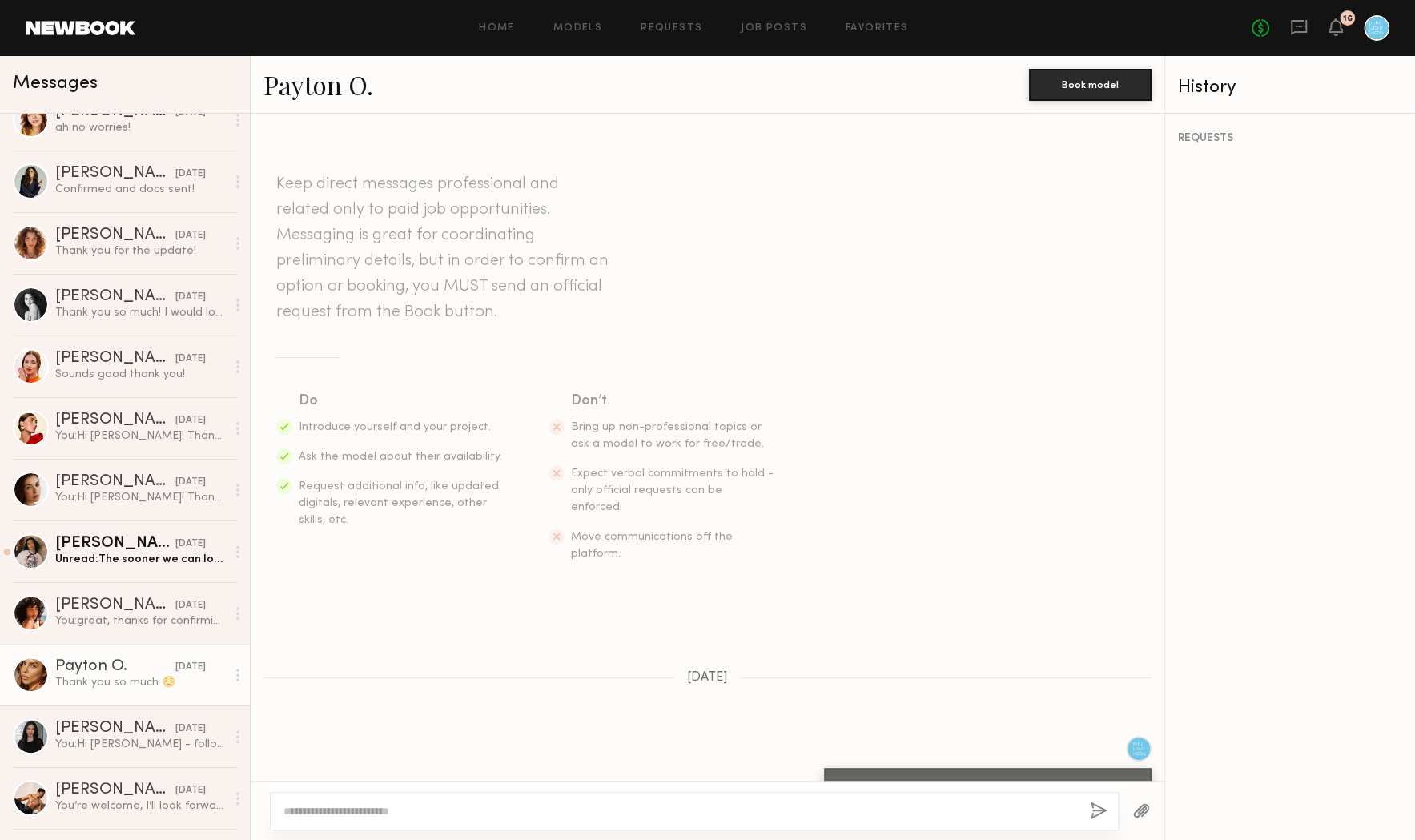
scroll to position [985, 0]
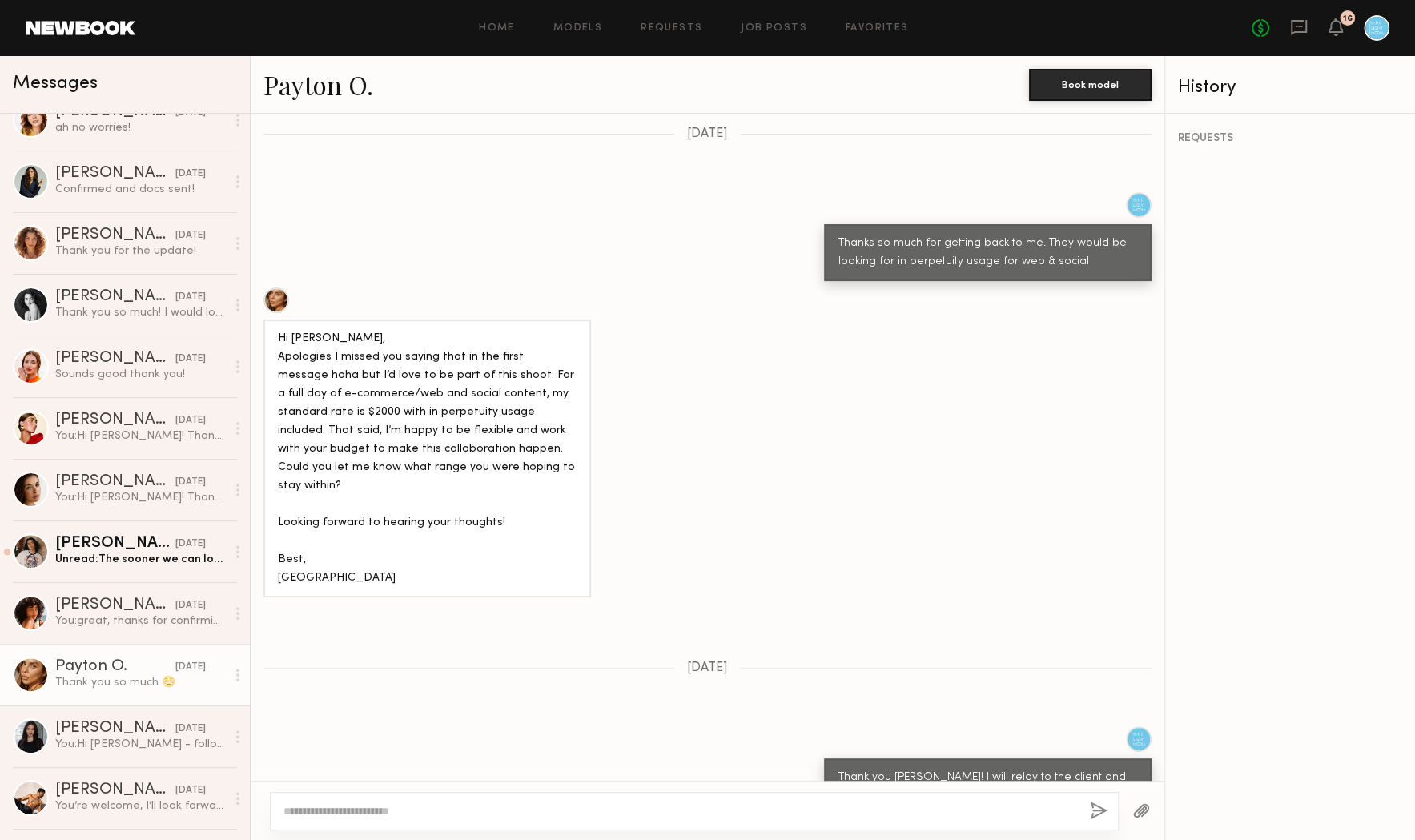
click at [343, 86] on link "Payton O." at bounding box center [318, 84] width 109 height 34
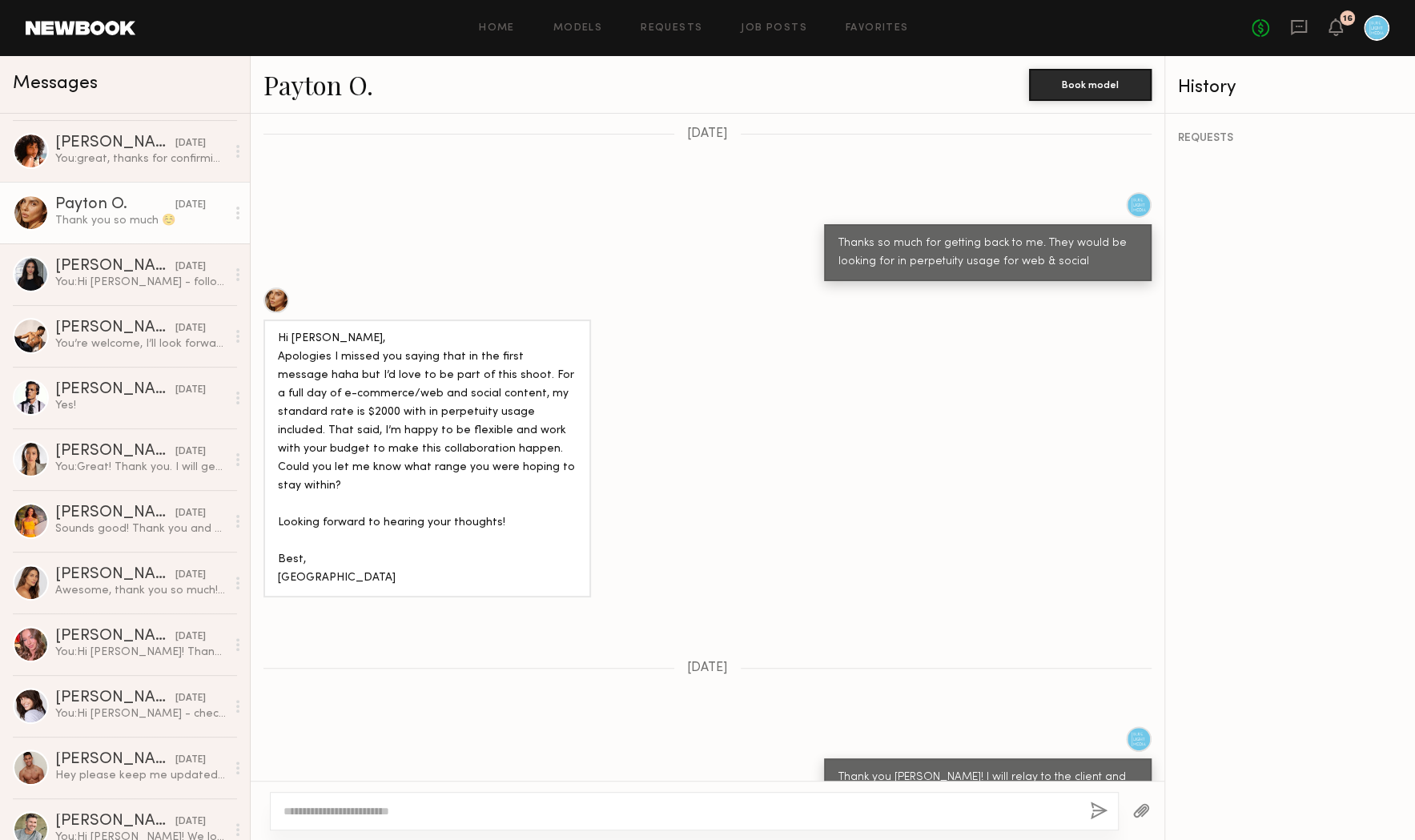
scroll to position [552, 0]
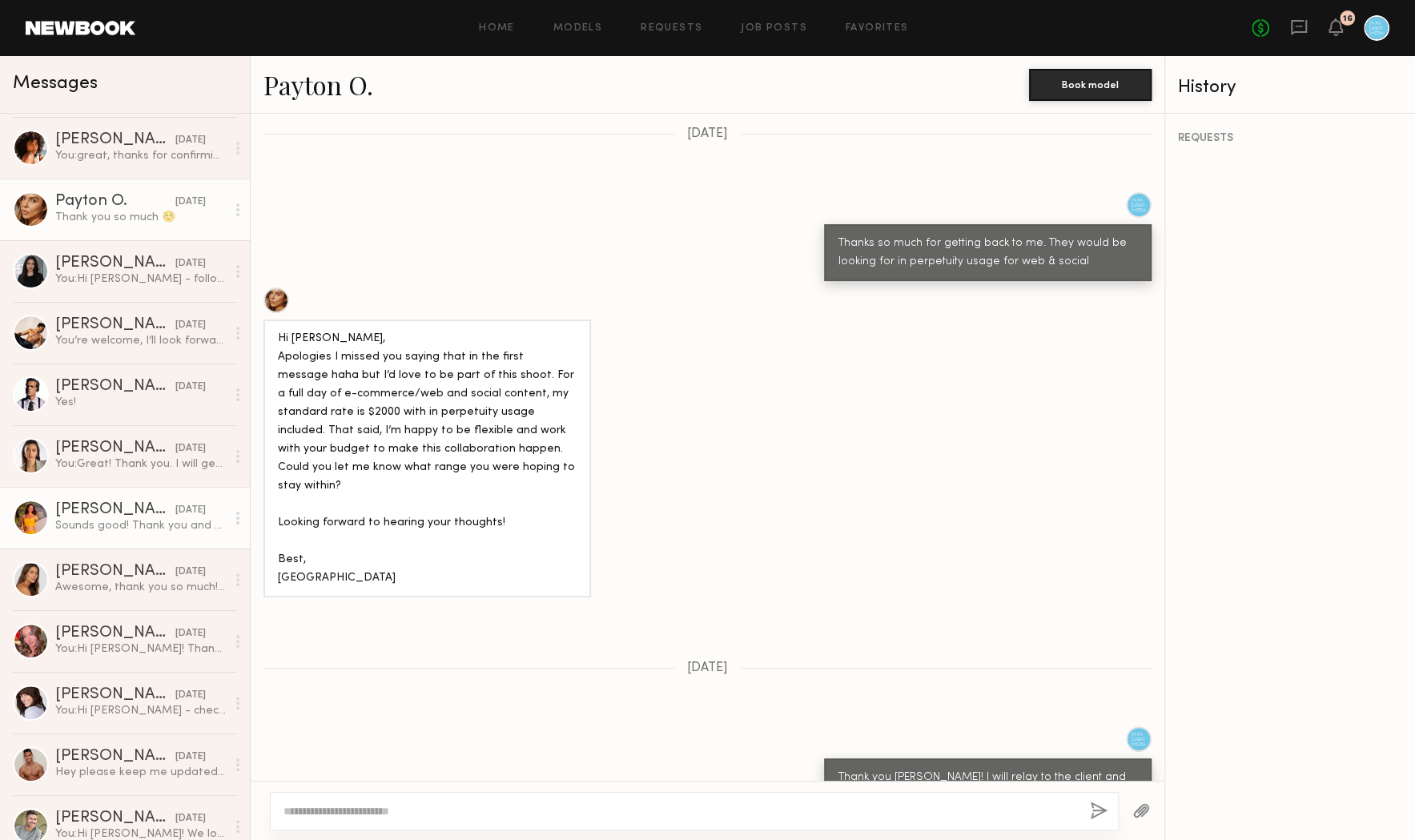
click at [75, 517] on div "Miska S. 09/12/2025 Sounds good! Thank you and have a good weekend :-)" at bounding box center [140, 517] width 171 height 31
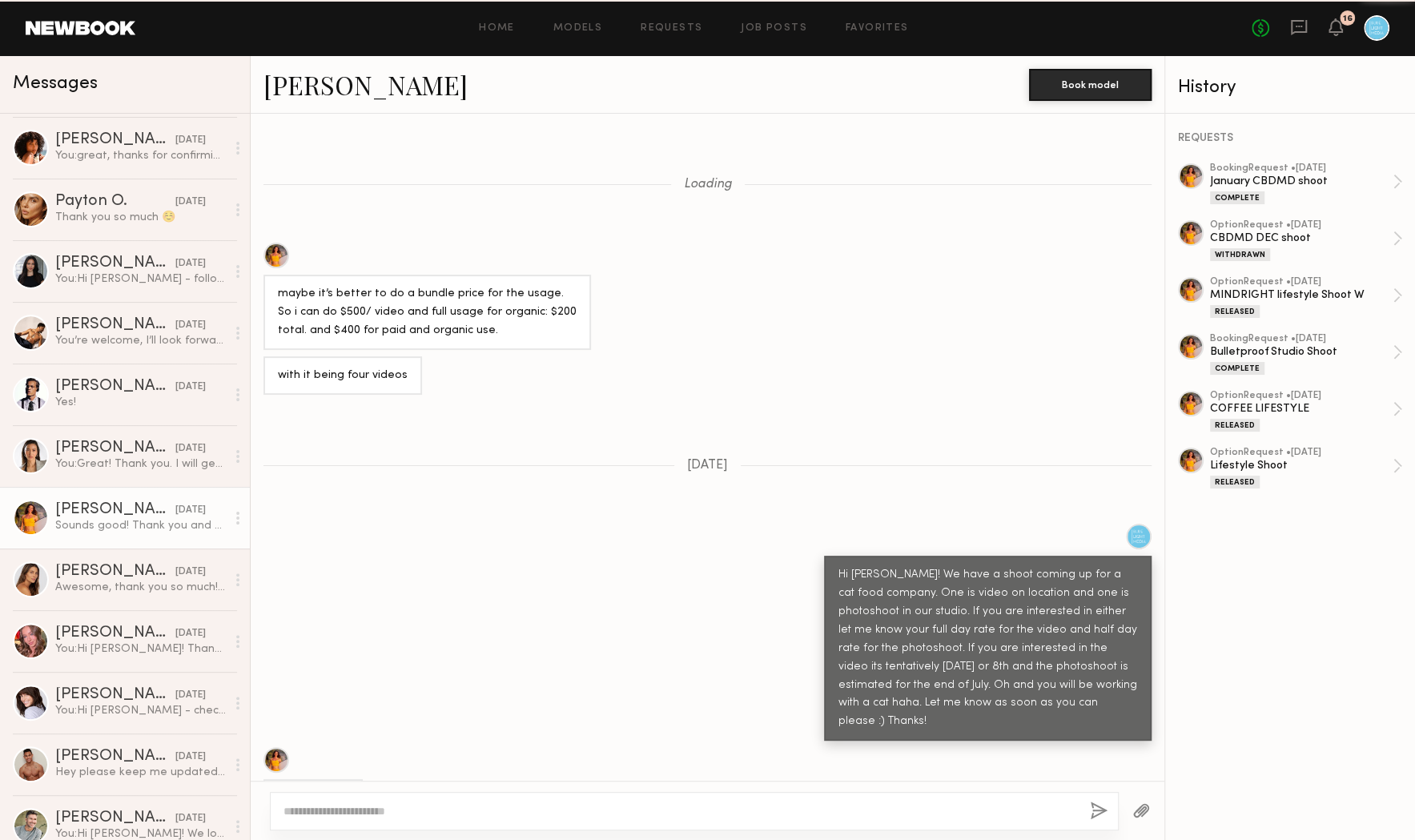
scroll to position [780, 0]
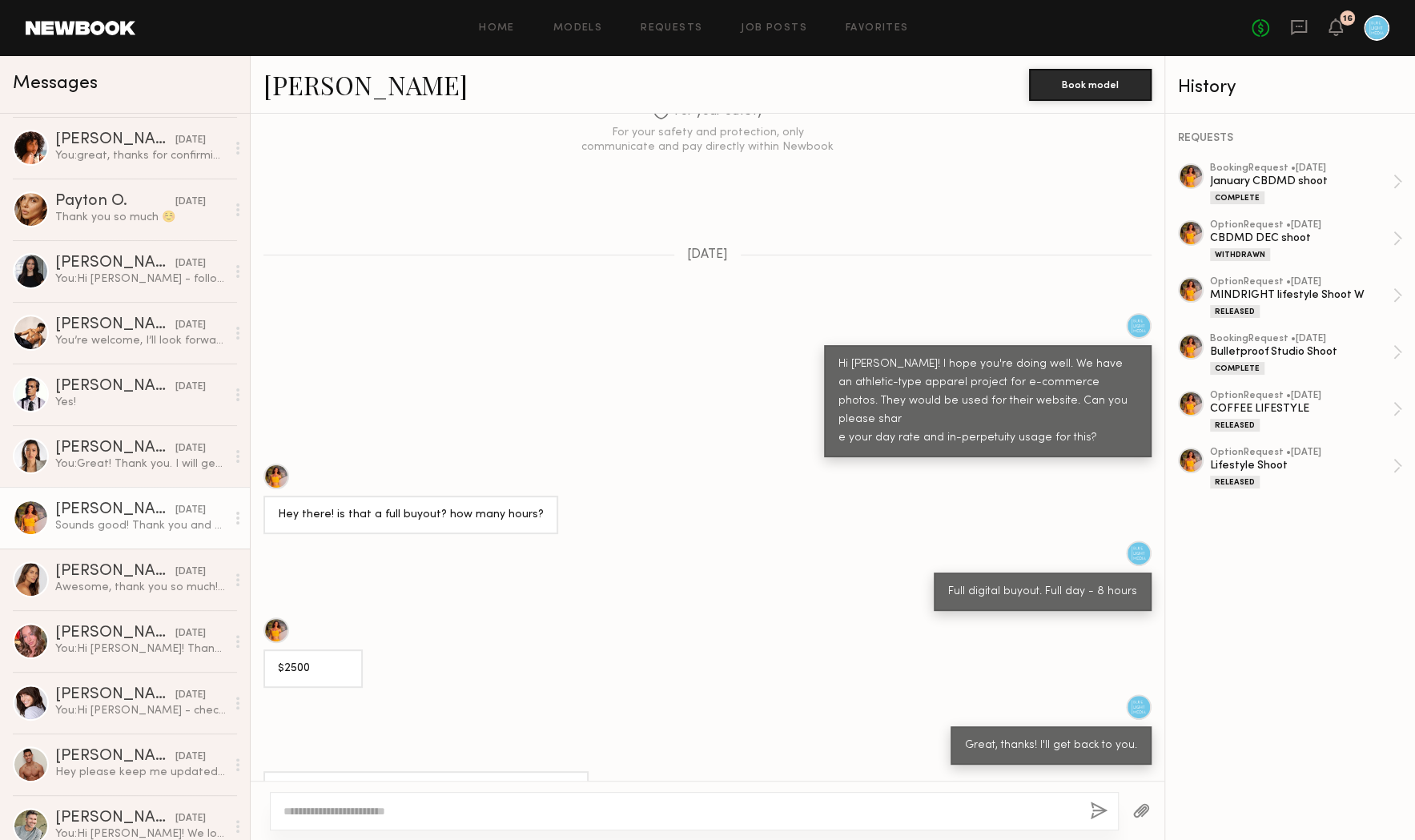
click at [312, 92] on link "Miska S." at bounding box center [365, 84] width 204 height 34
click at [378, 256] on div "Loading maybe it’s better to do a bundle price for the usage. So i can do $500/…" at bounding box center [707, 446] width 914 height 667
click at [77, 571] on div "Carly S." at bounding box center [115, 571] width 120 height 16
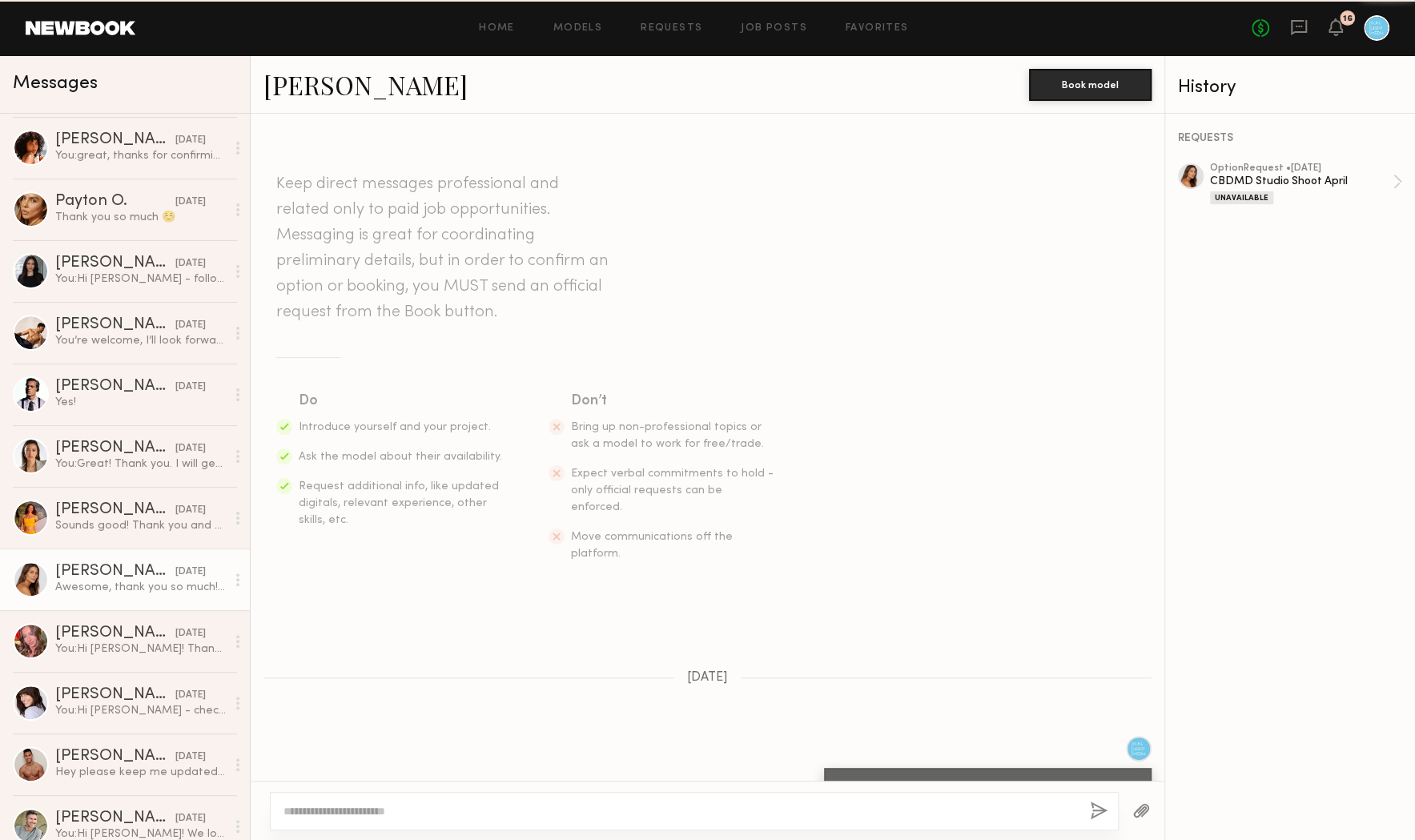
scroll to position [405, 0]
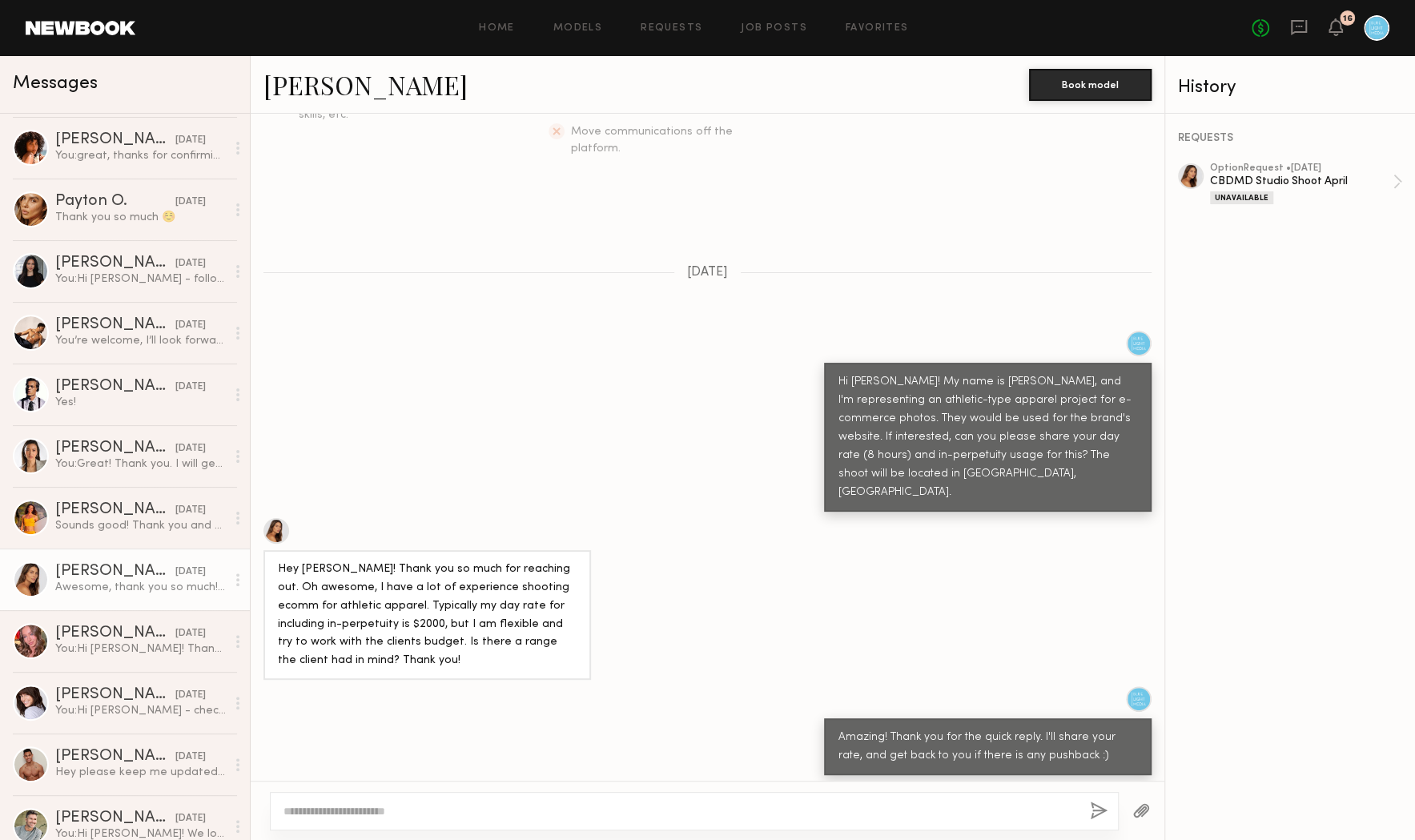
click at [325, 82] on link "Carly S." at bounding box center [365, 84] width 204 height 34
click at [113, 452] on div "Arisa N." at bounding box center [115, 448] width 120 height 16
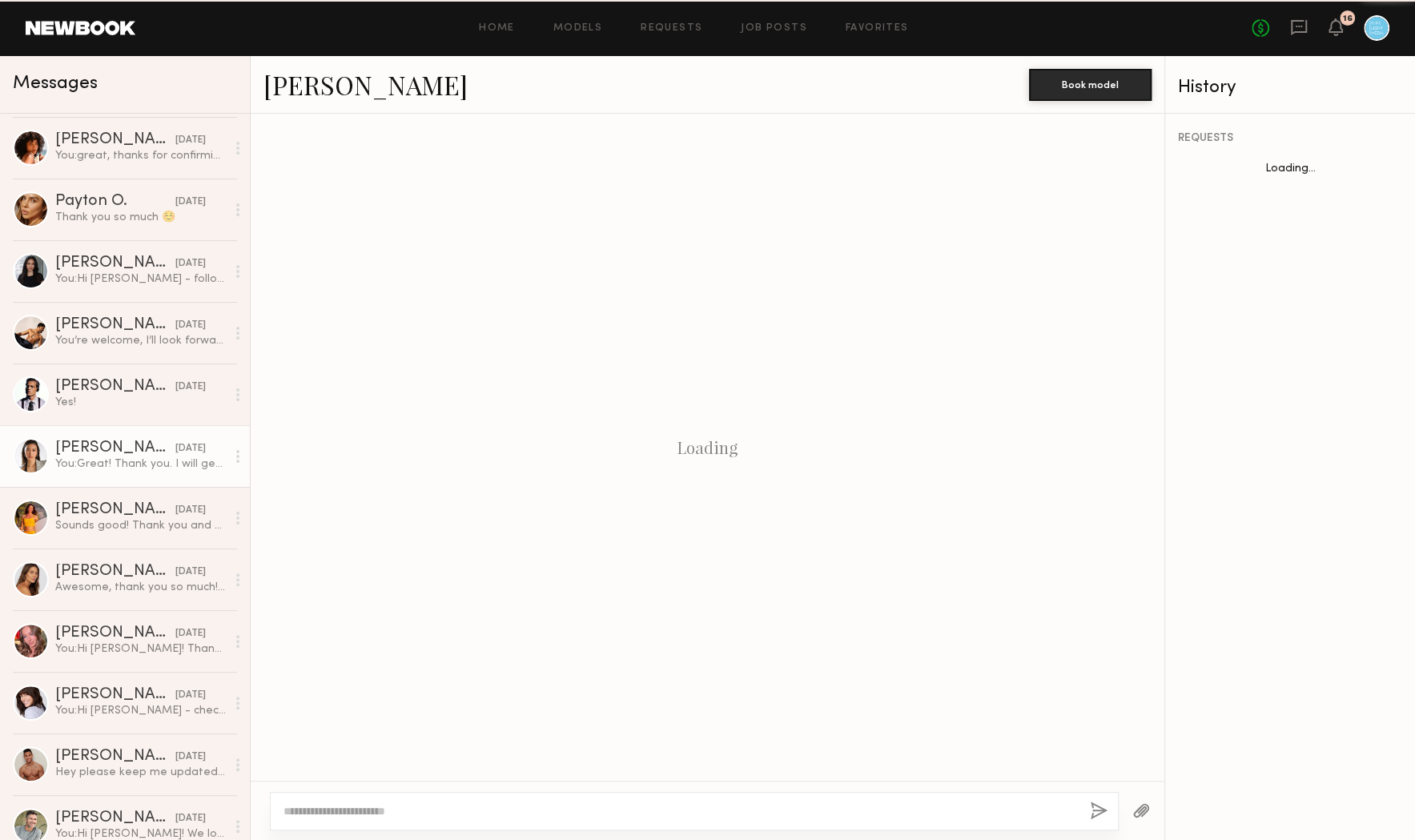
scroll to position [376, 0]
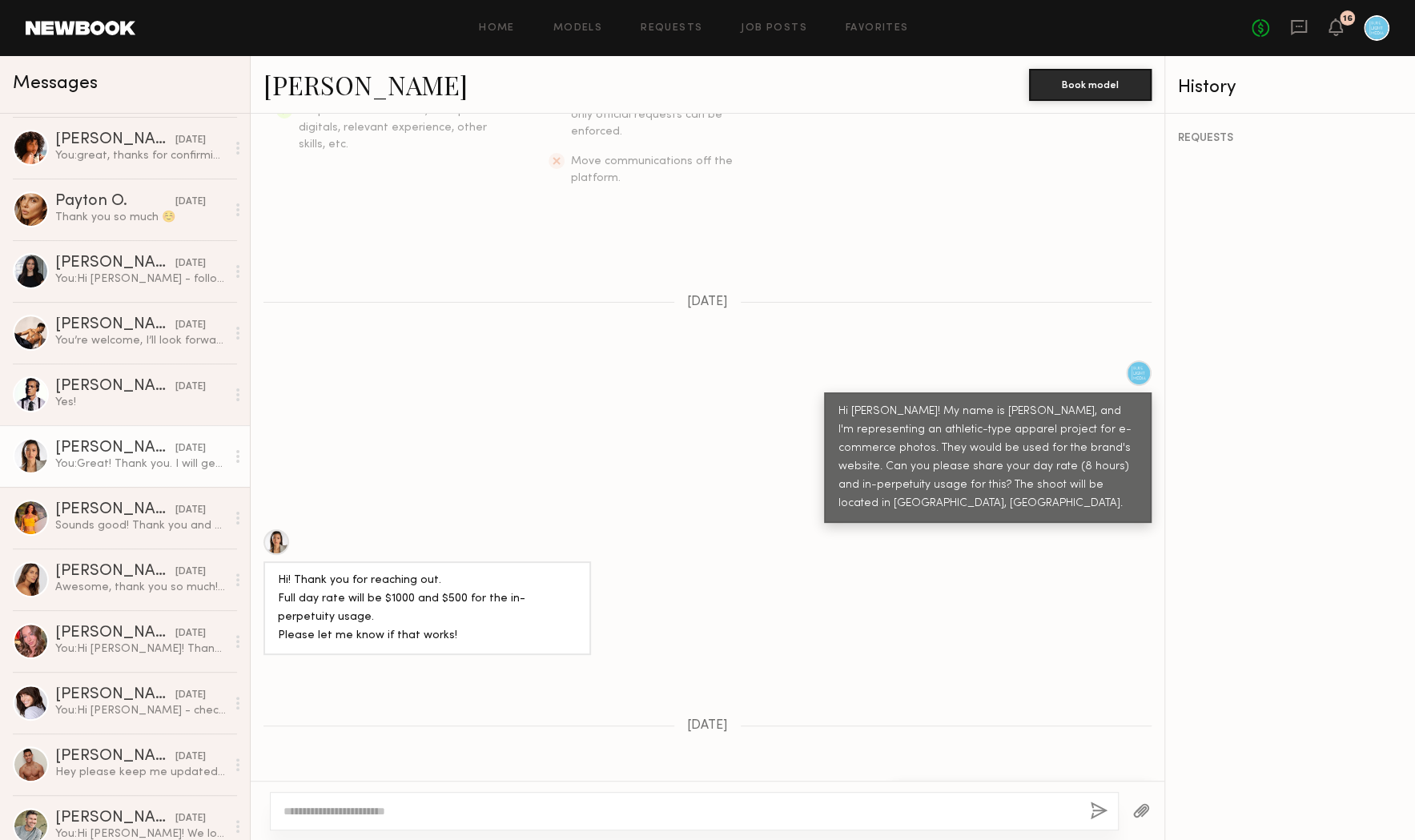
click at [319, 92] on link "Arisa N." at bounding box center [365, 84] width 204 height 34
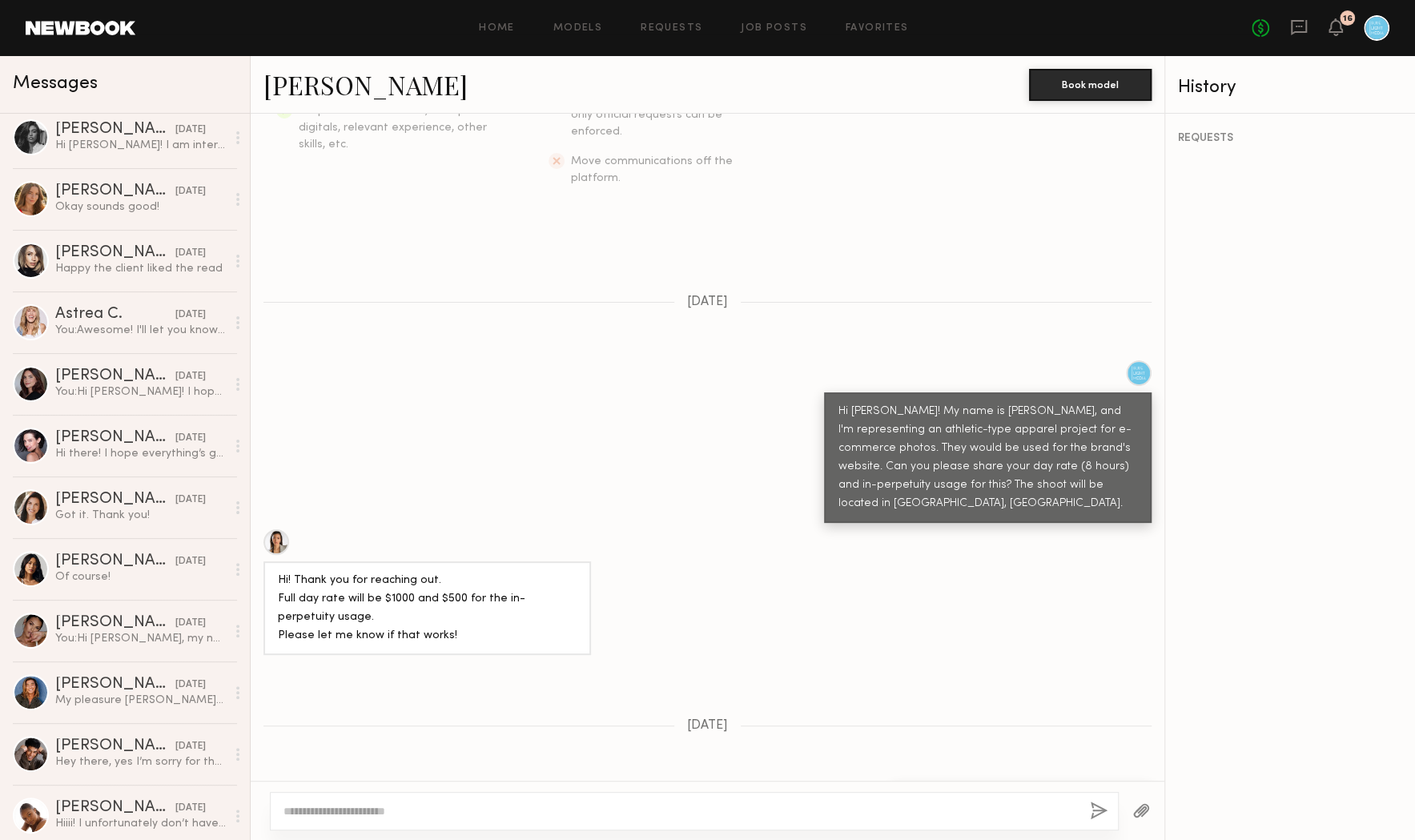
scroll to position [1820, 0]
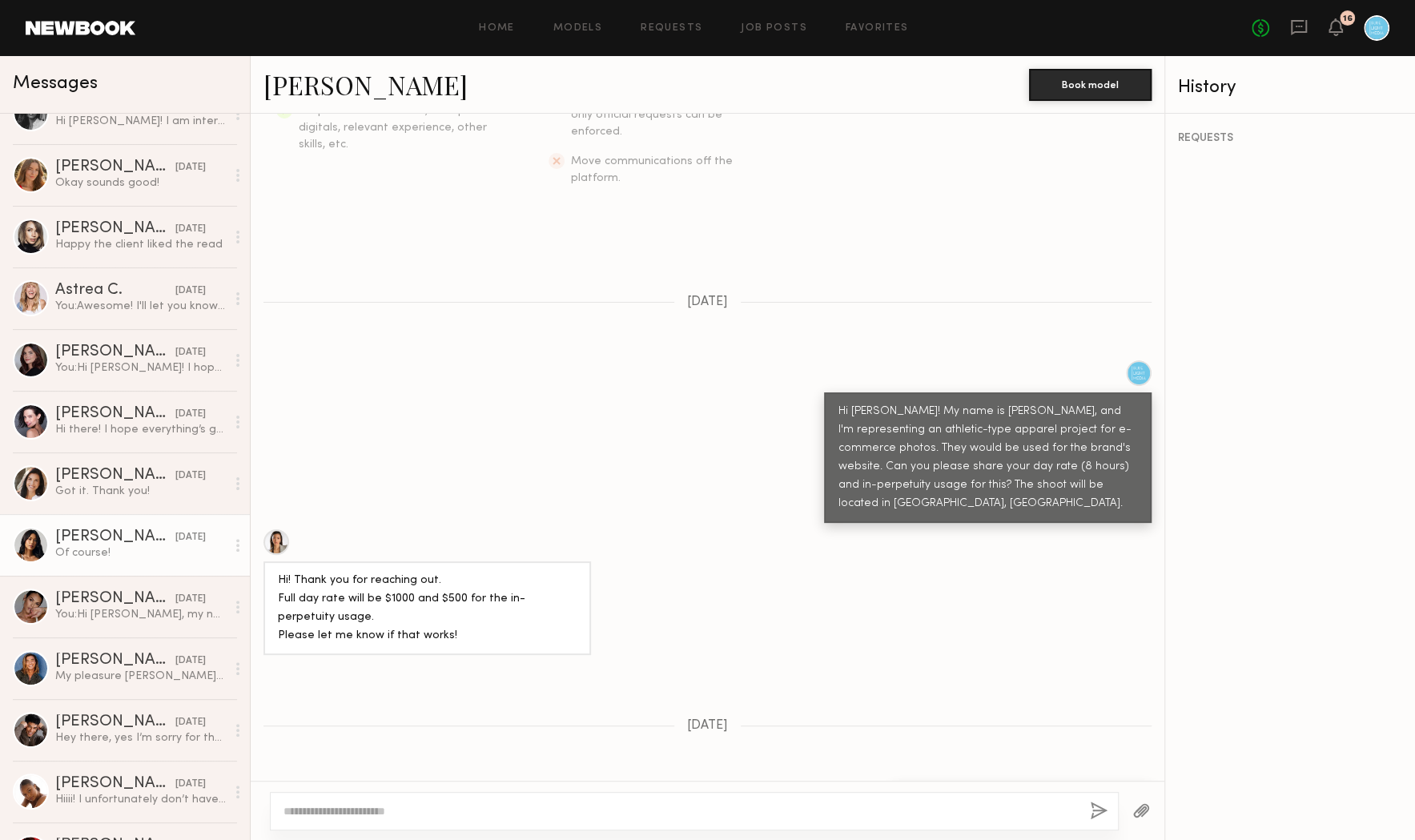
click at [81, 544] on div "Ericka B." at bounding box center [115, 536] width 120 height 16
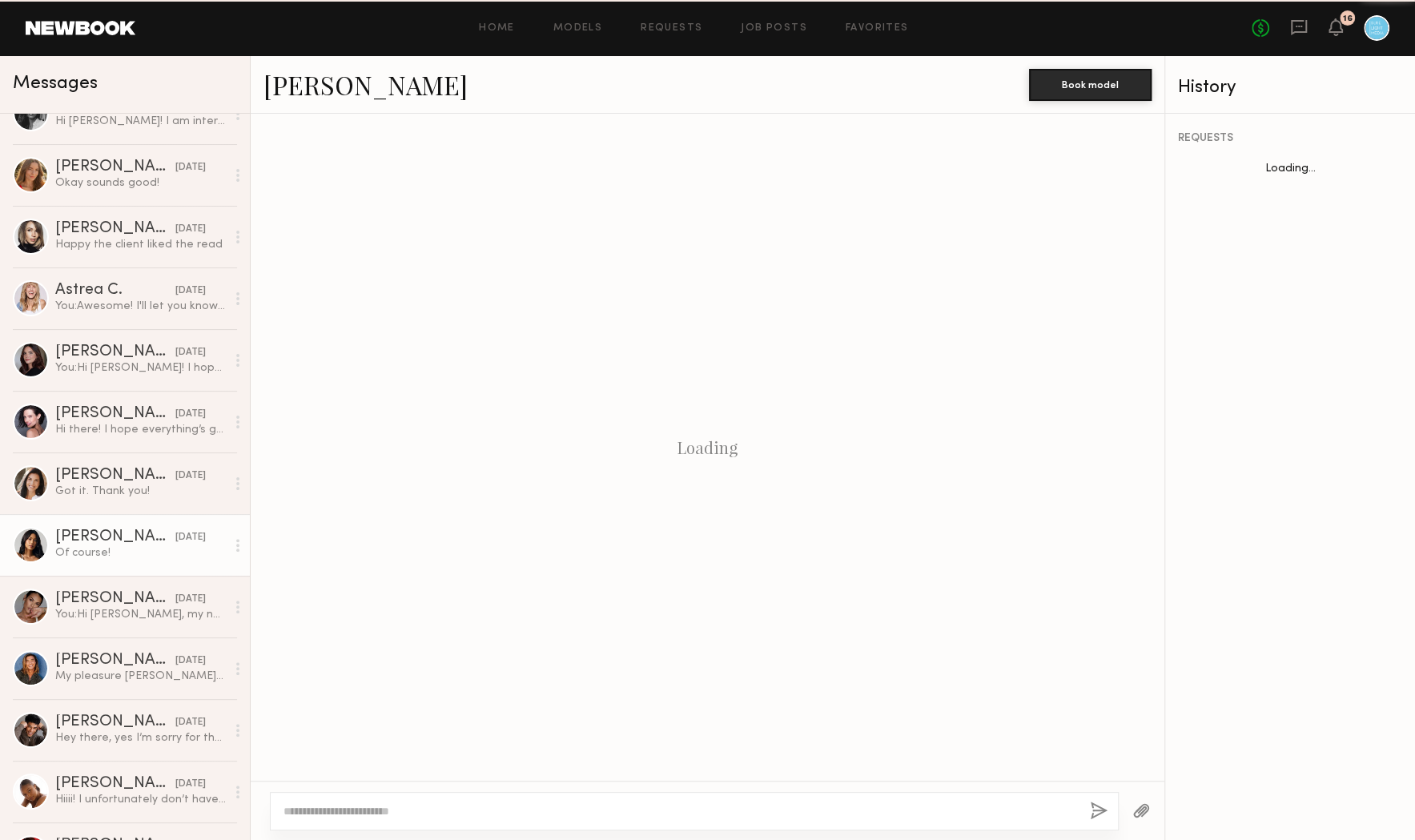
scroll to position [1234, 0]
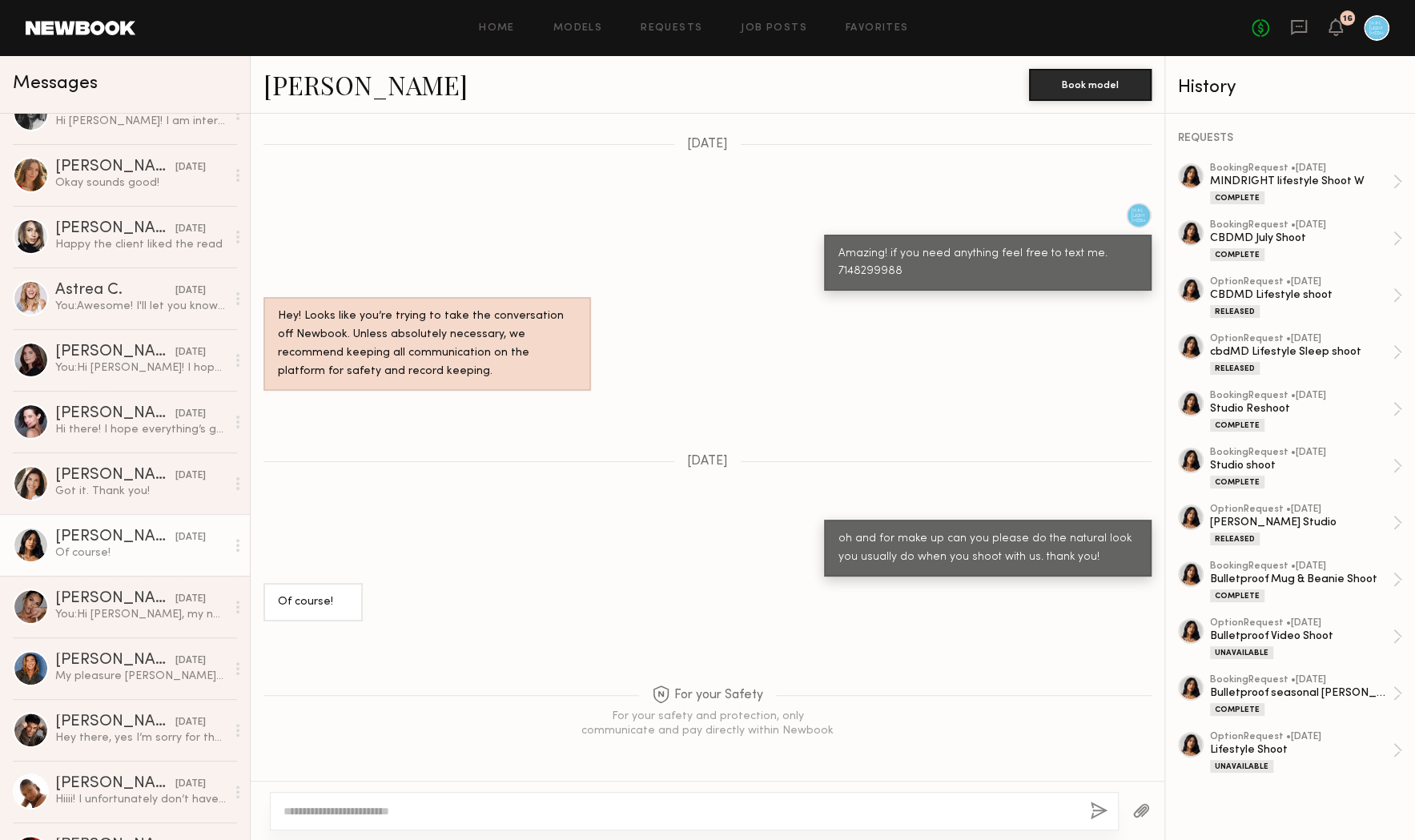
click at [294, 88] on link "Ericka B." at bounding box center [365, 84] width 204 height 34
